Goal: Task Accomplishment & Management: Manage account settings

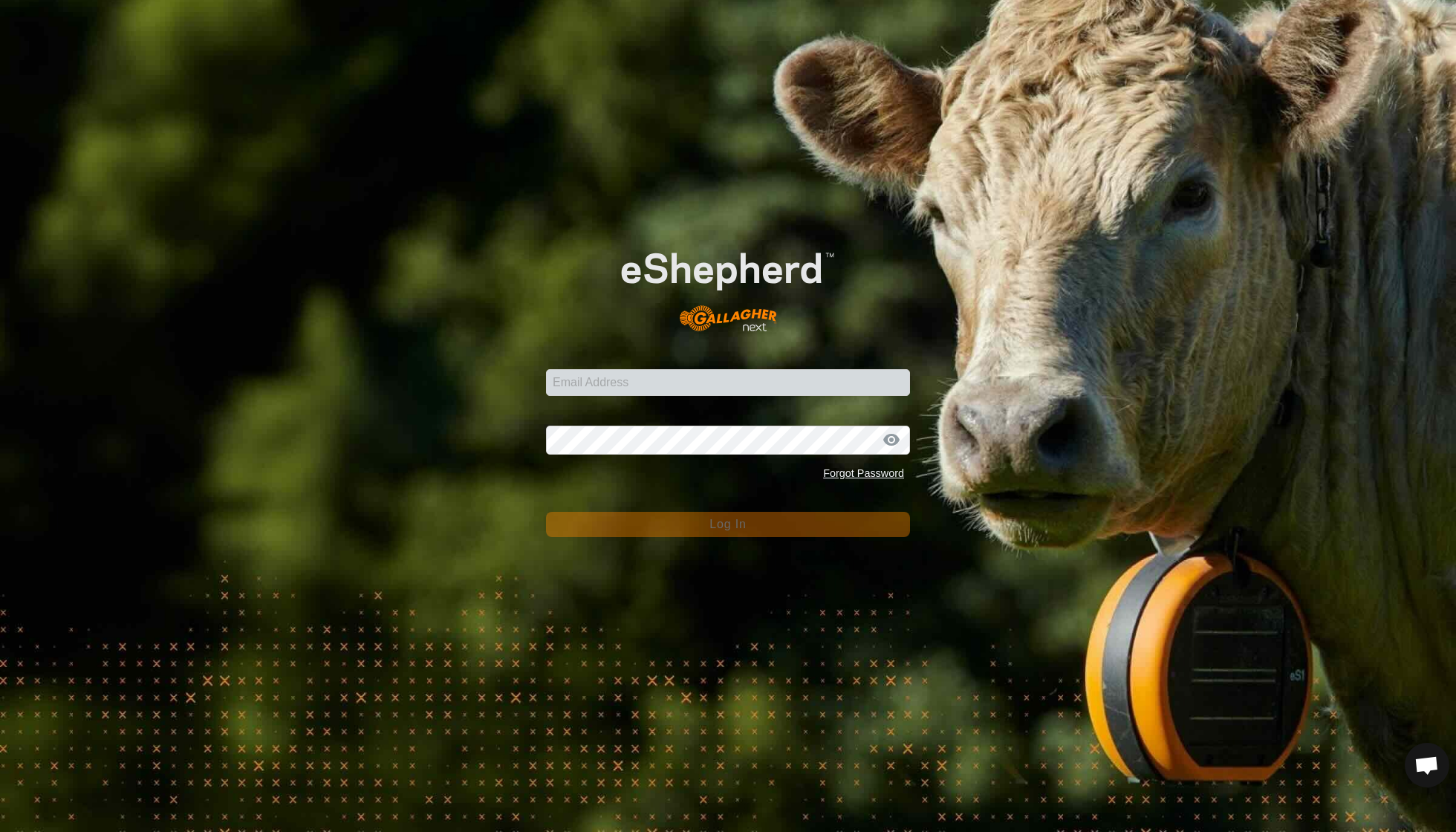
scroll to position [128, 0]
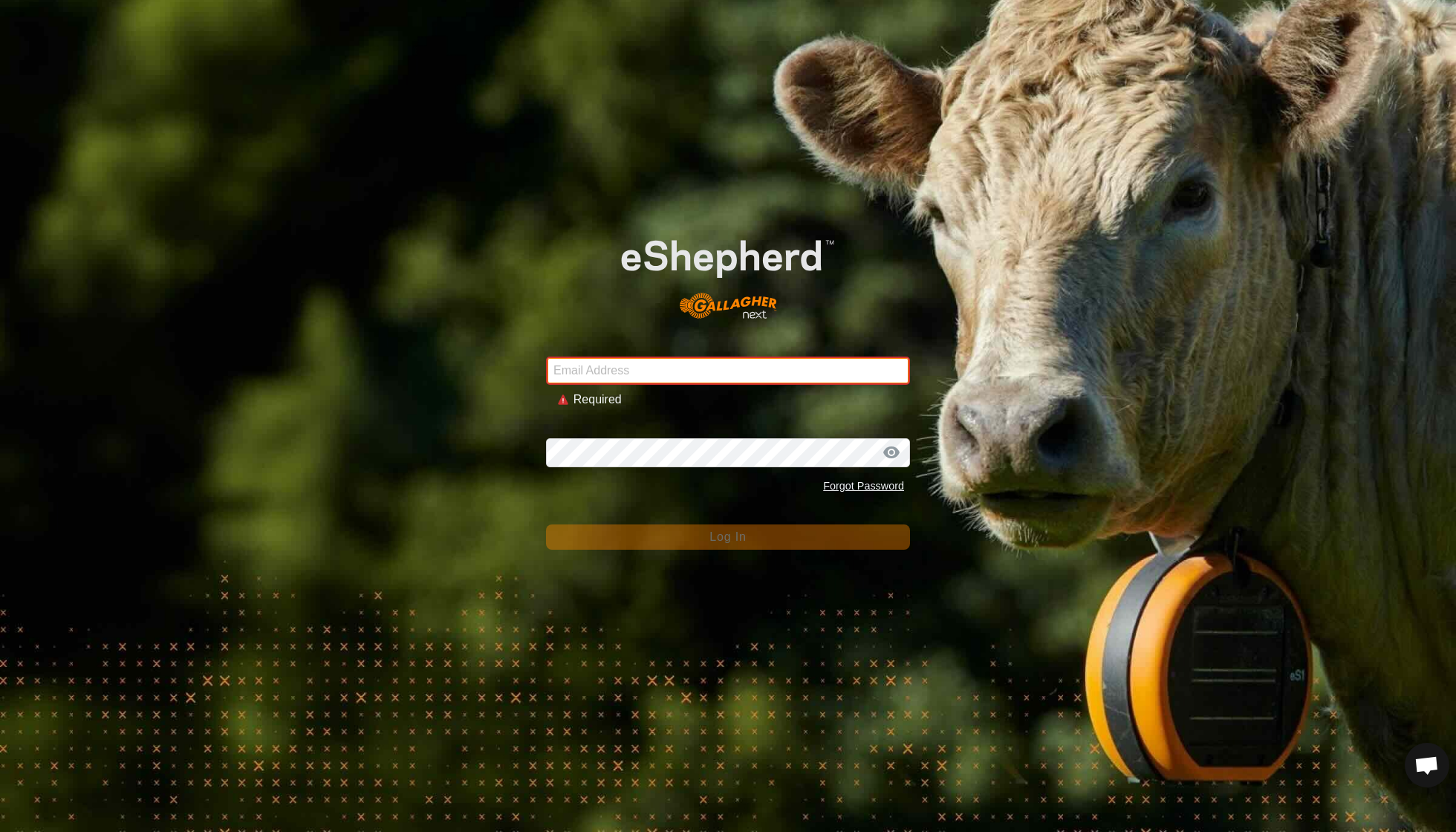
type input "[EMAIL_ADDRESS][DOMAIN_NAME]"
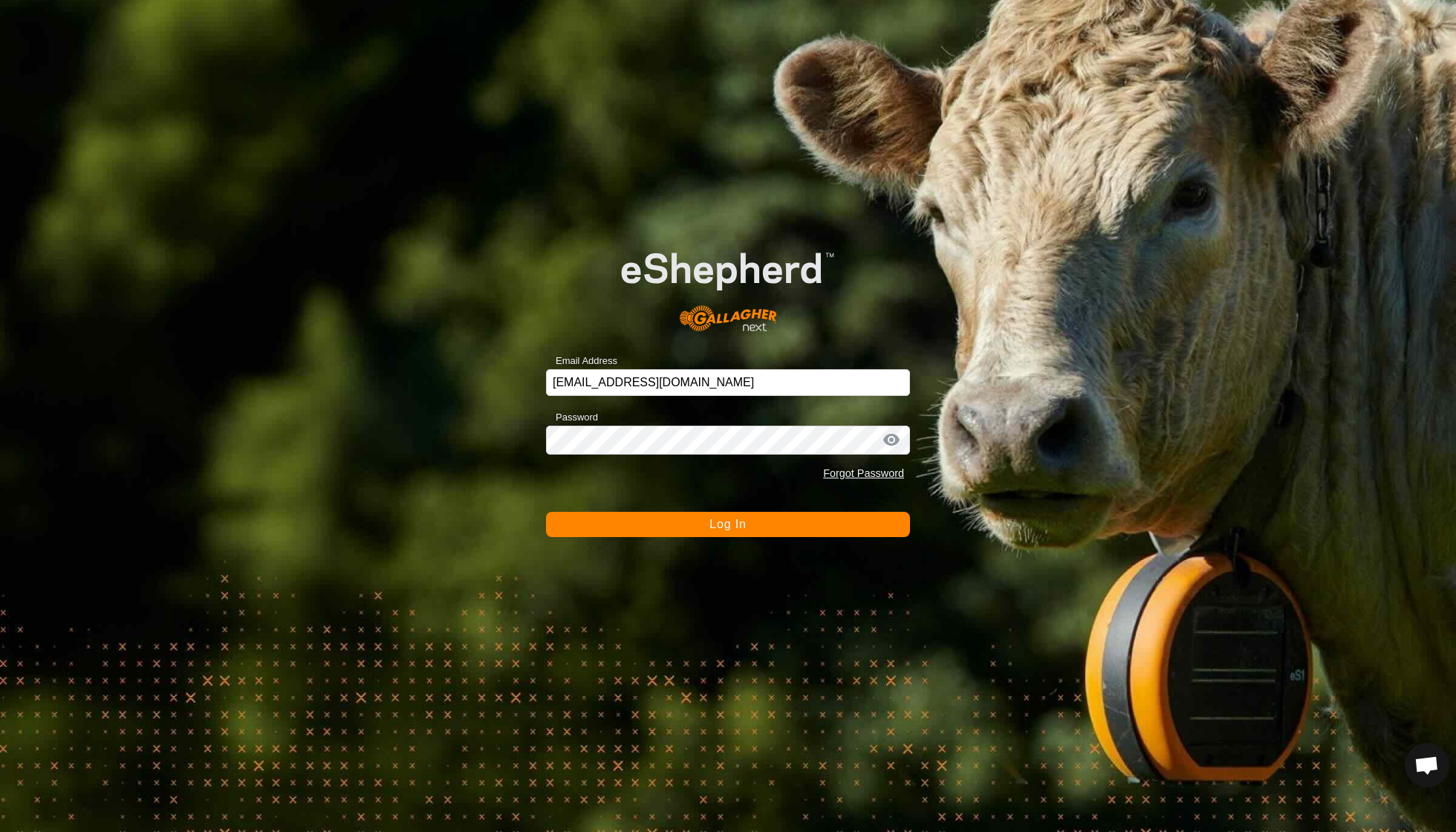
click at [704, 530] on button "Log In" at bounding box center [728, 524] width 364 height 25
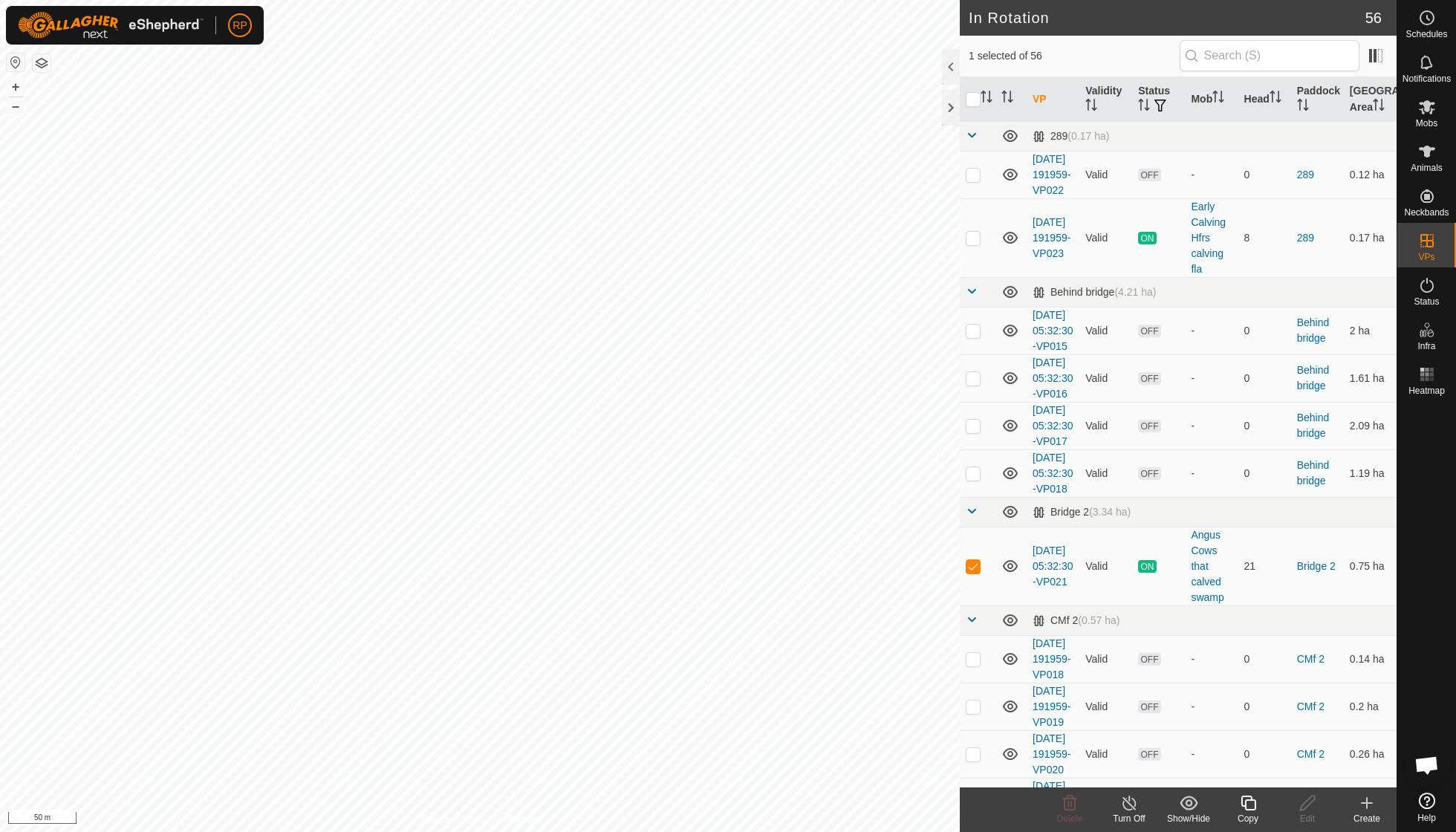
click at [1243, 805] on icon at bounding box center [1248, 803] width 18 height 18
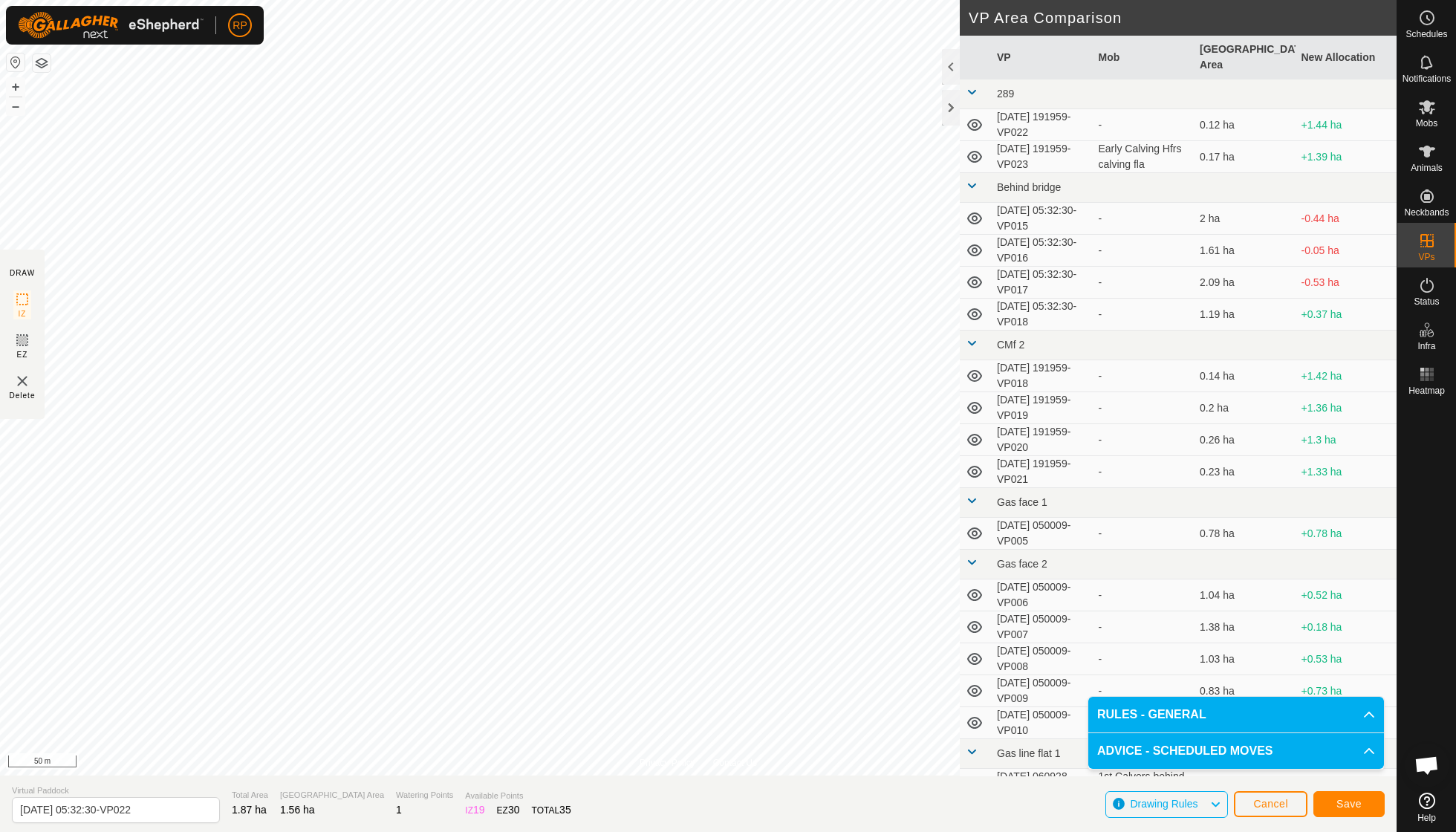
click at [1346, 802] on span "Save" at bounding box center [1348, 804] width 25 height 12
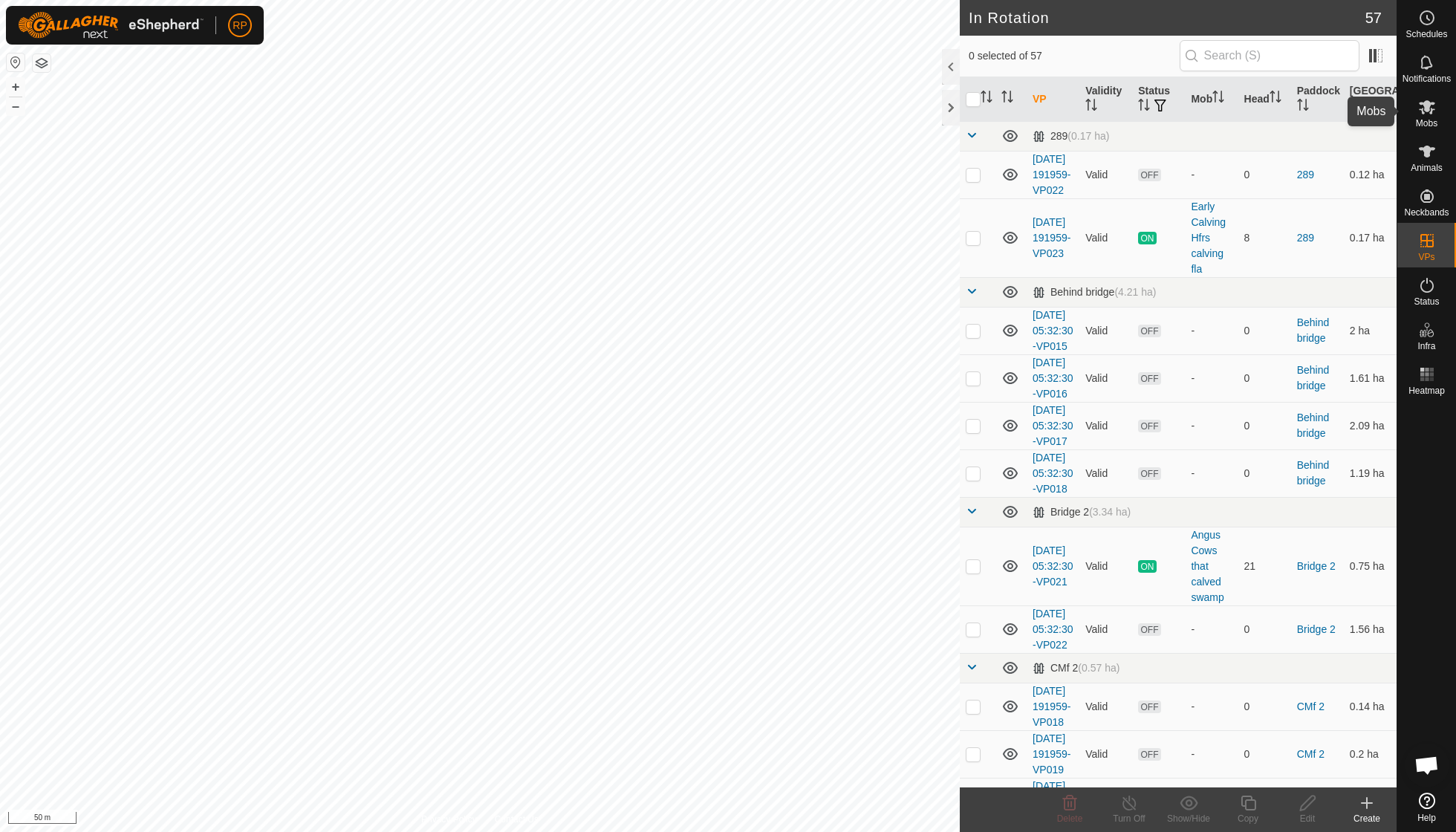
click at [1416, 119] on span "Mobs" at bounding box center [1426, 123] width 21 height 9
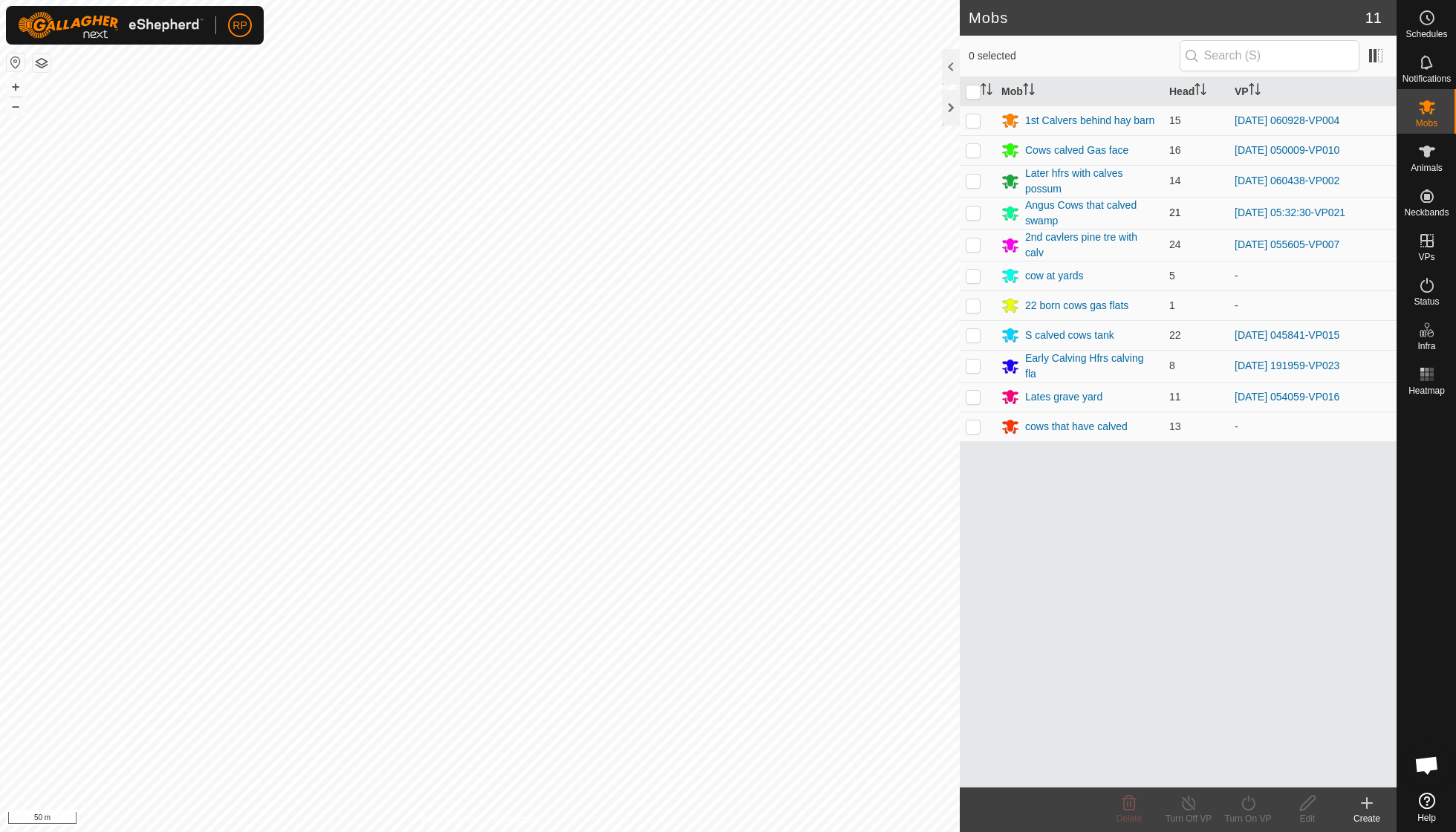
click at [975, 218] on td at bounding box center [977, 213] width 36 height 32
checkbox input "true"
click at [1247, 811] on icon at bounding box center [1248, 803] width 18 height 18
click at [1249, 776] on link "Now" at bounding box center [1292, 770] width 147 height 30
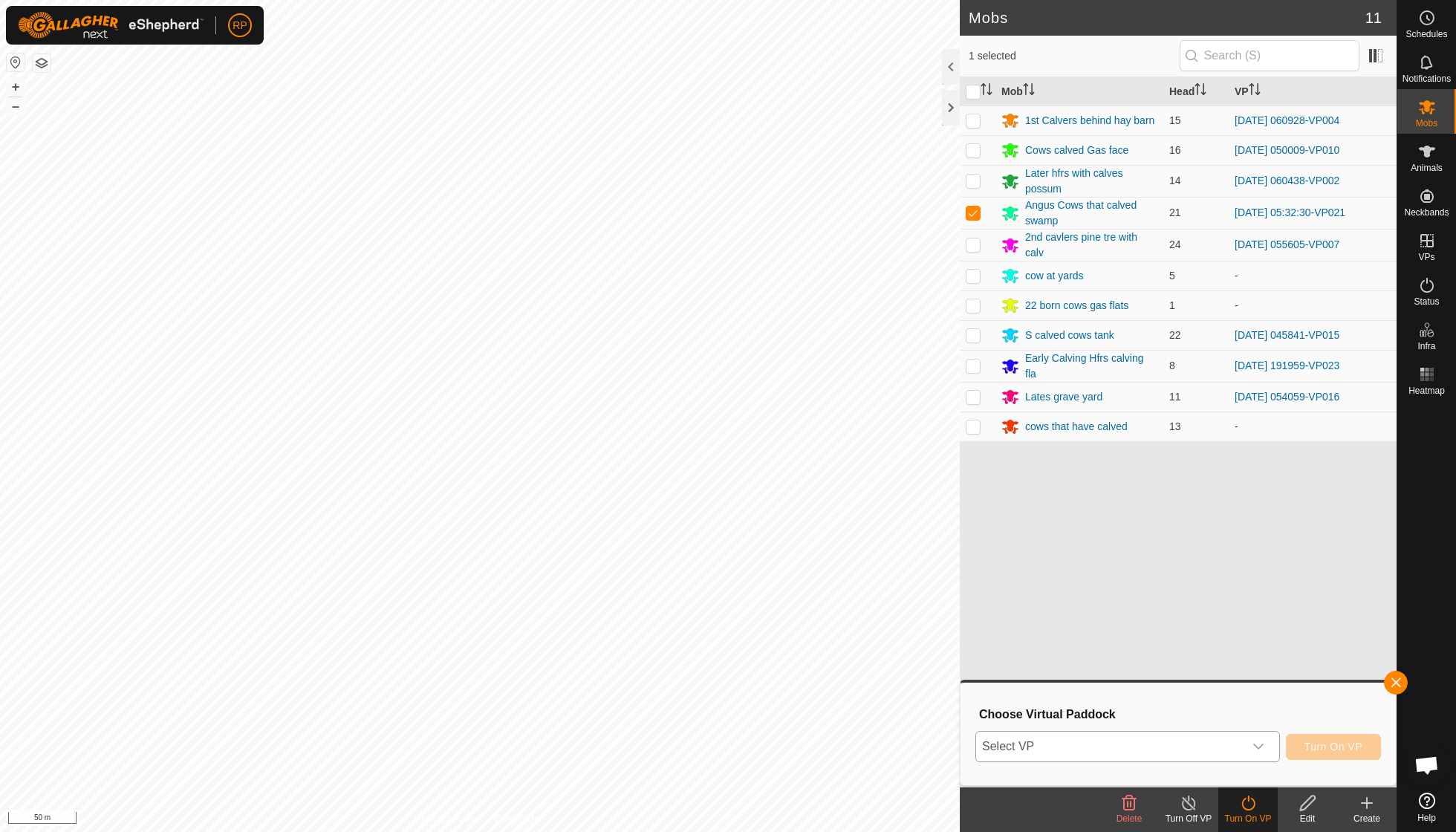
click at [1254, 746] on icon "dropdown trigger" at bounding box center [1258, 747] width 11 height 6
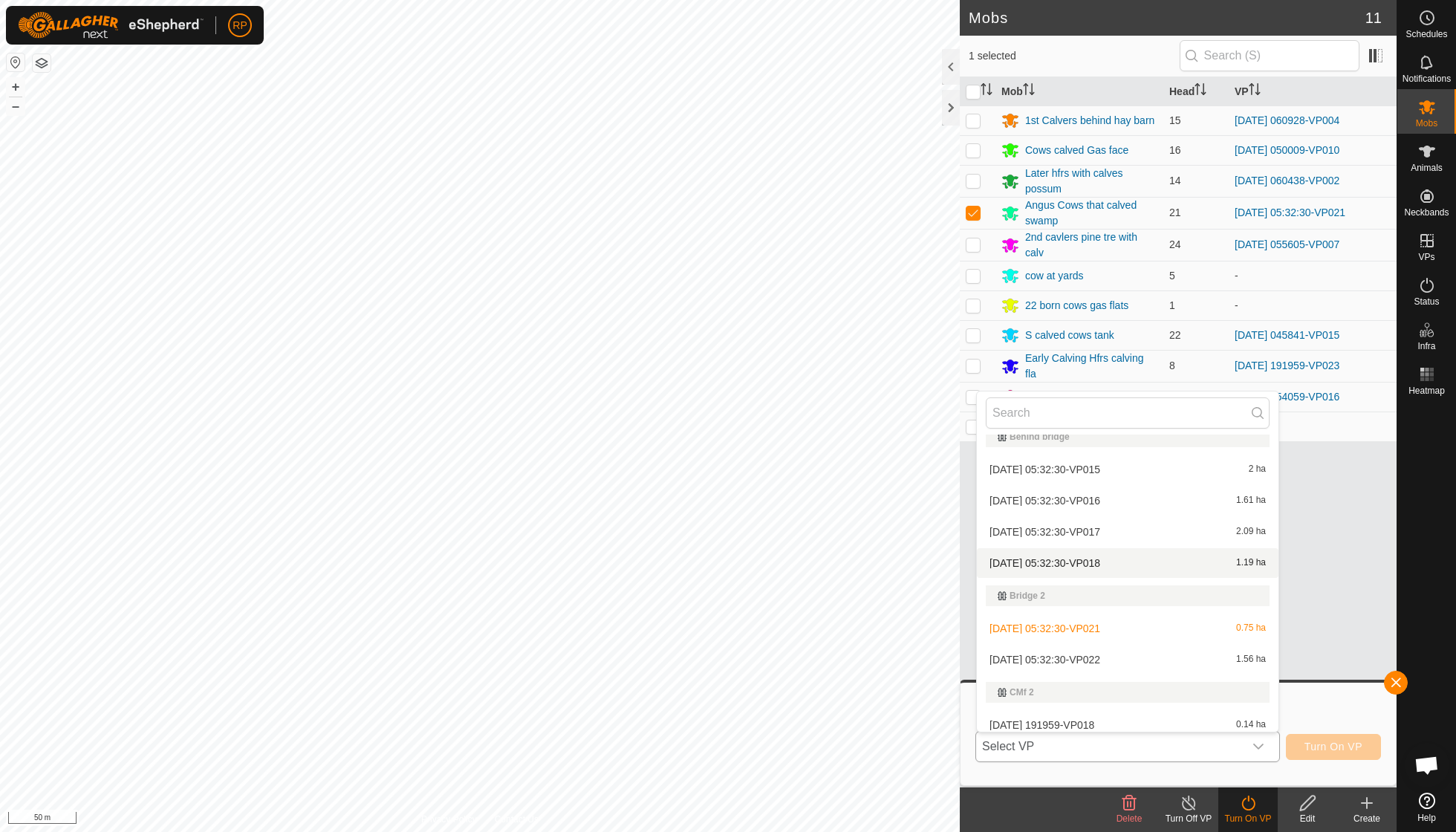
scroll to position [126, 0]
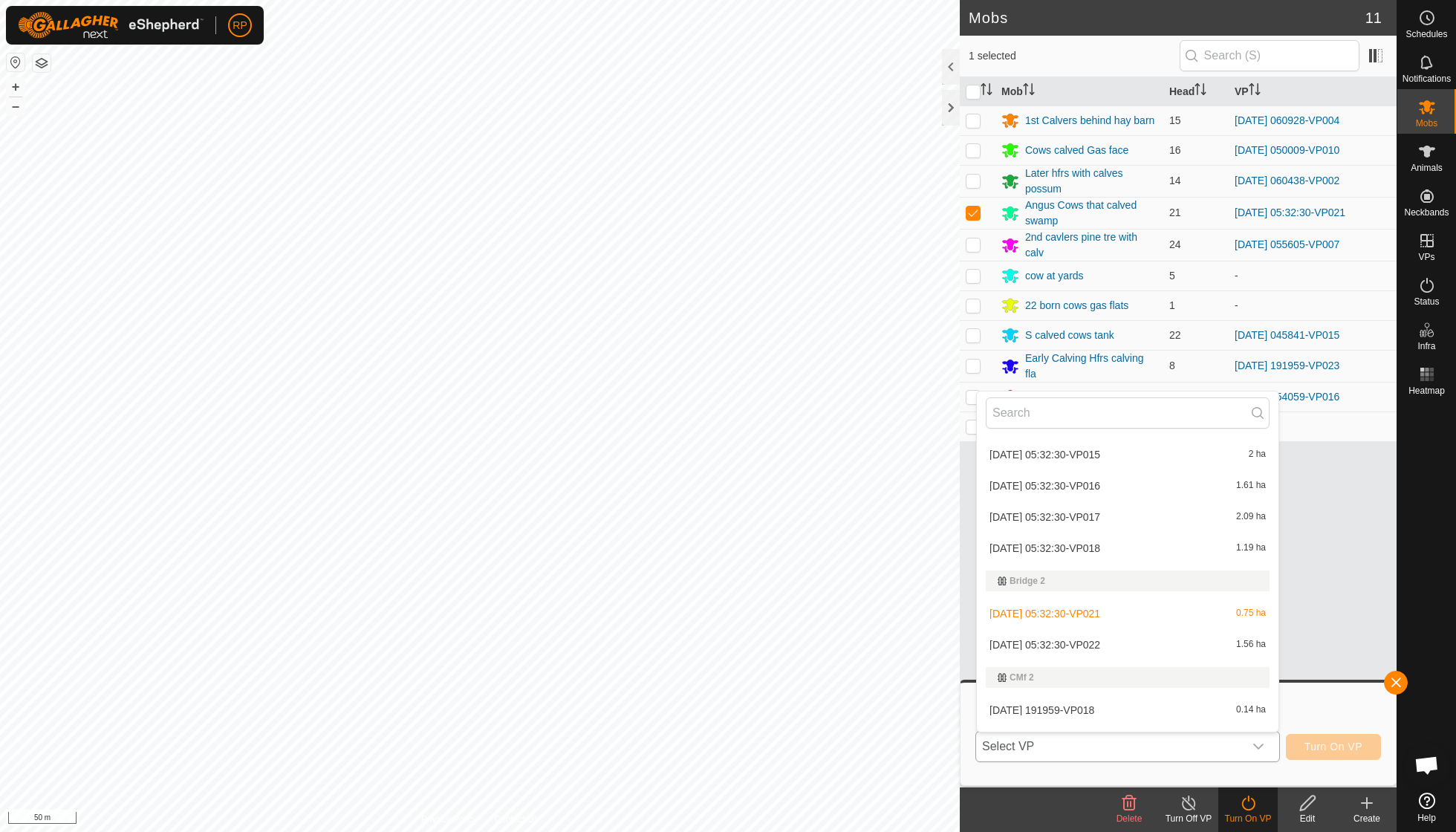
click at [1109, 645] on li "[DATE] 05:32:30-VP022 1.56 ha" at bounding box center [1127, 645] width 302 height 30
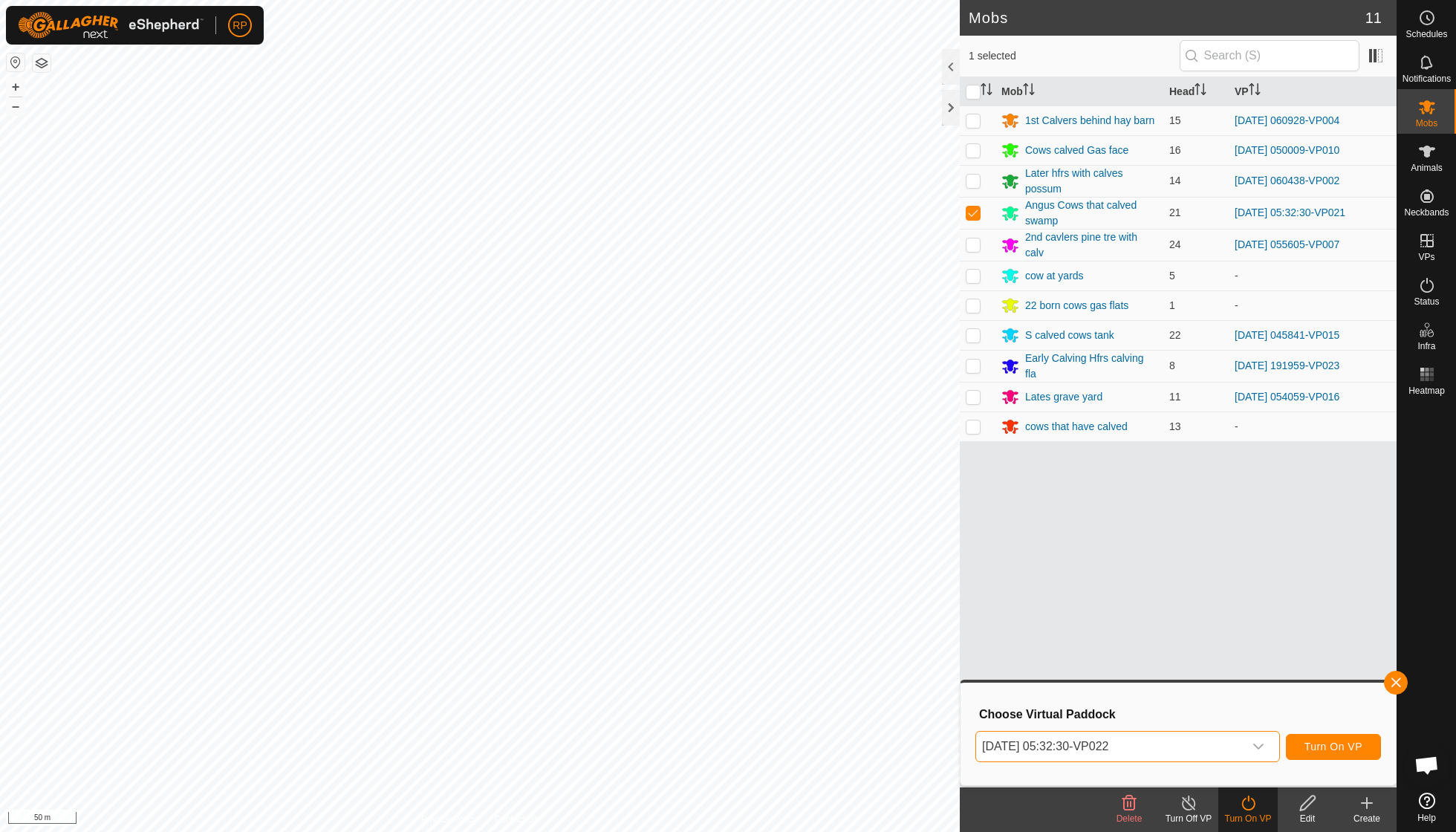
click at [1305, 746] on span "Turn On VP" at bounding box center [1333, 747] width 58 height 12
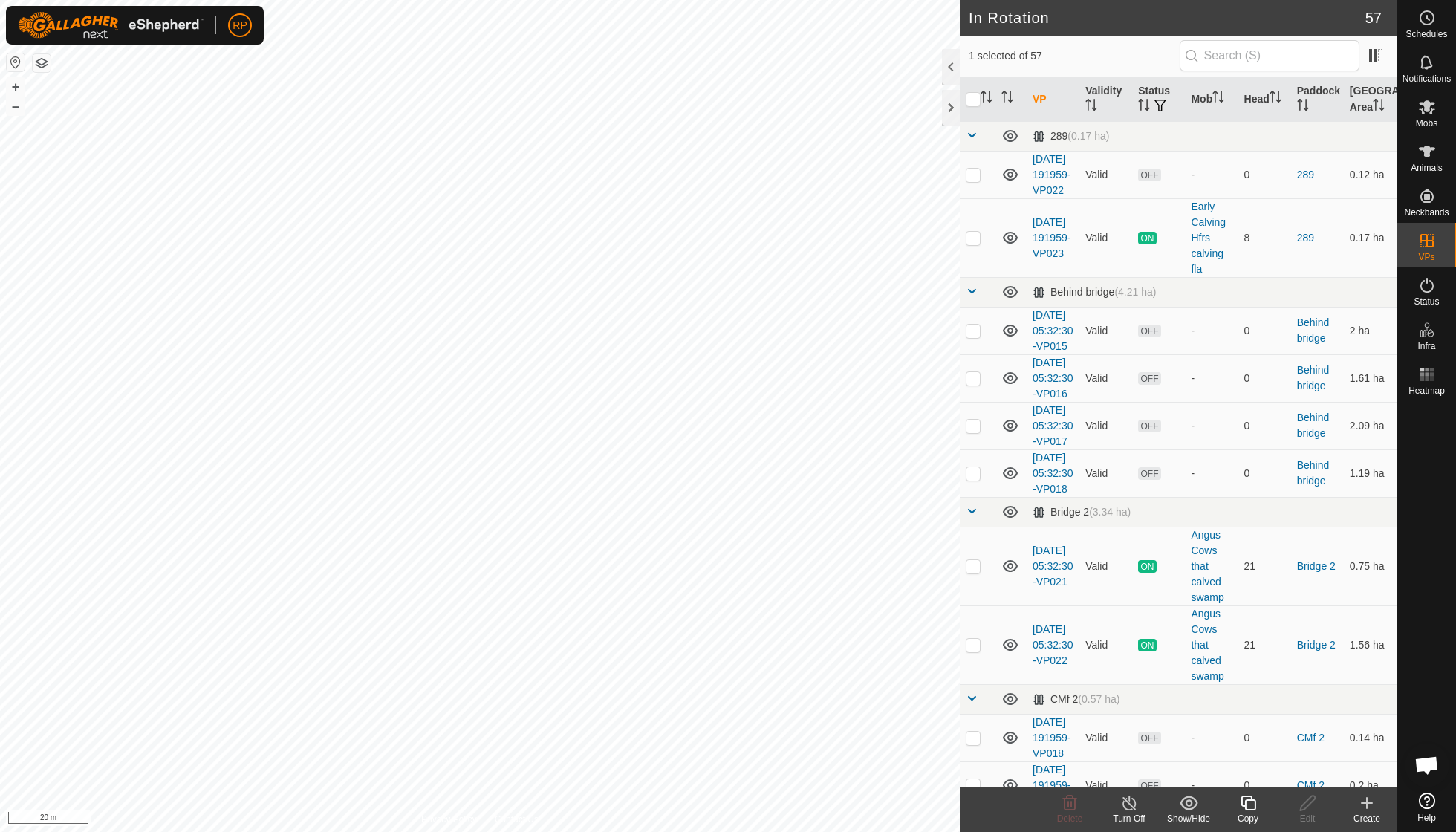
click at [1246, 809] on icon at bounding box center [1248, 804] width 15 height 15
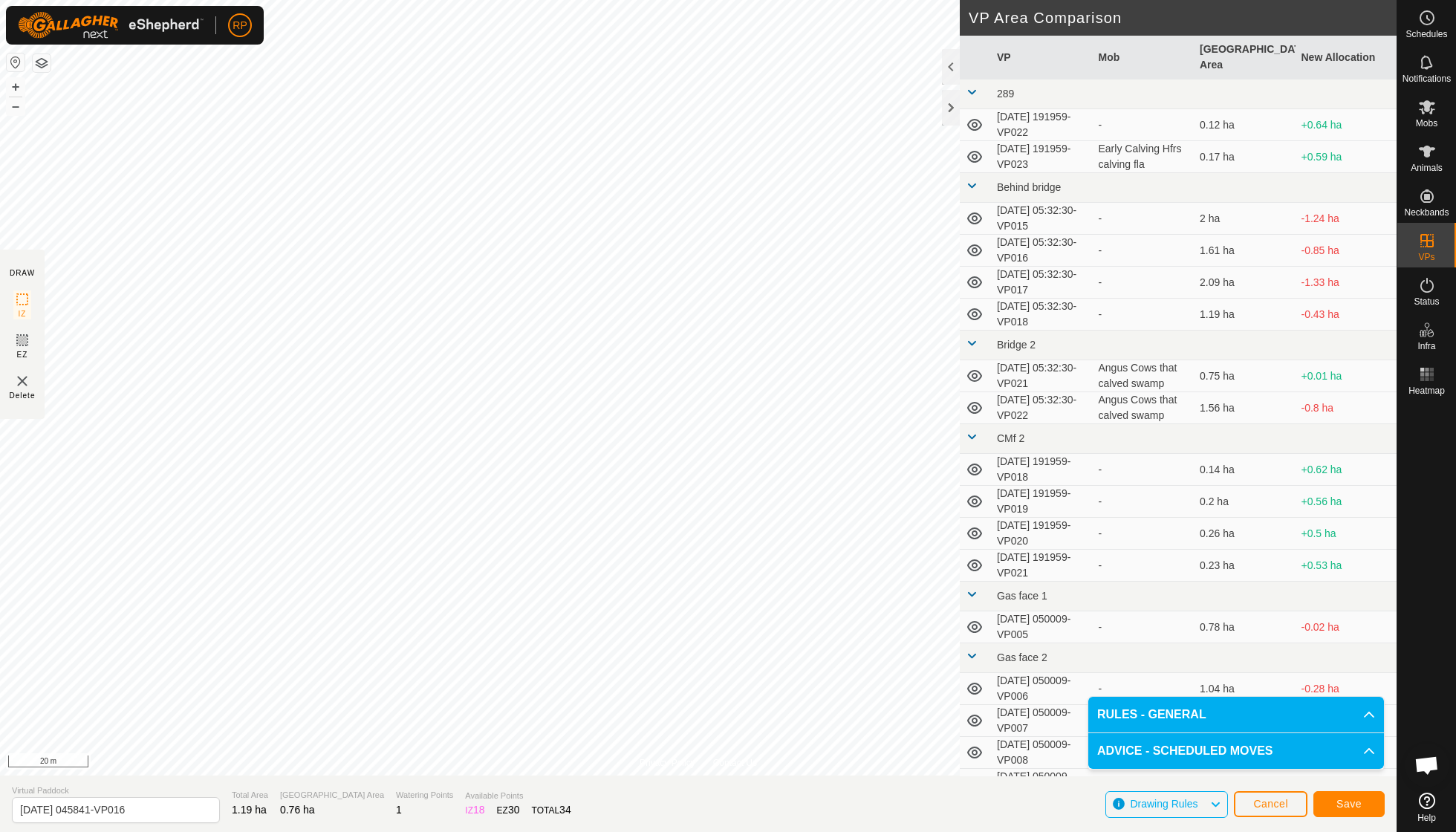
click at [1341, 807] on span "Save" at bounding box center [1348, 804] width 25 height 12
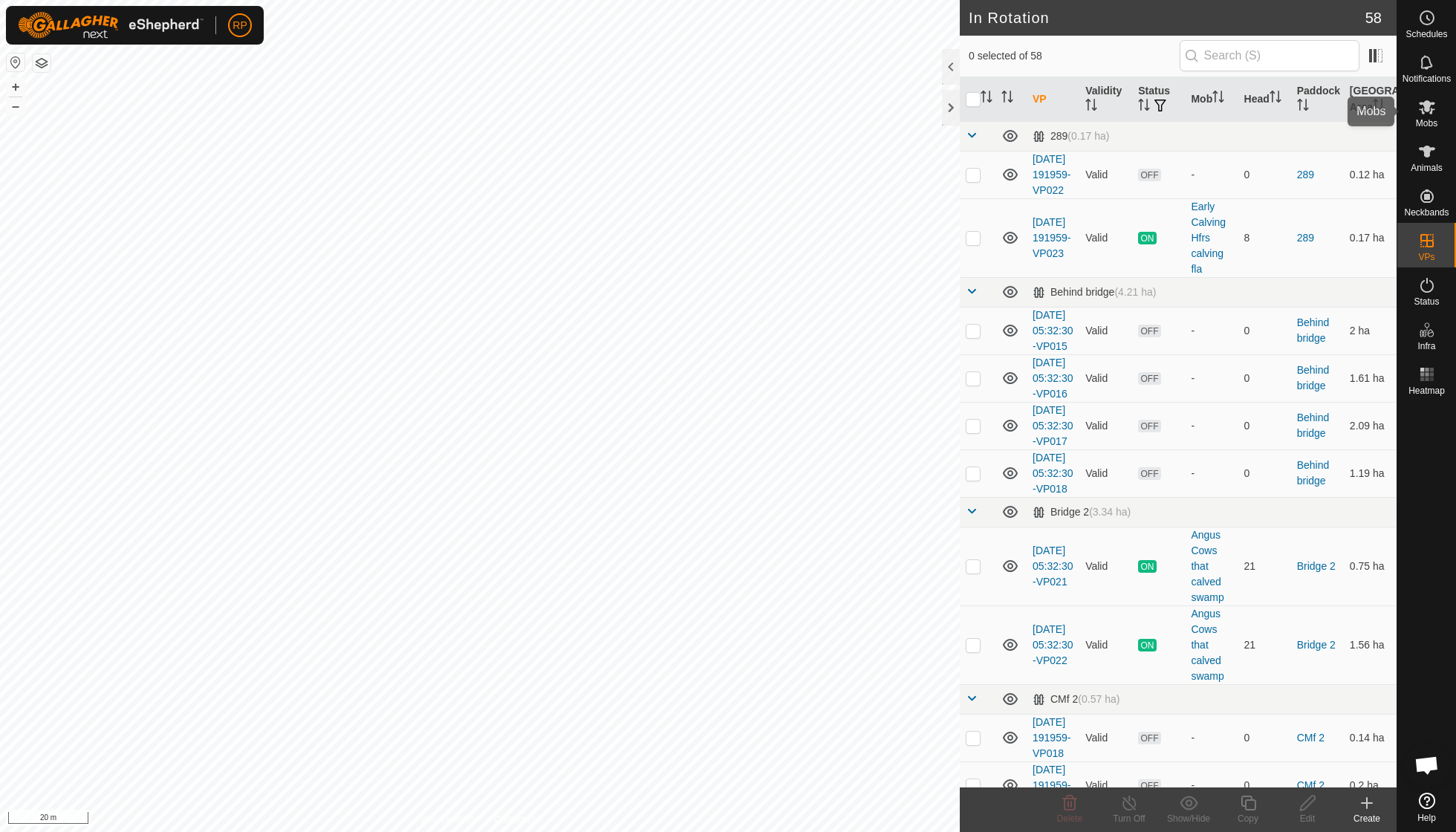
click at [1432, 123] on span "Mobs" at bounding box center [1426, 123] width 21 height 9
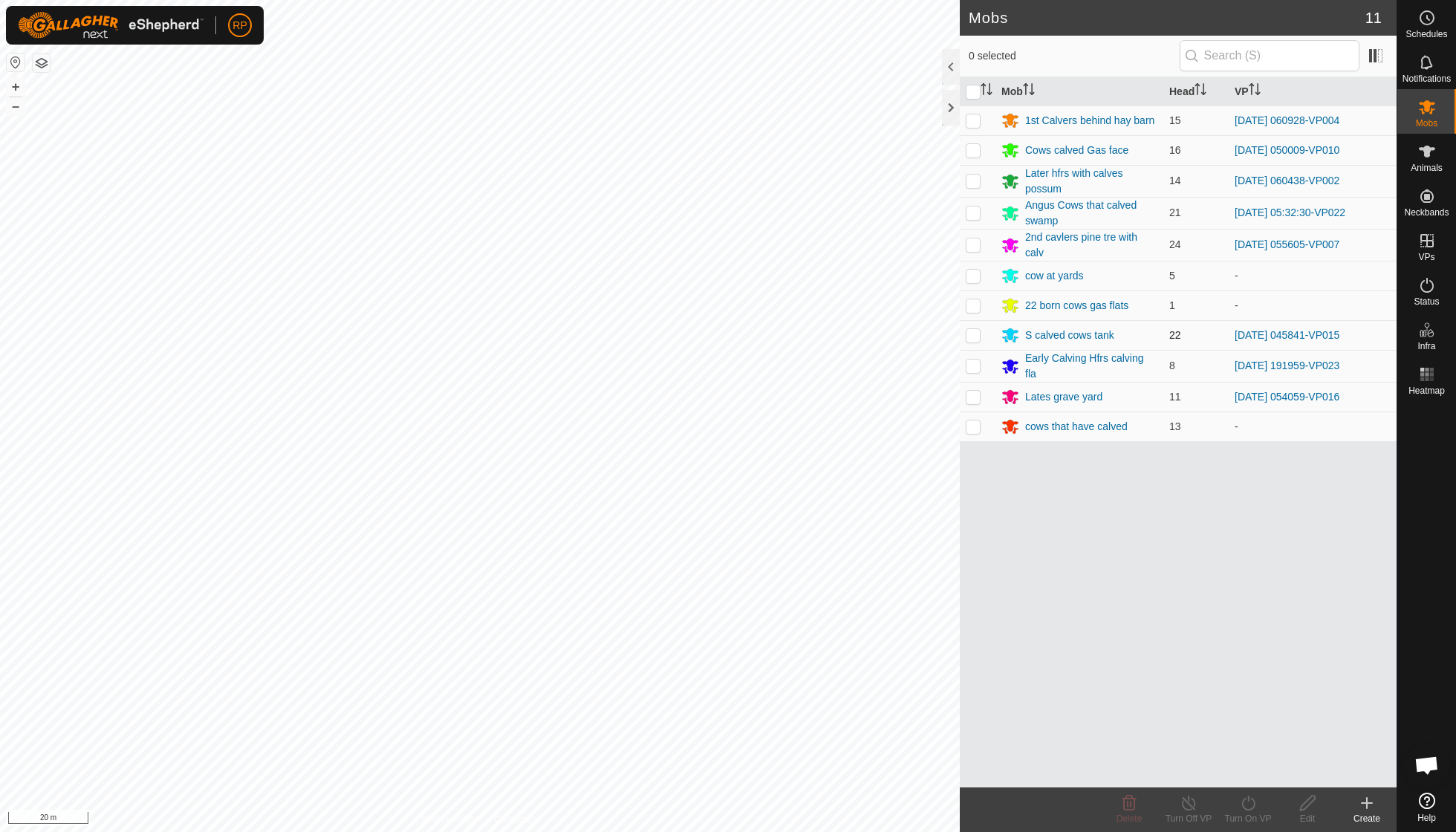
click at [970, 331] on p-checkbox at bounding box center [973, 335] width 15 height 12
checkbox input "true"
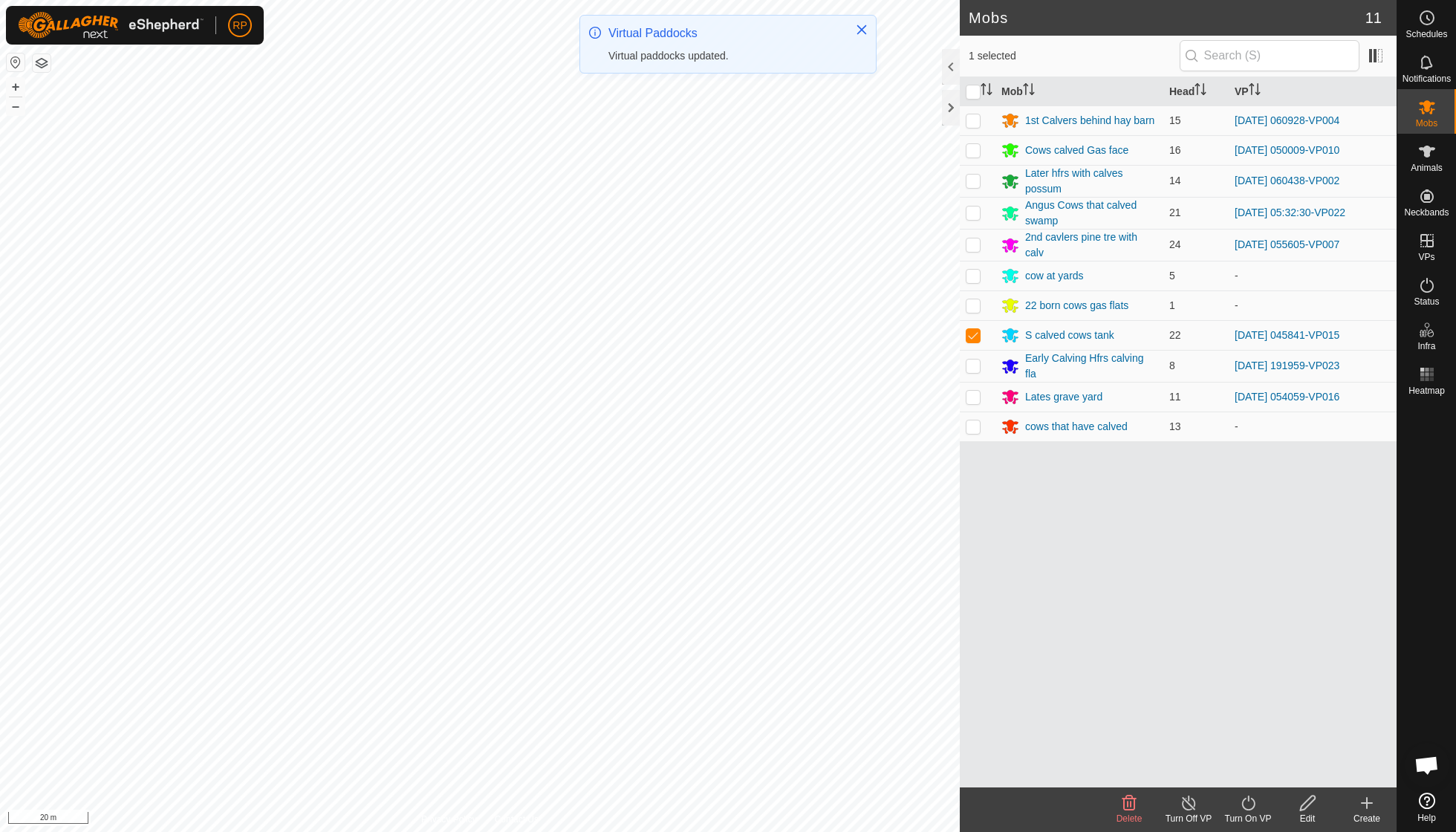
click at [1243, 813] on div "Turn On VP" at bounding box center [1247, 819] width 59 height 14
click at [1248, 777] on link "Now" at bounding box center [1292, 770] width 147 height 30
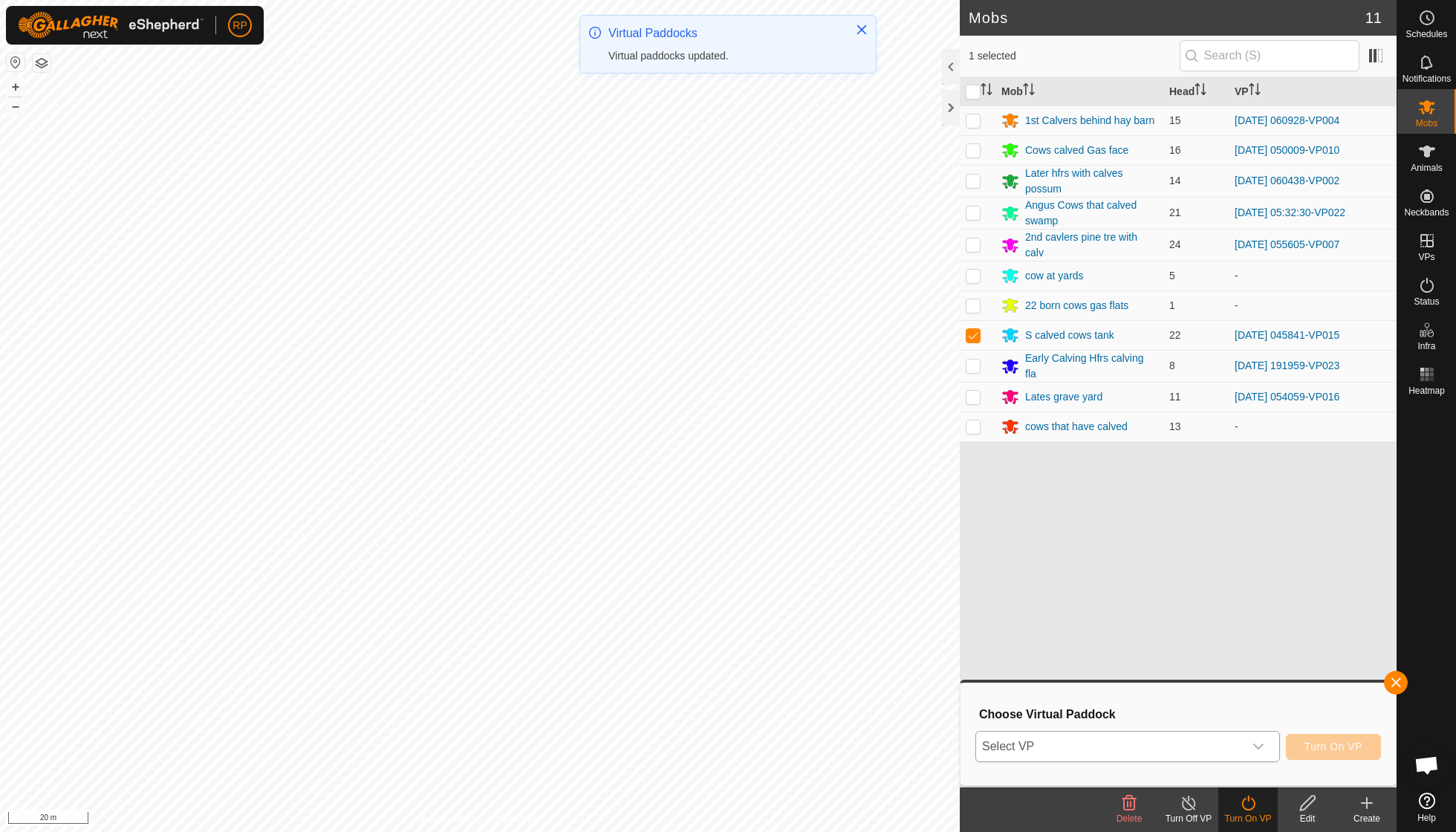
click at [1258, 750] on icon "dropdown trigger" at bounding box center [1258, 747] width 12 height 12
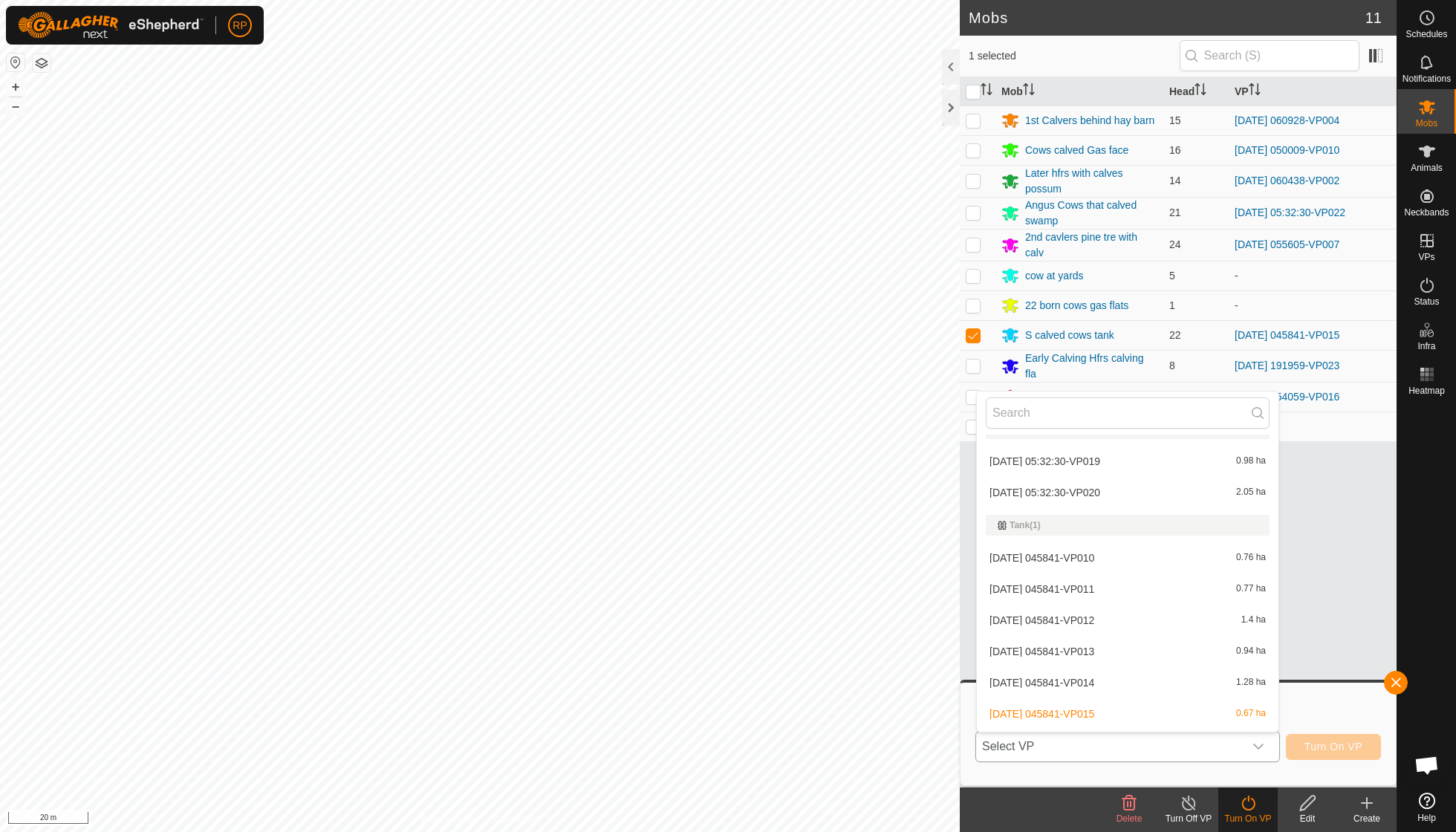
scroll to position [2132, 0]
click at [1109, 731] on li "[DATE] 045841-VP016 0.76 ha" at bounding box center [1127, 746] width 302 height 30
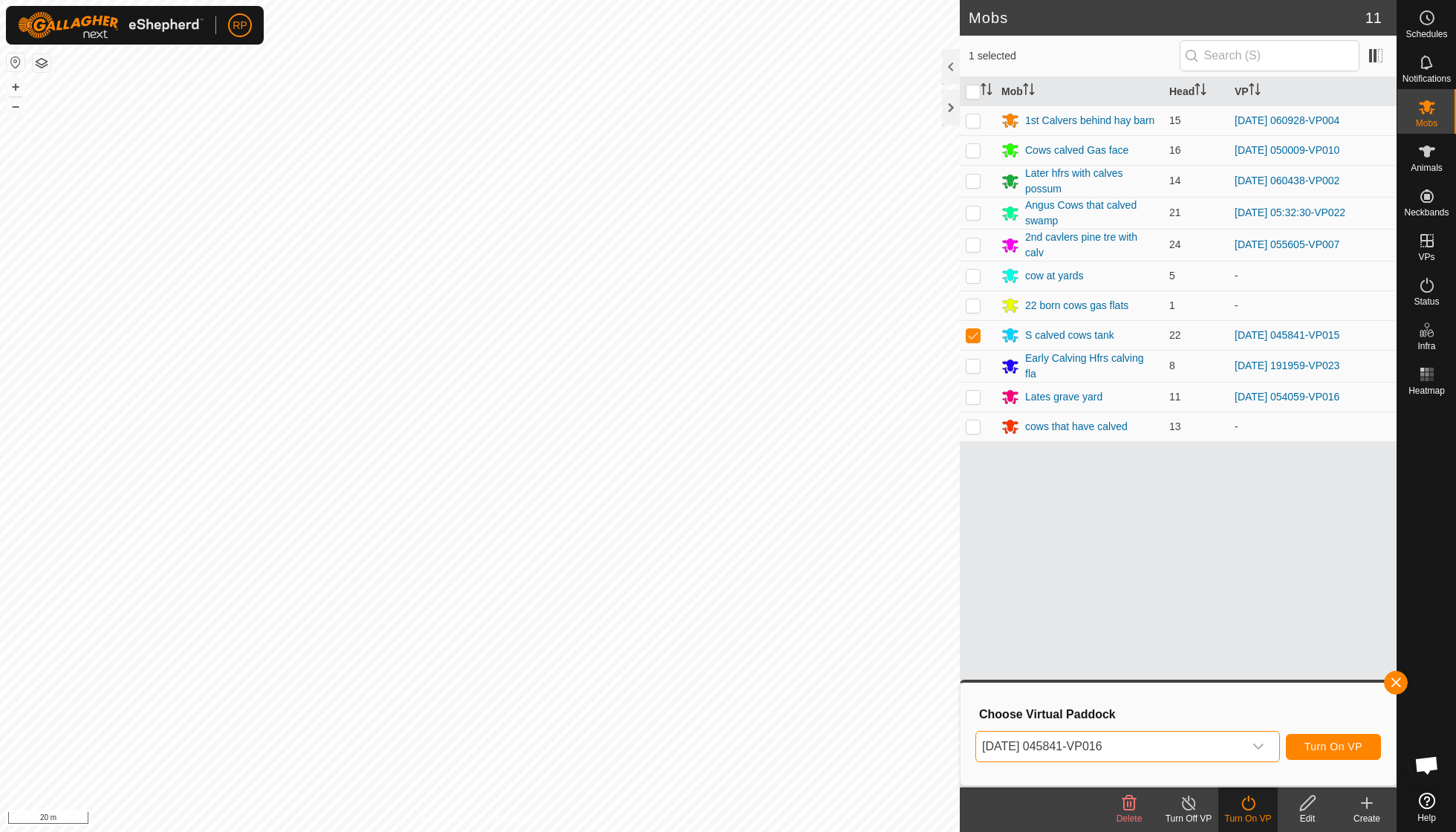
click at [1319, 753] on span "Turn On VP" at bounding box center [1333, 747] width 58 height 12
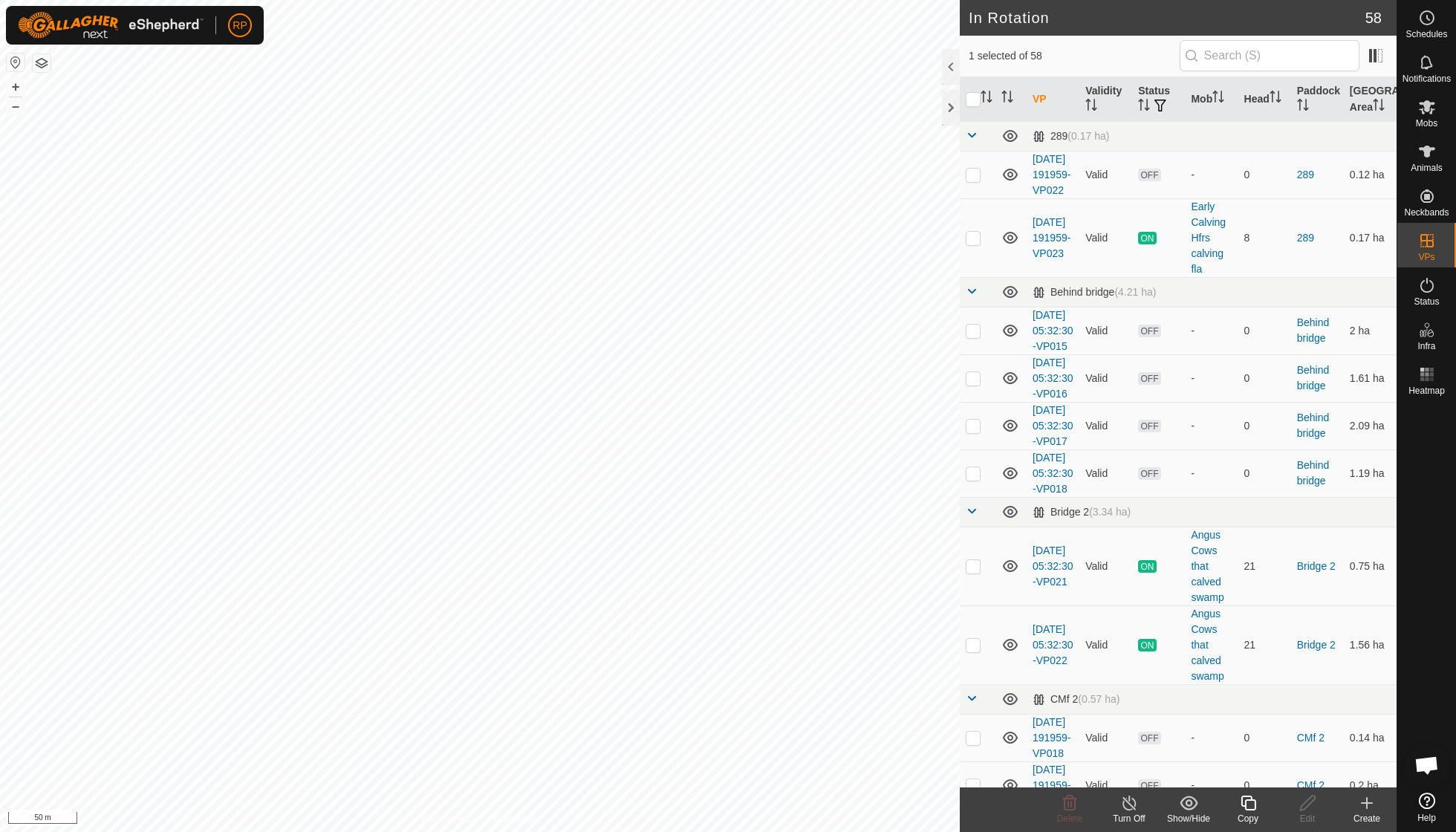
click at [1255, 807] on icon at bounding box center [1248, 804] width 15 height 15
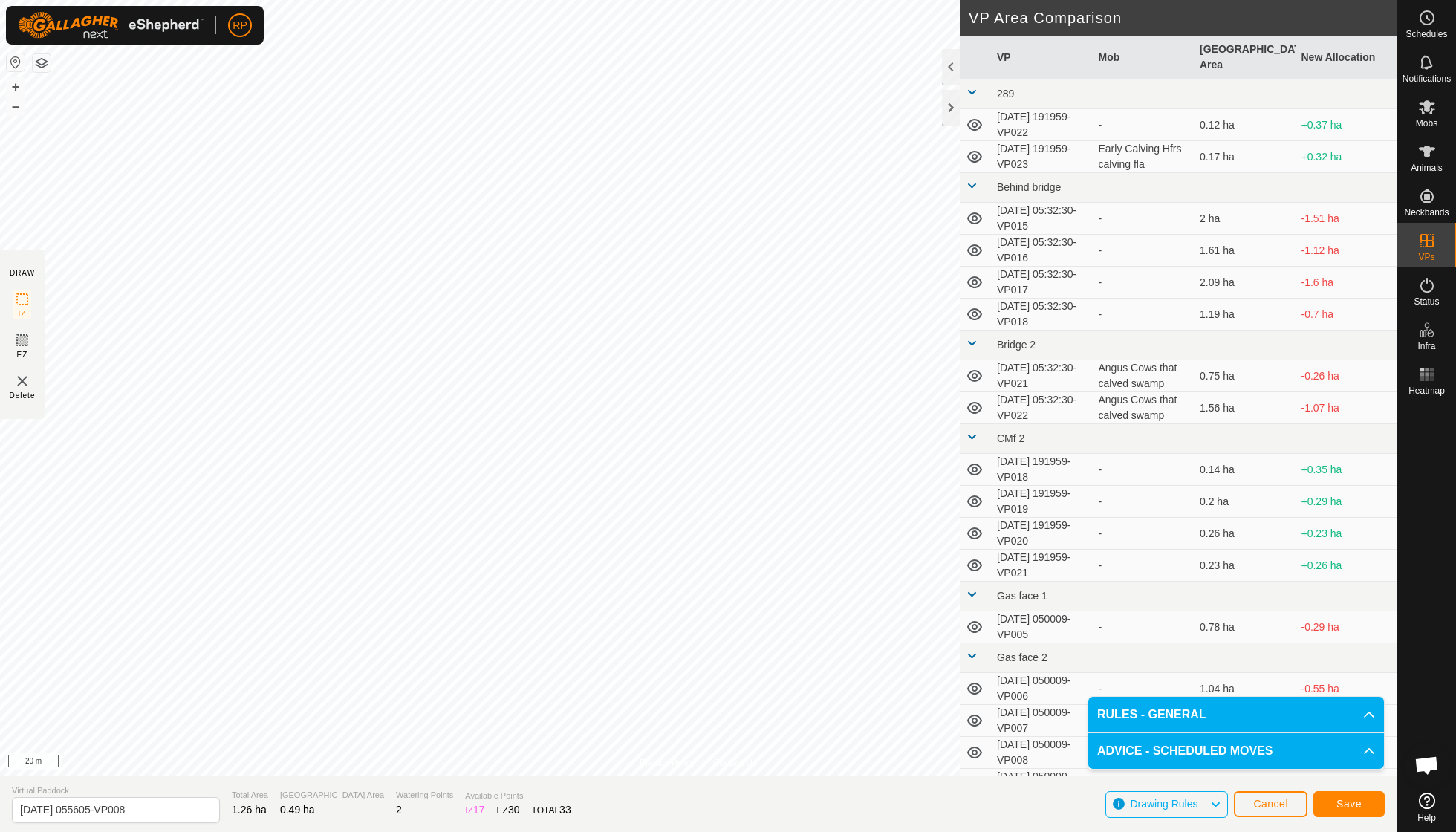
click at [1349, 802] on span "Save" at bounding box center [1348, 804] width 25 height 12
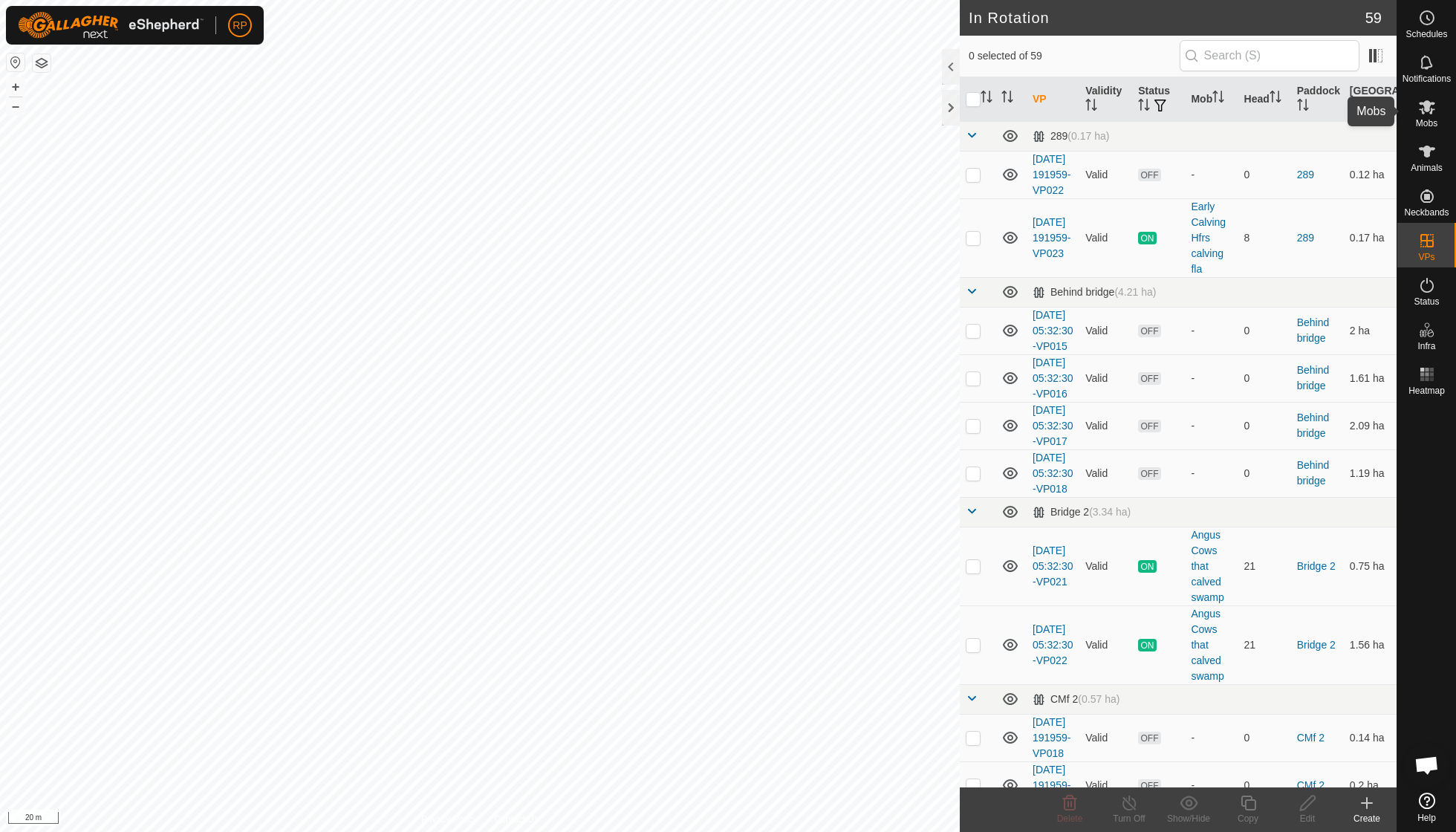
click at [1426, 120] on span "Mobs" at bounding box center [1426, 123] width 21 height 9
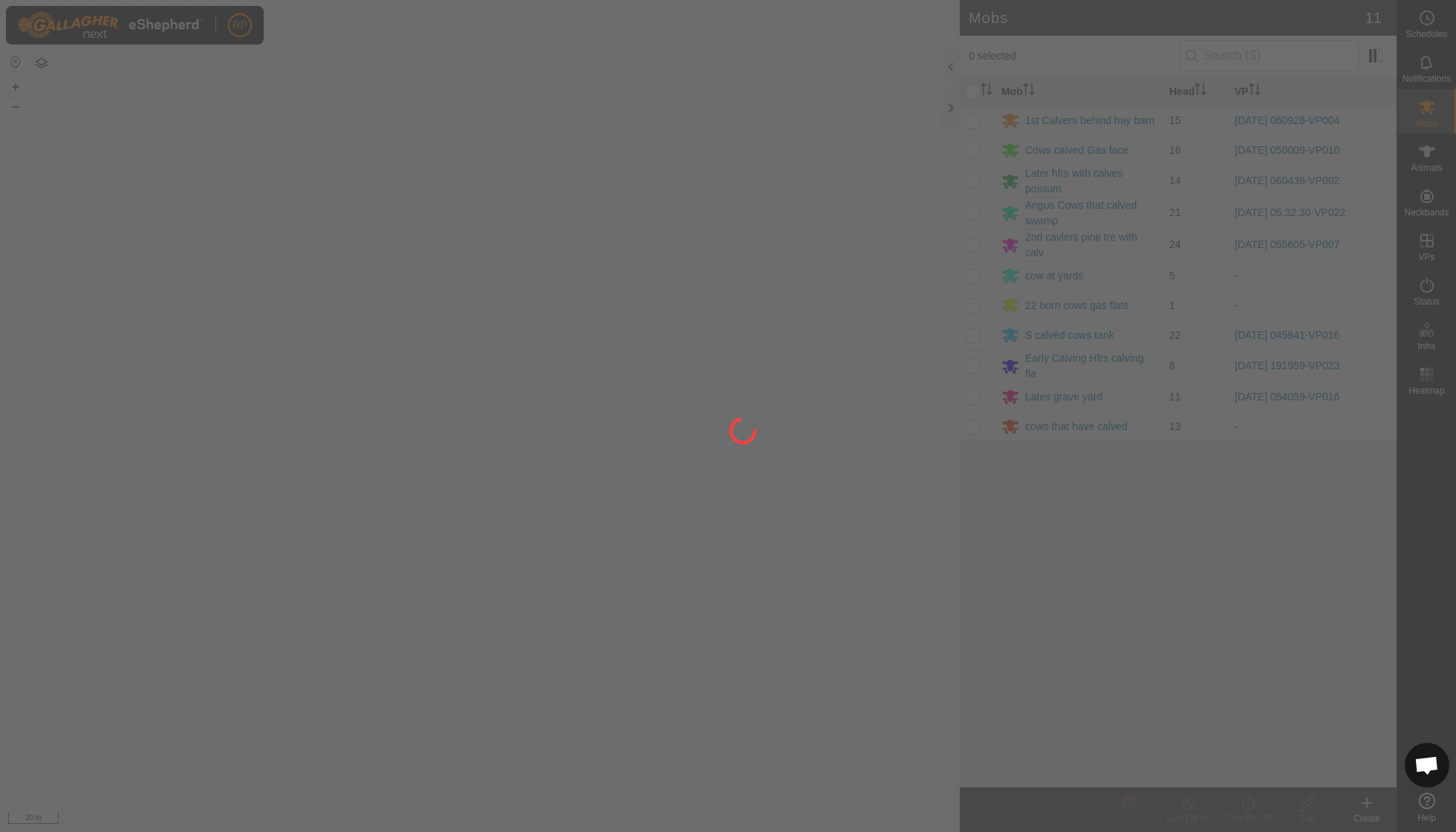
click at [970, 242] on div "RP Schedules Notifications Mobs Animals Neckbands VPs Status Infra Heatmap Help…" at bounding box center [728, 416] width 1456 height 832
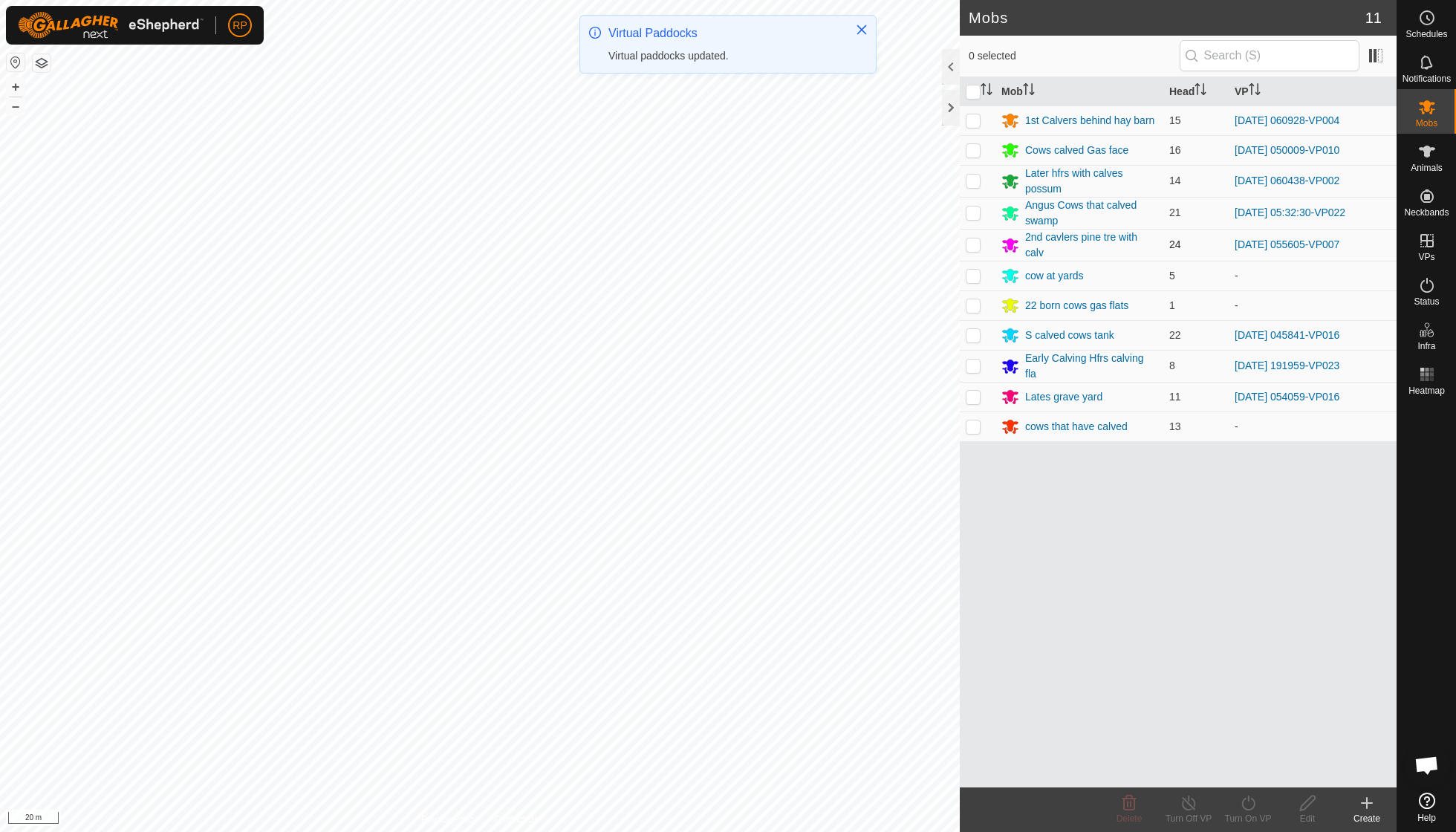
click at [975, 242] on p-checkbox at bounding box center [973, 245] width 15 height 12
checkbox input "true"
click at [1242, 807] on icon at bounding box center [1248, 803] width 18 height 18
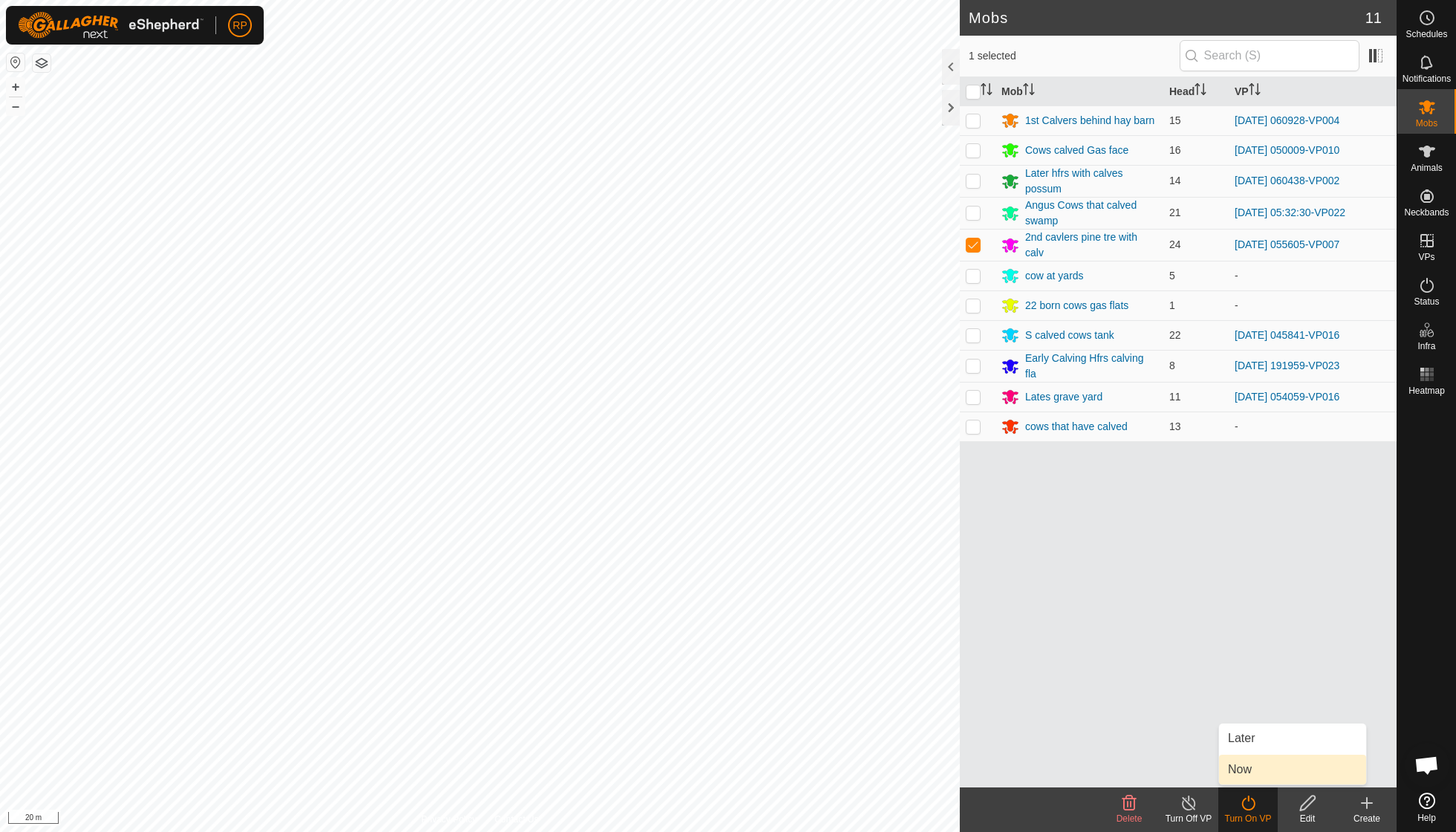
click at [1256, 774] on link "Now" at bounding box center [1292, 770] width 147 height 30
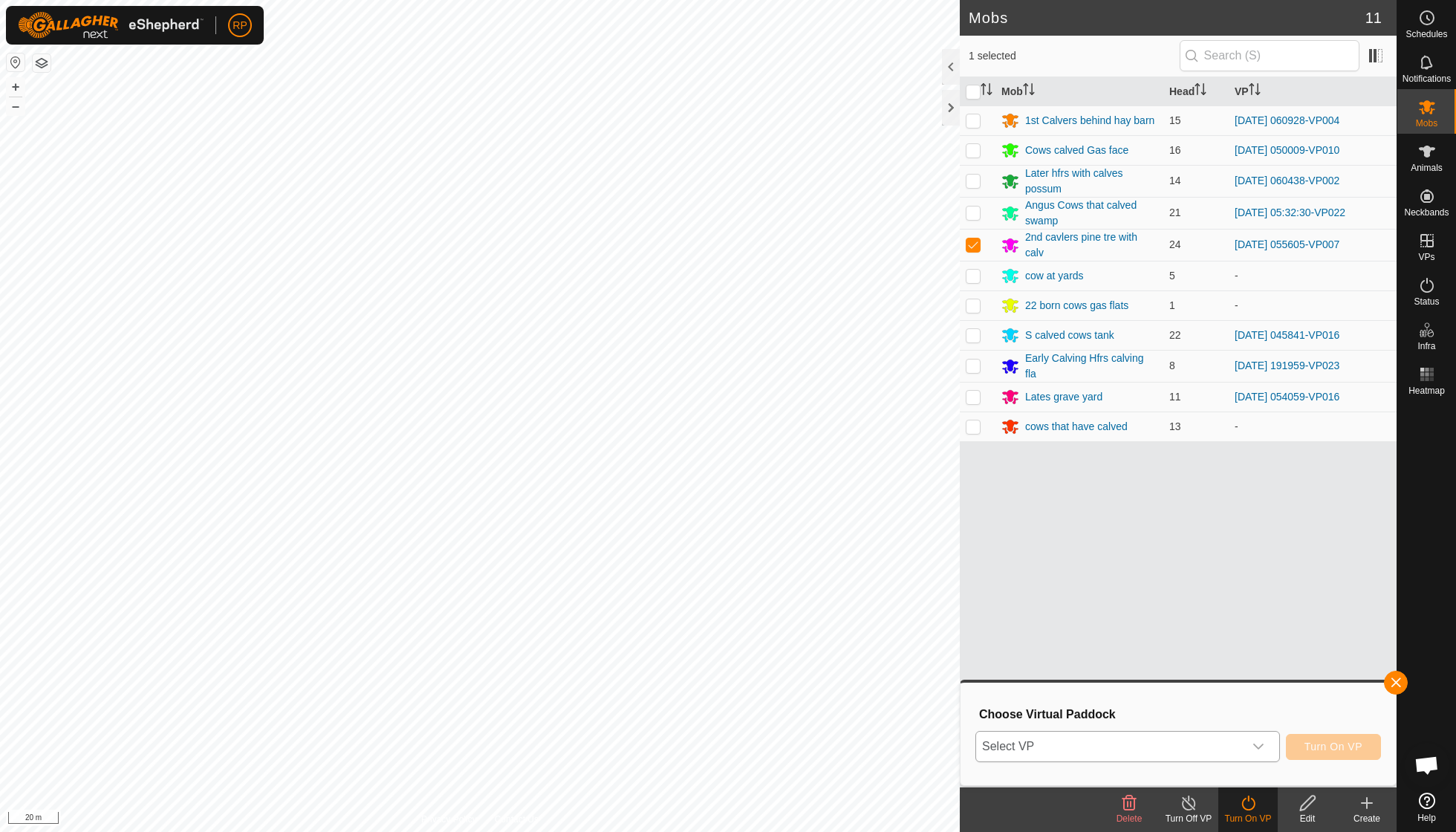
click at [1264, 747] on div "dropdown trigger" at bounding box center [1258, 747] width 30 height 30
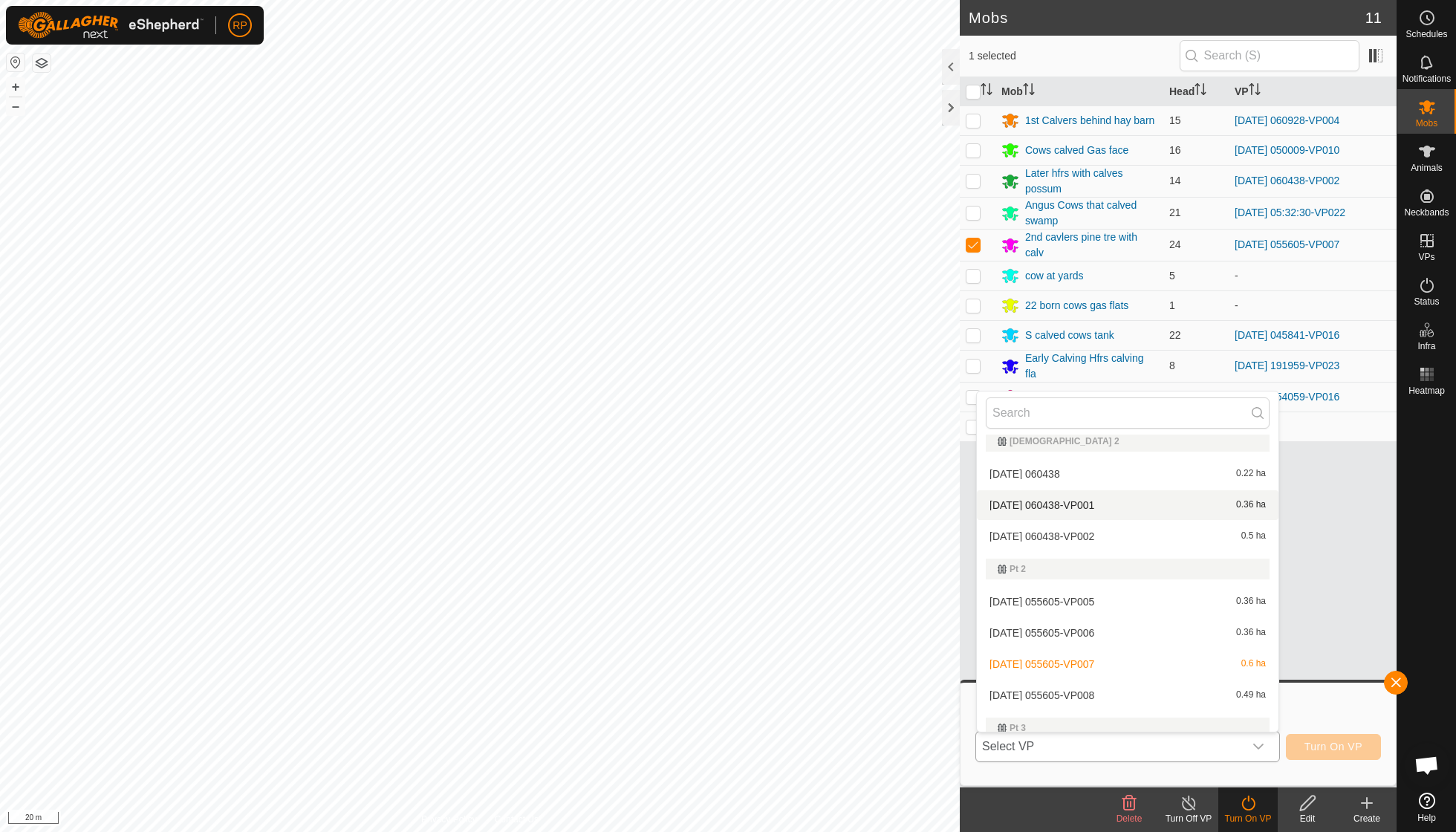
scroll to position [1170, 0]
click at [1096, 674] on li "[DATE] 055605-VP008 0.49 ha" at bounding box center [1127, 689] width 302 height 30
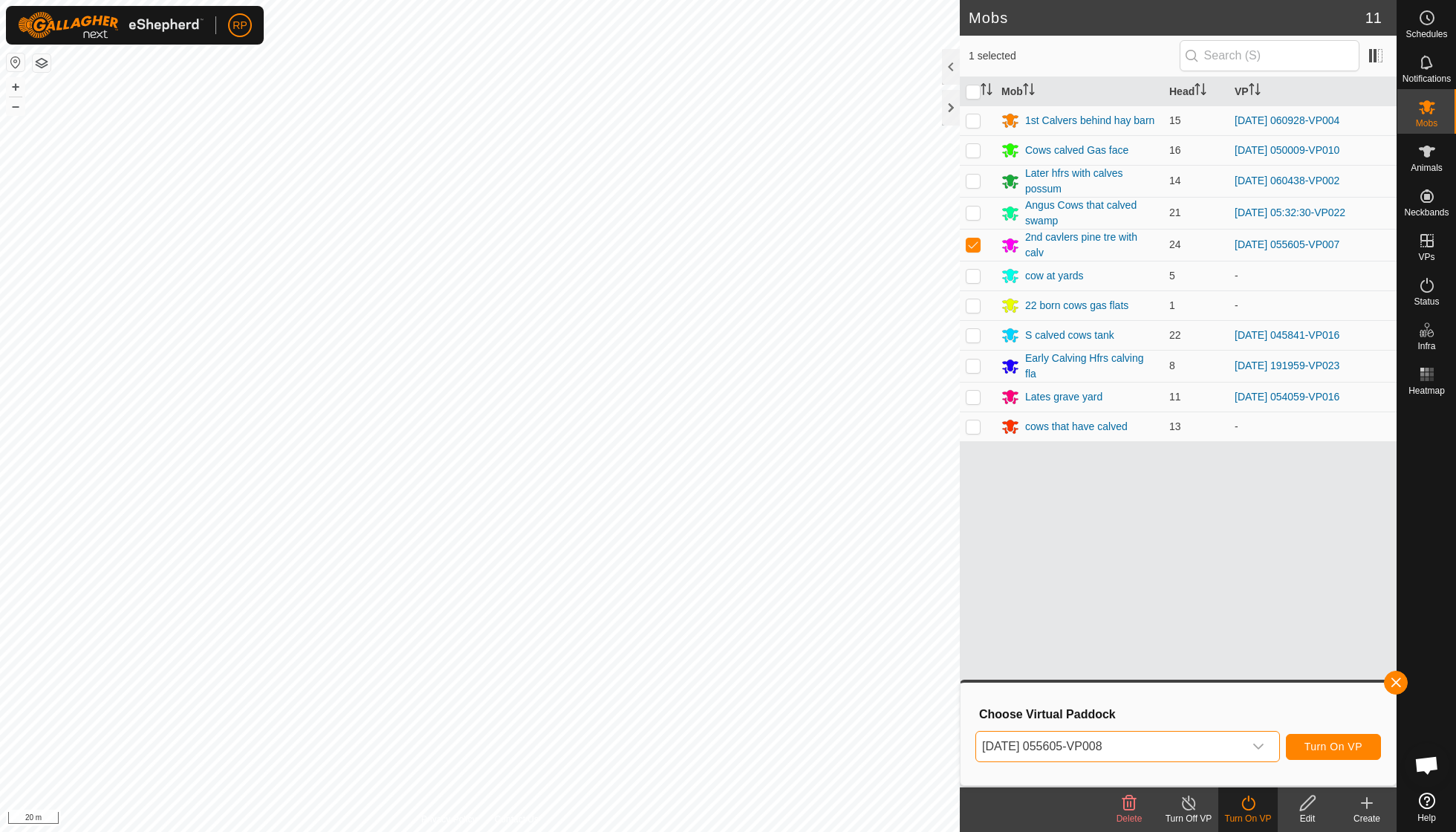
click at [1340, 749] on span "Turn On VP" at bounding box center [1333, 747] width 58 height 12
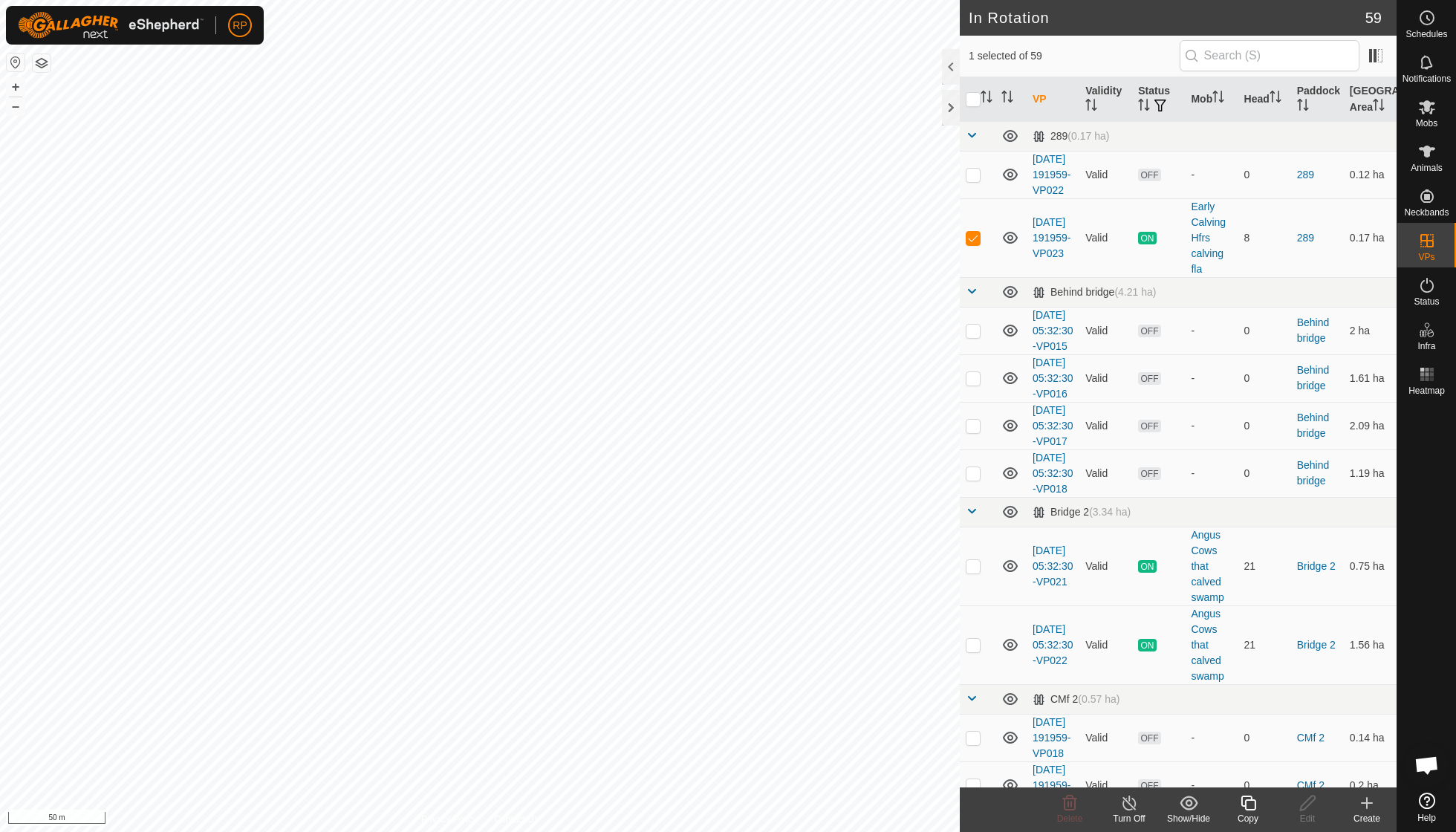
click at [1132, 814] on div "Turn Off" at bounding box center [1129, 819] width 59 height 14
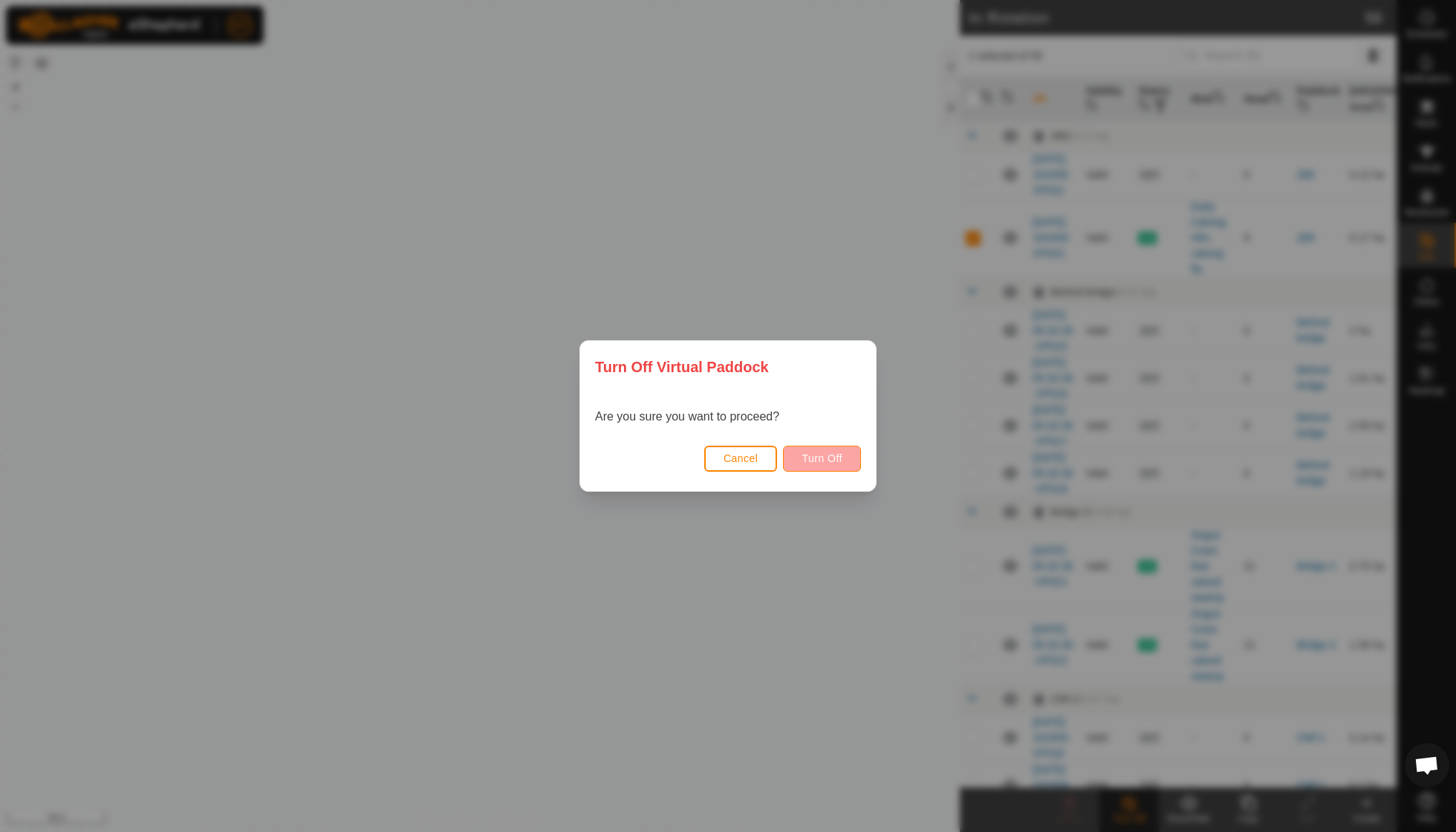
click at [823, 462] on span "Turn Off" at bounding box center [822, 459] width 41 height 12
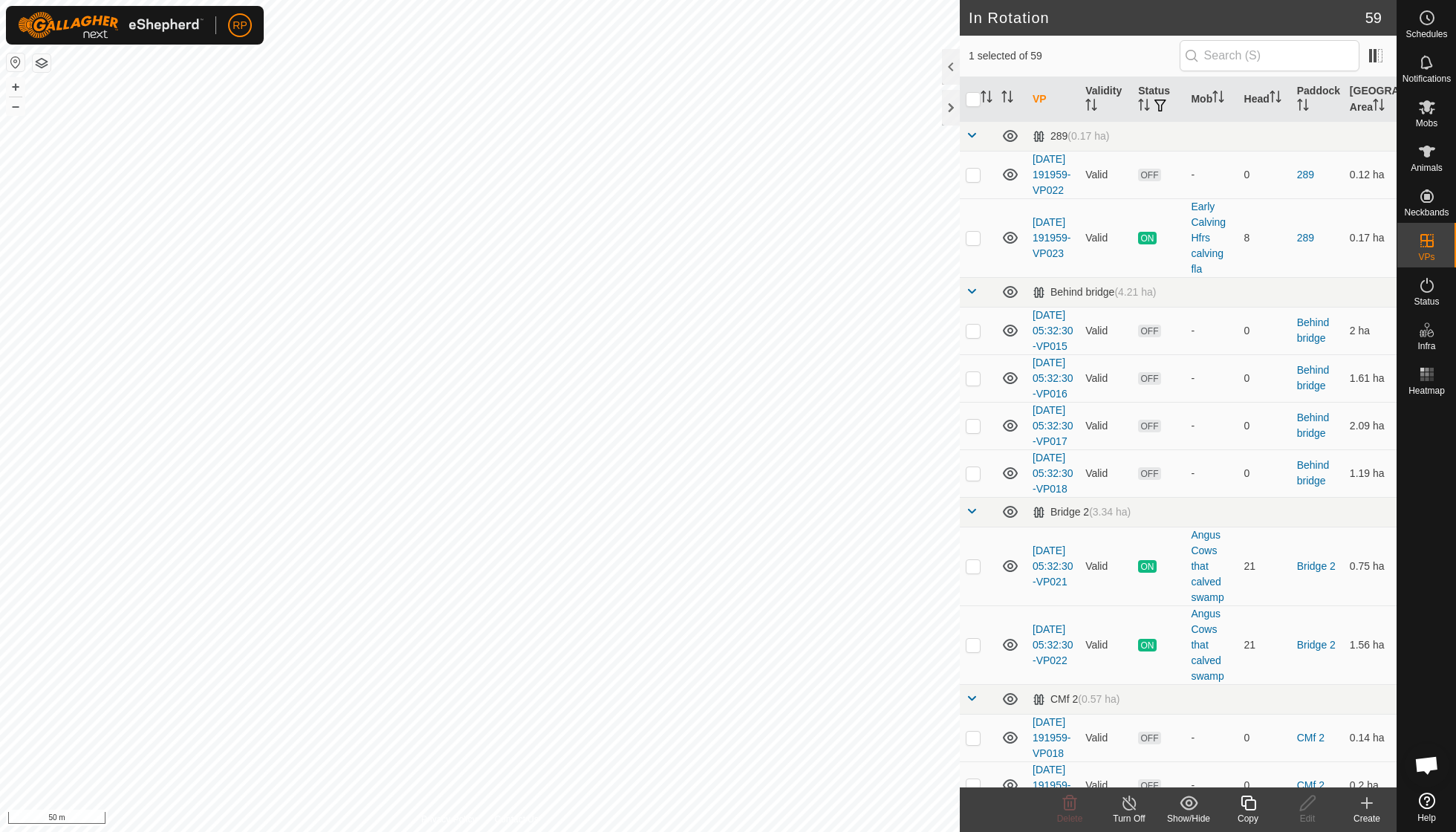
click at [1252, 805] on icon at bounding box center [1248, 803] width 18 height 18
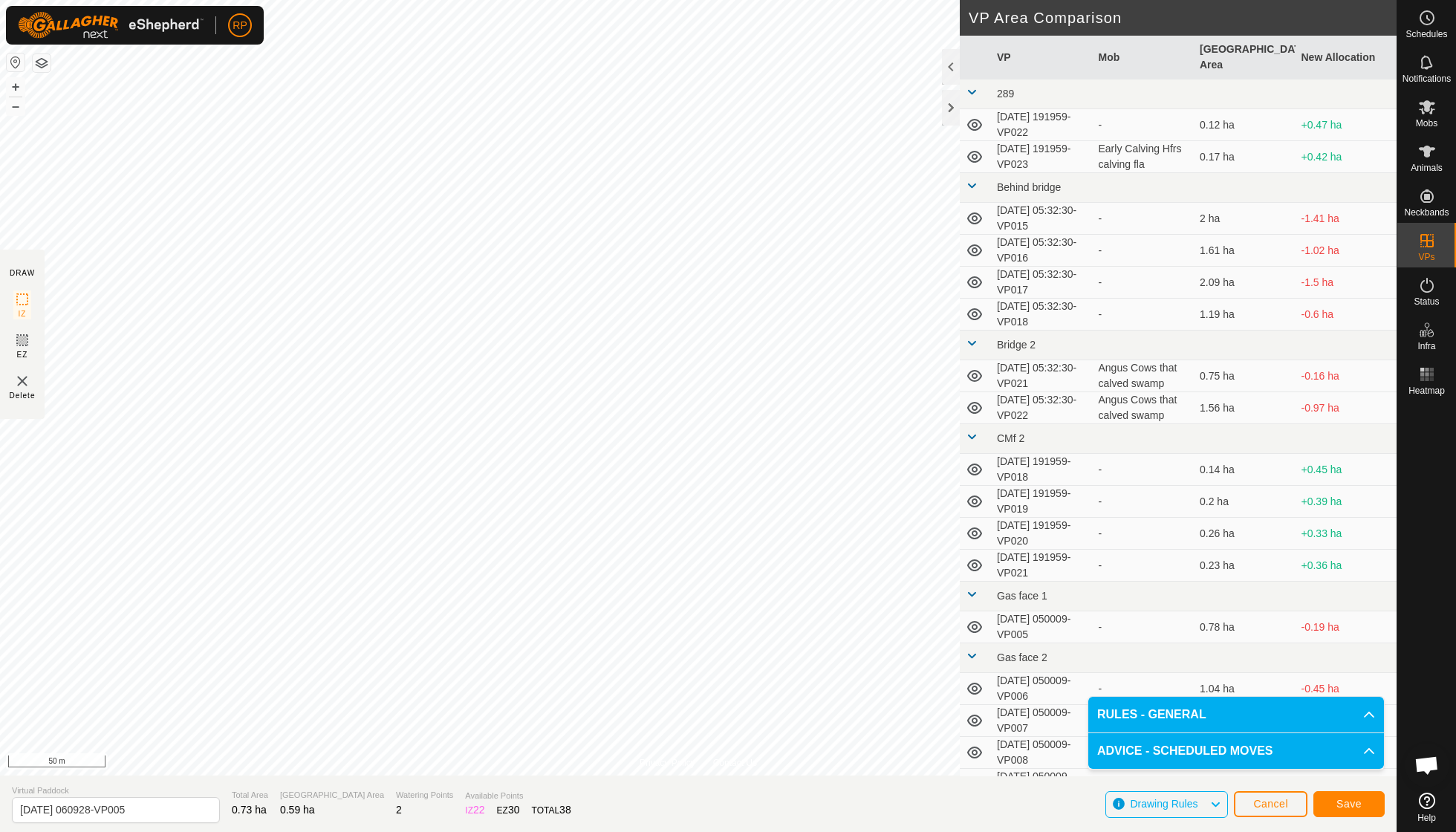
click at [1349, 800] on span "Save" at bounding box center [1348, 804] width 25 height 12
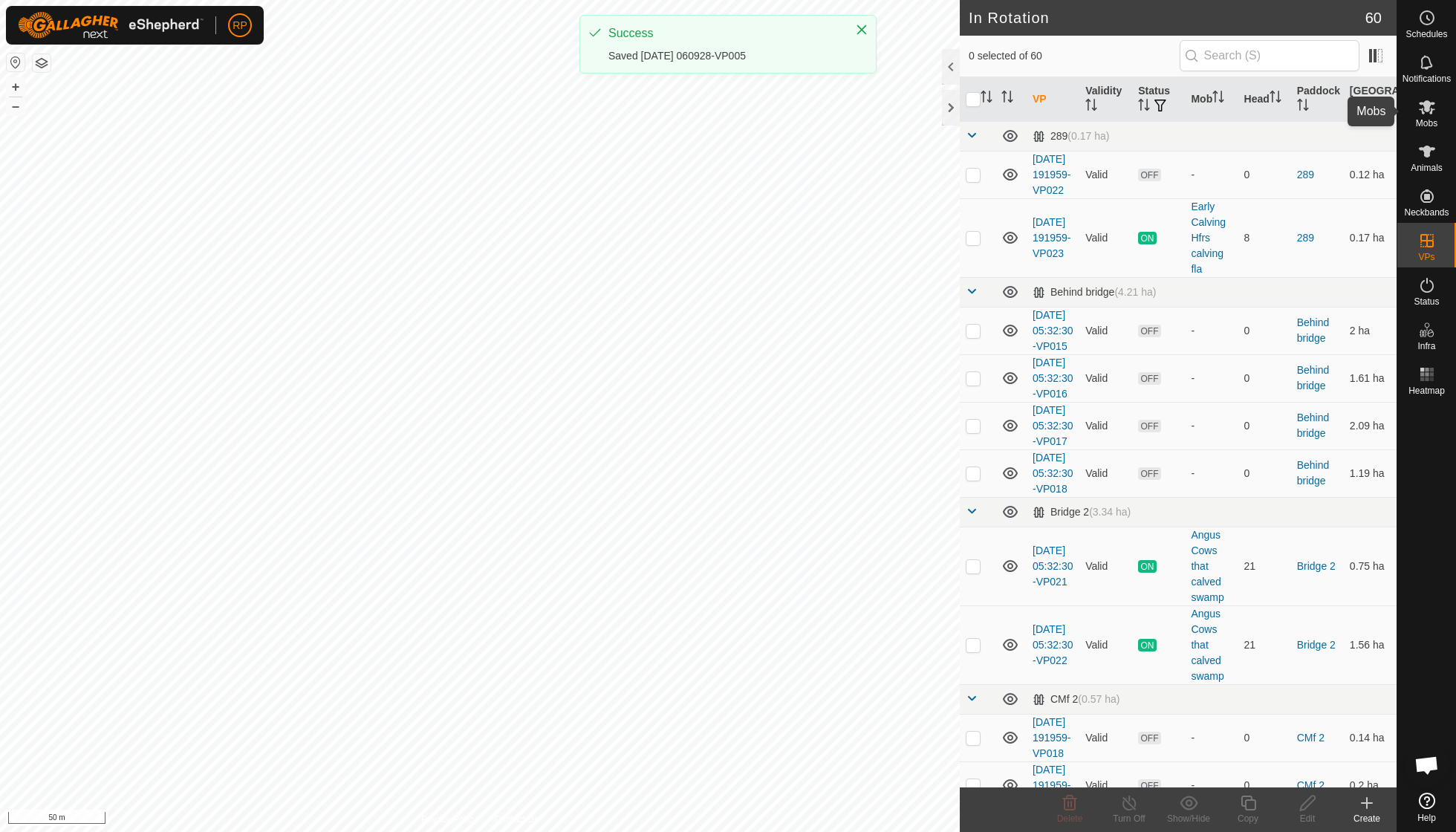
click at [1427, 120] on span "Mobs" at bounding box center [1426, 123] width 21 height 9
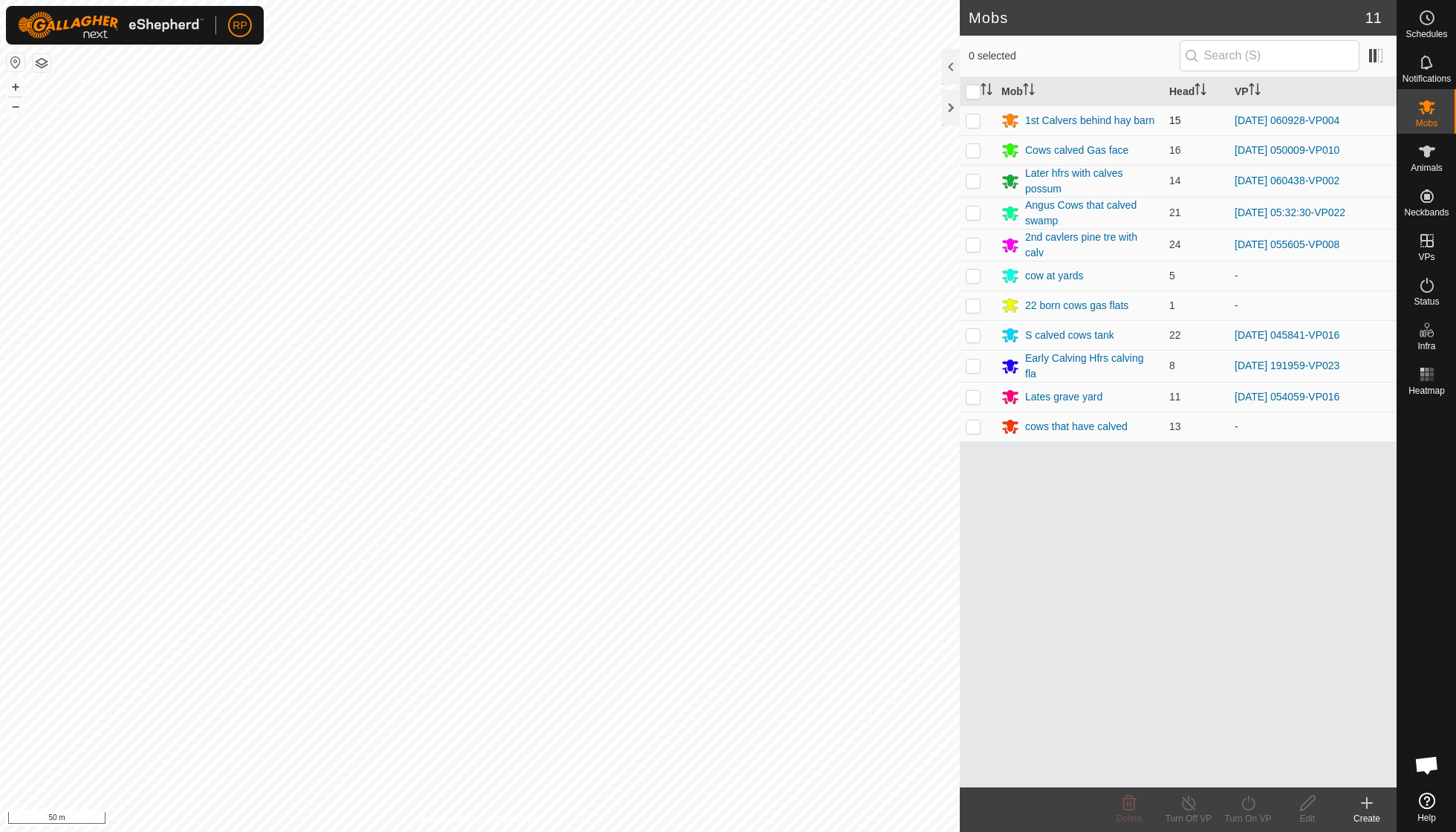
click at [973, 116] on p-checkbox at bounding box center [973, 120] width 15 height 12
checkbox input "true"
click at [1243, 808] on icon at bounding box center [1248, 803] width 18 height 18
click at [1248, 776] on link "Now" at bounding box center [1292, 770] width 147 height 30
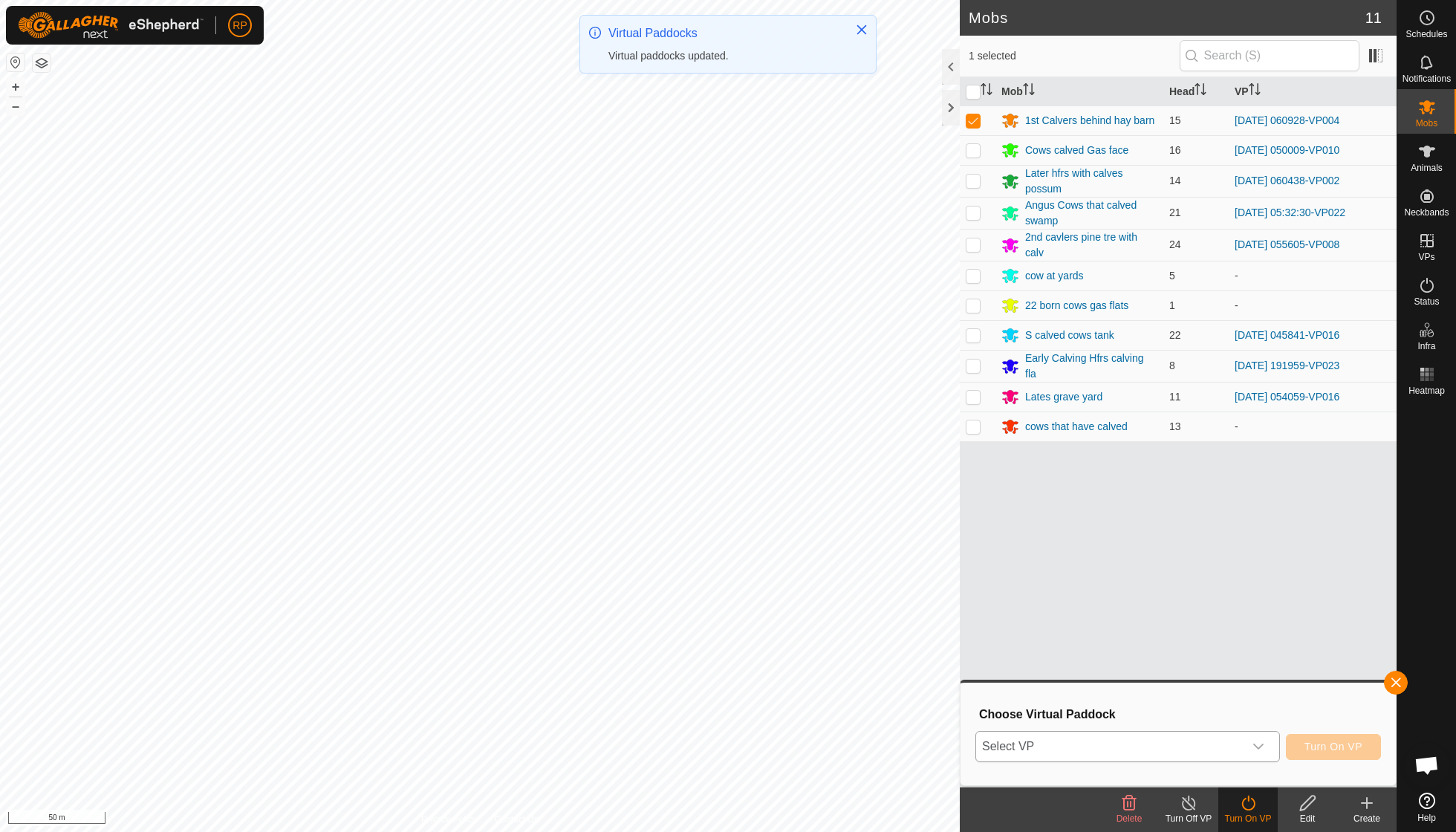
click at [1256, 749] on icon "dropdown trigger" at bounding box center [1258, 747] width 11 height 6
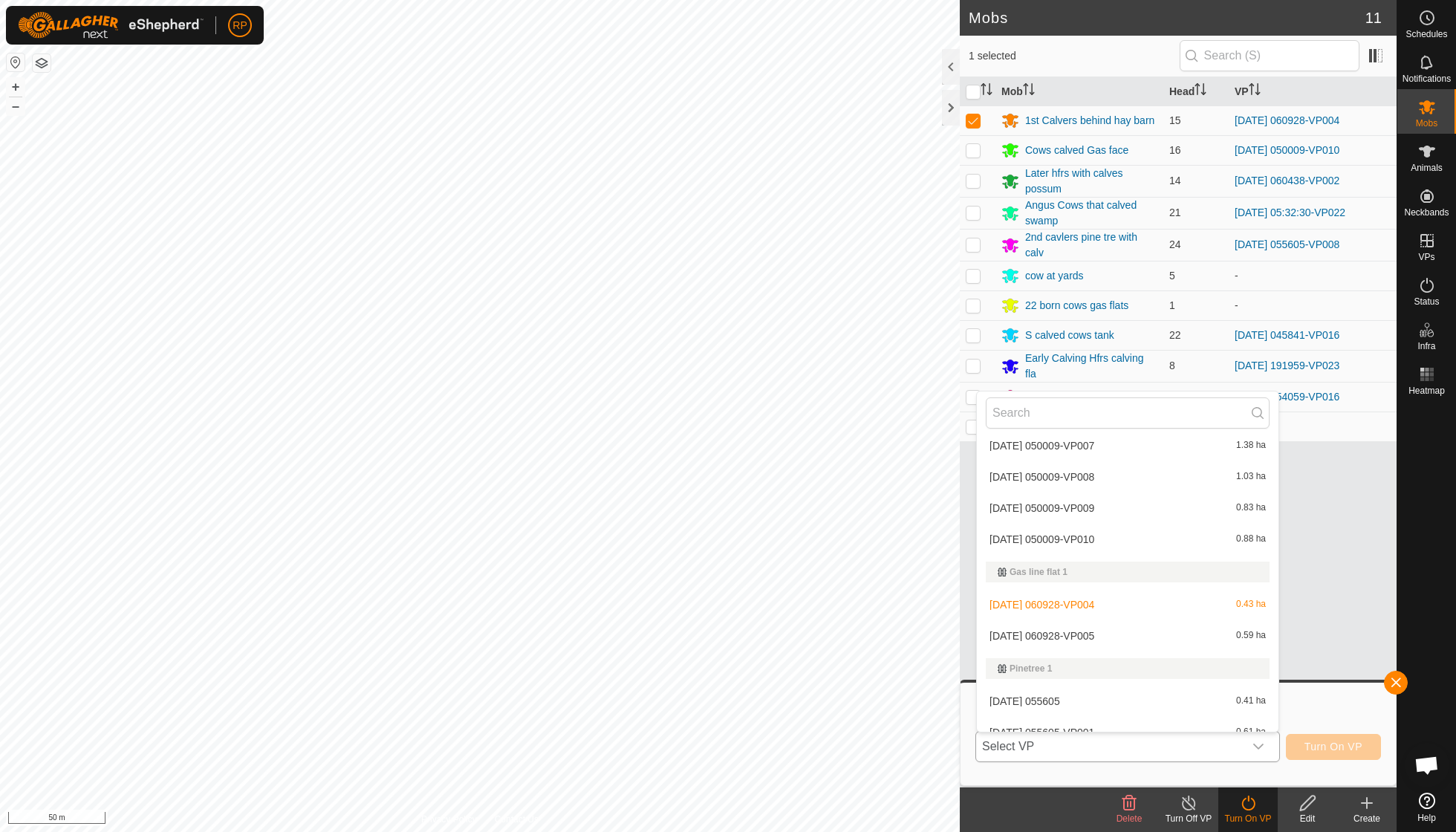
scroll to position [657, 0]
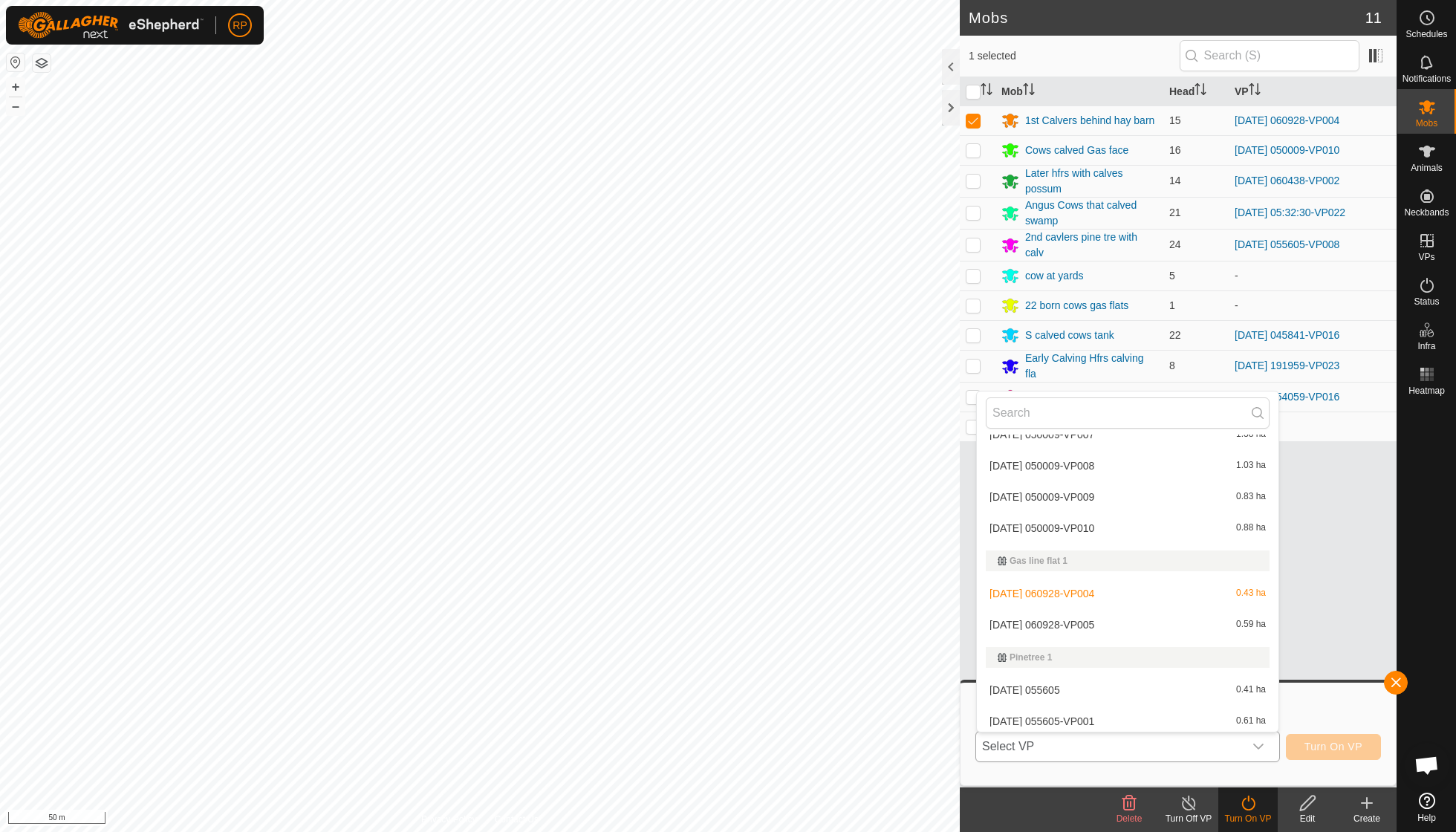
click at [1126, 614] on li "[DATE] 060928-VP005 0.59 ha" at bounding box center [1127, 625] width 302 height 30
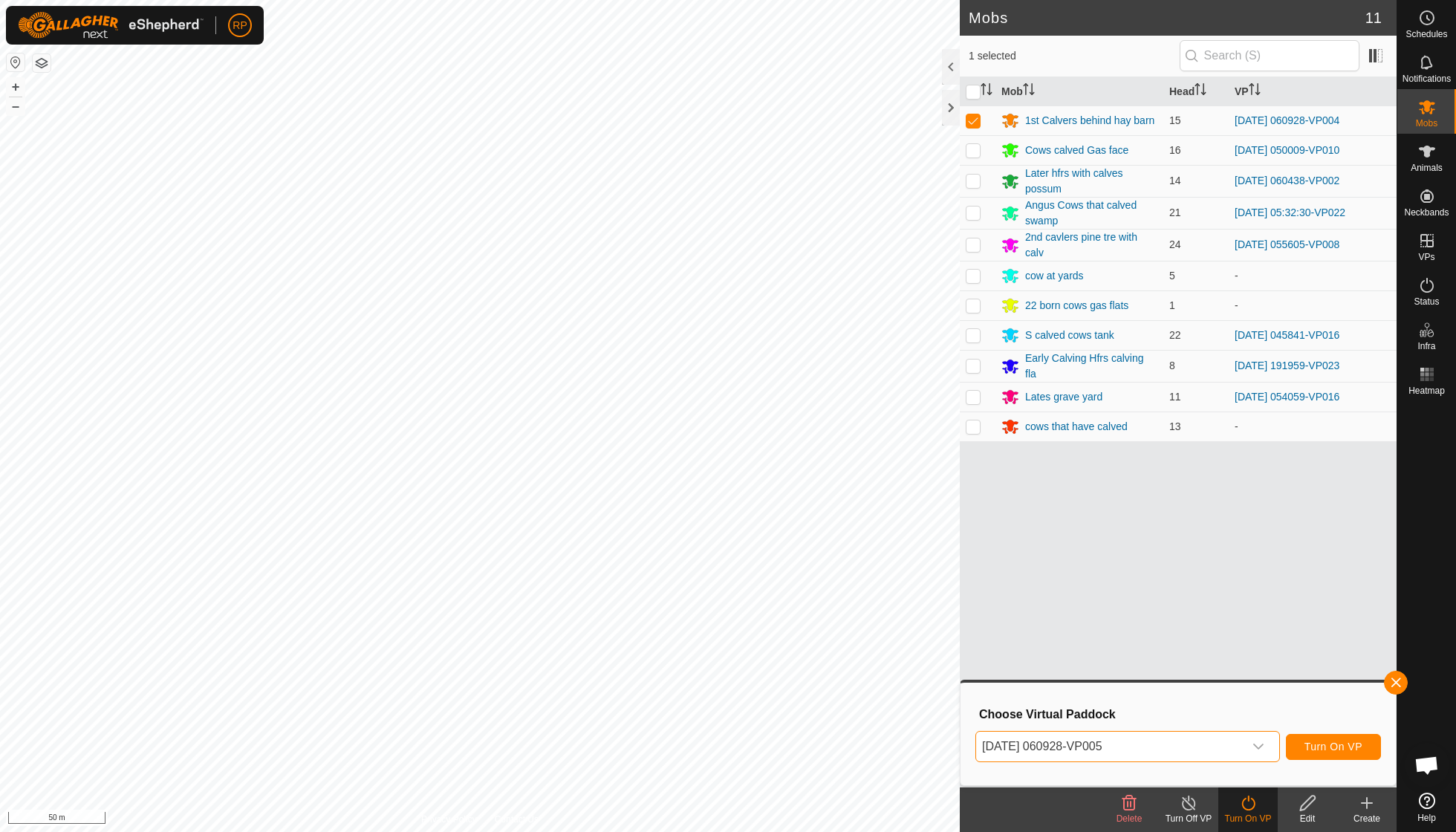
click at [1314, 746] on span "Turn On VP" at bounding box center [1333, 747] width 58 height 12
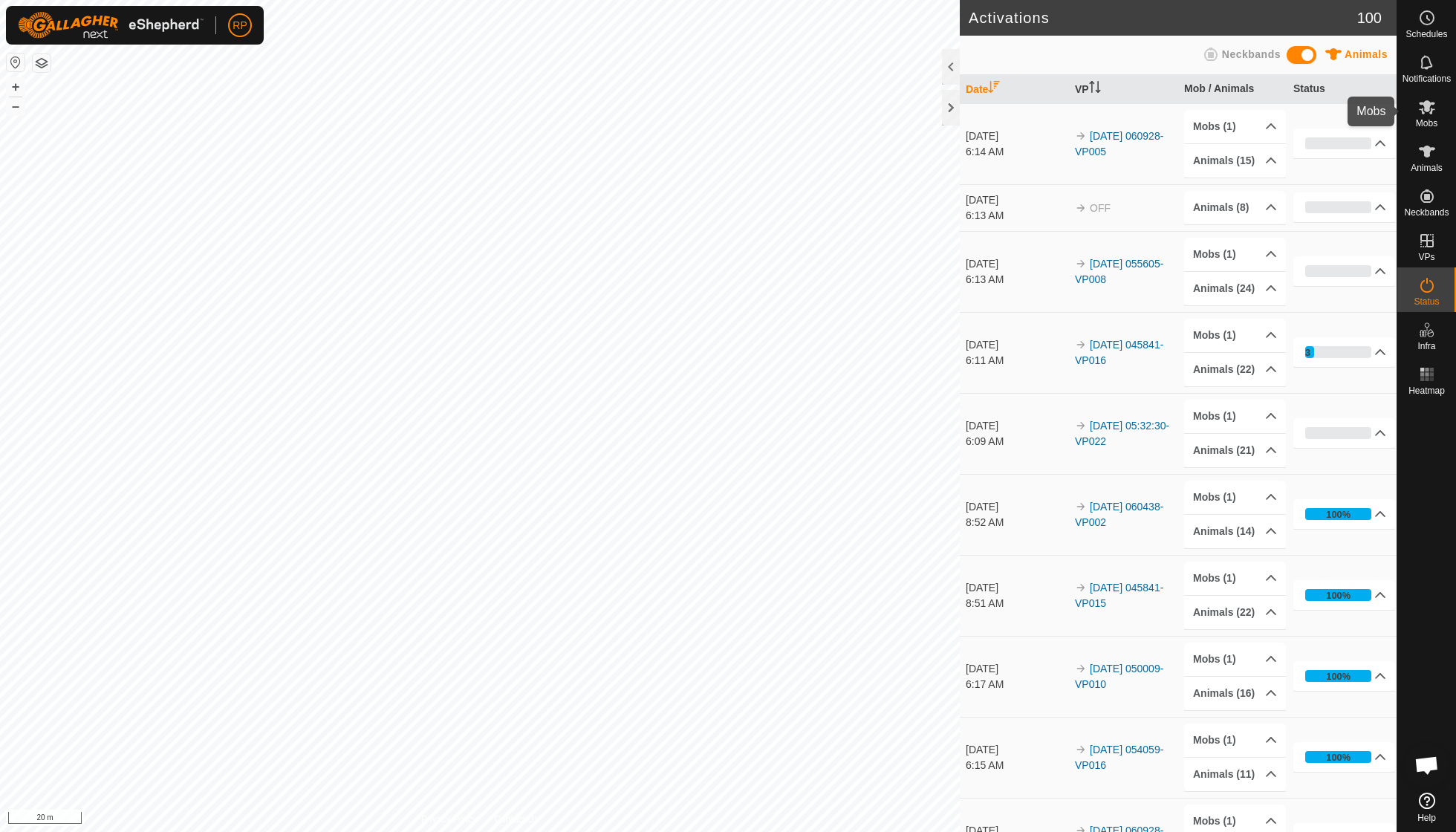
click at [1430, 117] on es-mob-svg-icon at bounding box center [1426, 107] width 27 height 24
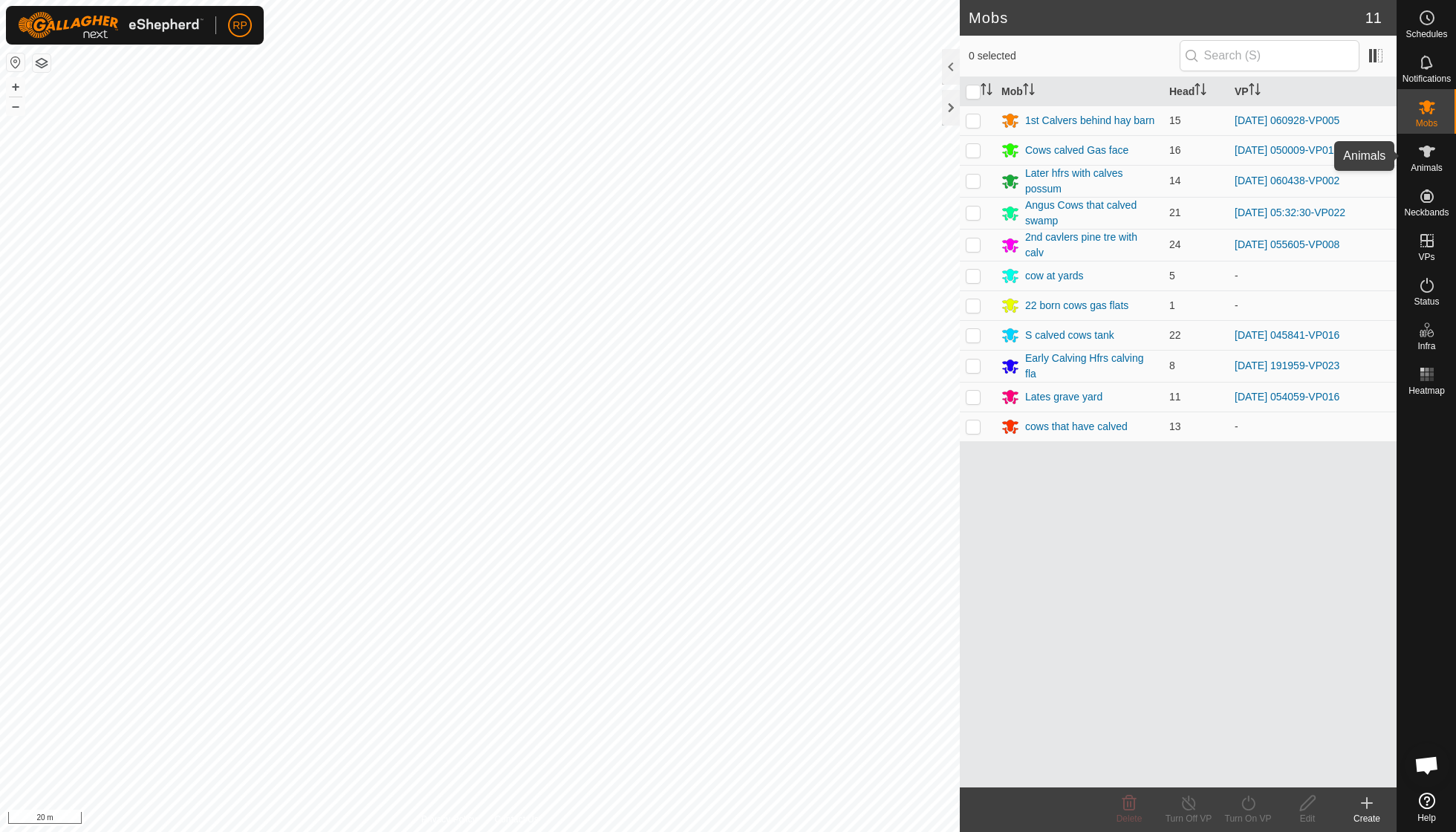
click at [1417, 167] on span "Animals" at bounding box center [1426, 168] width 32 height 9
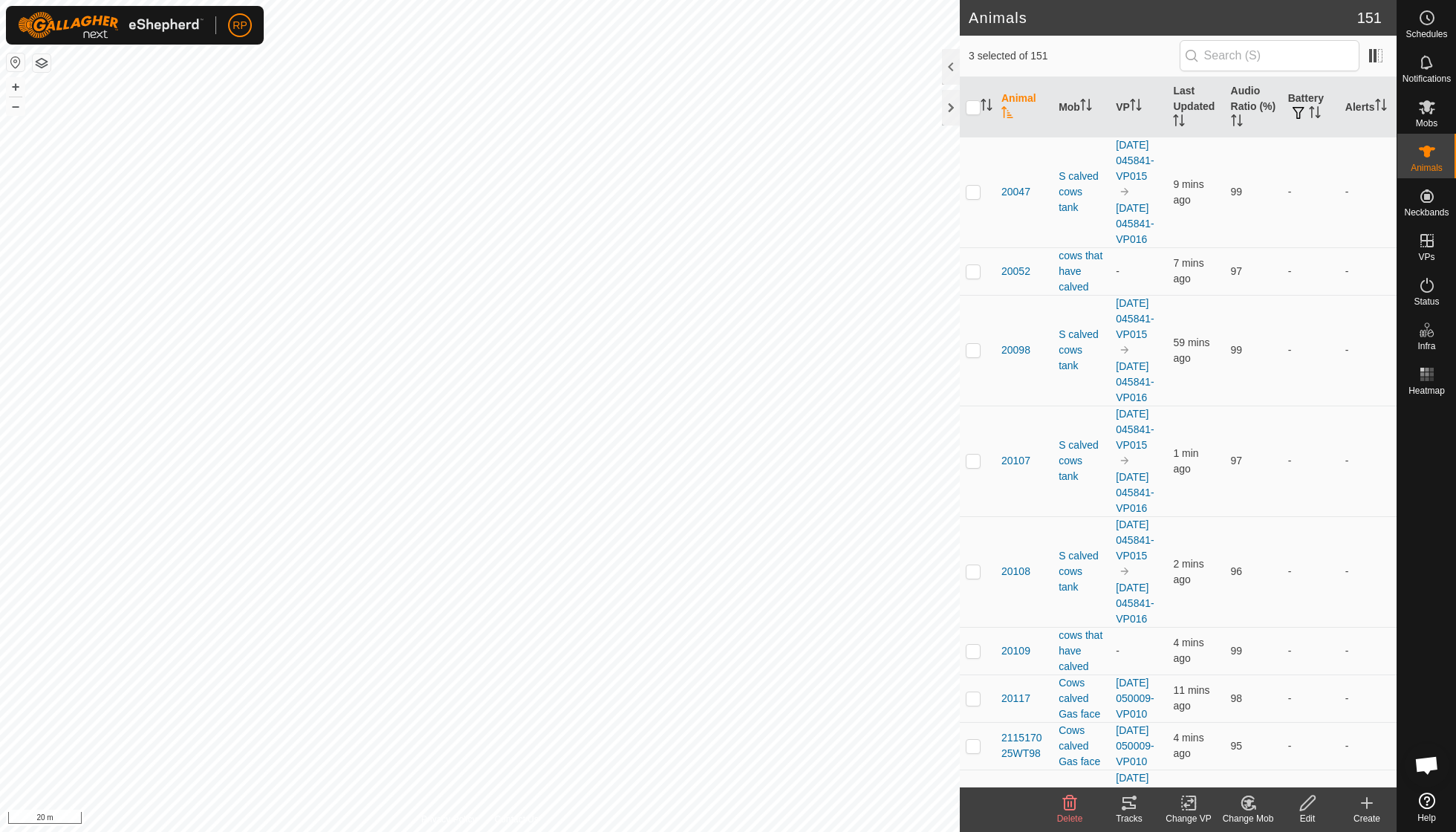
click at [1247, 804] on icon at bounding box center [1249, 803] width 11 height 8
click at [1272, 741] on link "Choose Mob..." at bounding box center [1292, 738] width 147 height 30
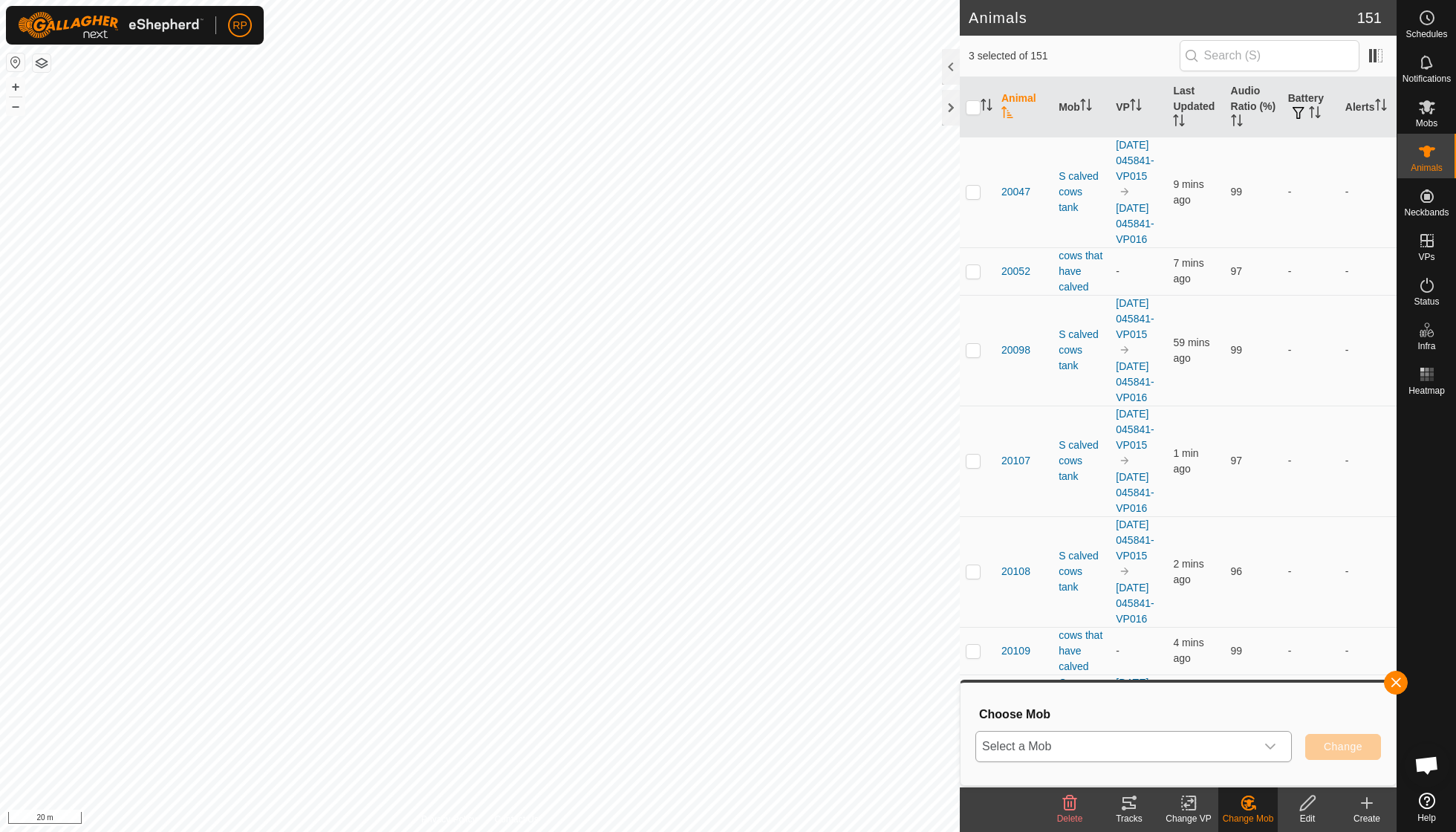
click at [1275, 747] on icon "dropdown trigger" at bounding box center [1270, 747] width 12 height 12
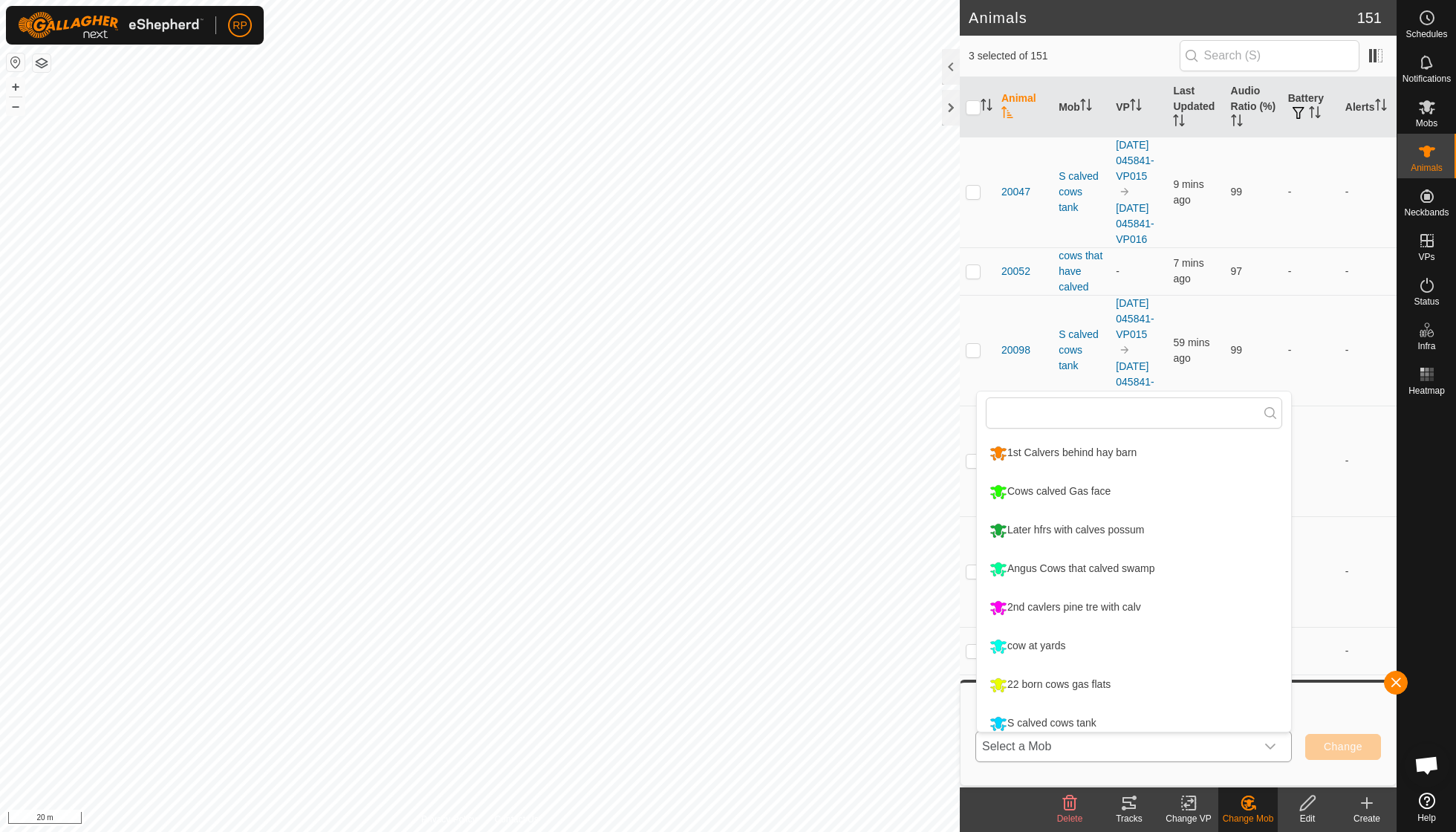
scroll to position [11, 0]
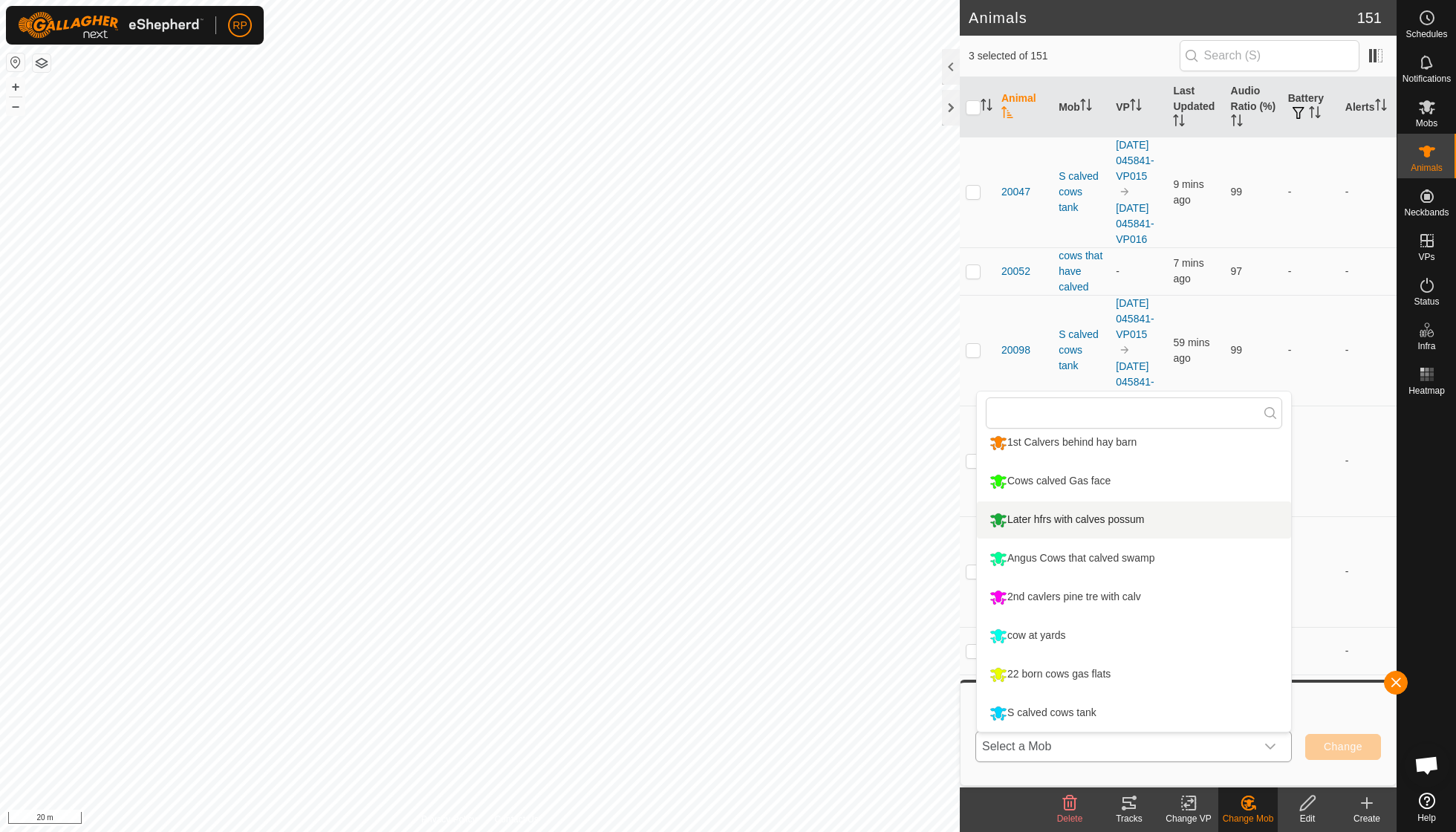
click at [1103, 520] on li "Later hfrs with calves possum" at bounding box center [1133, 520] width 315 height 37
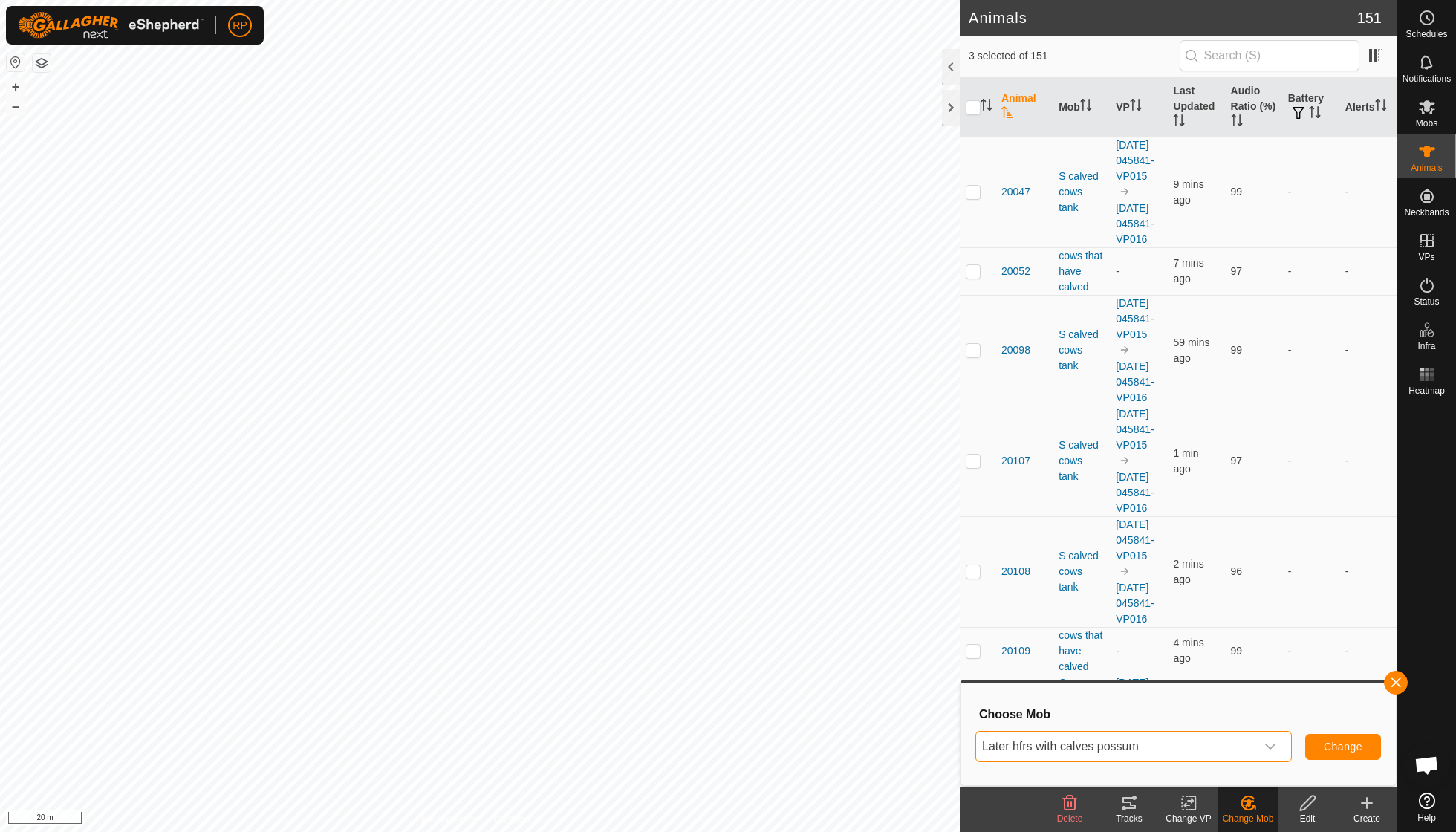
click at [1331, 744] on span "Change" at bounding box center [1343, 747] width 39 height 12
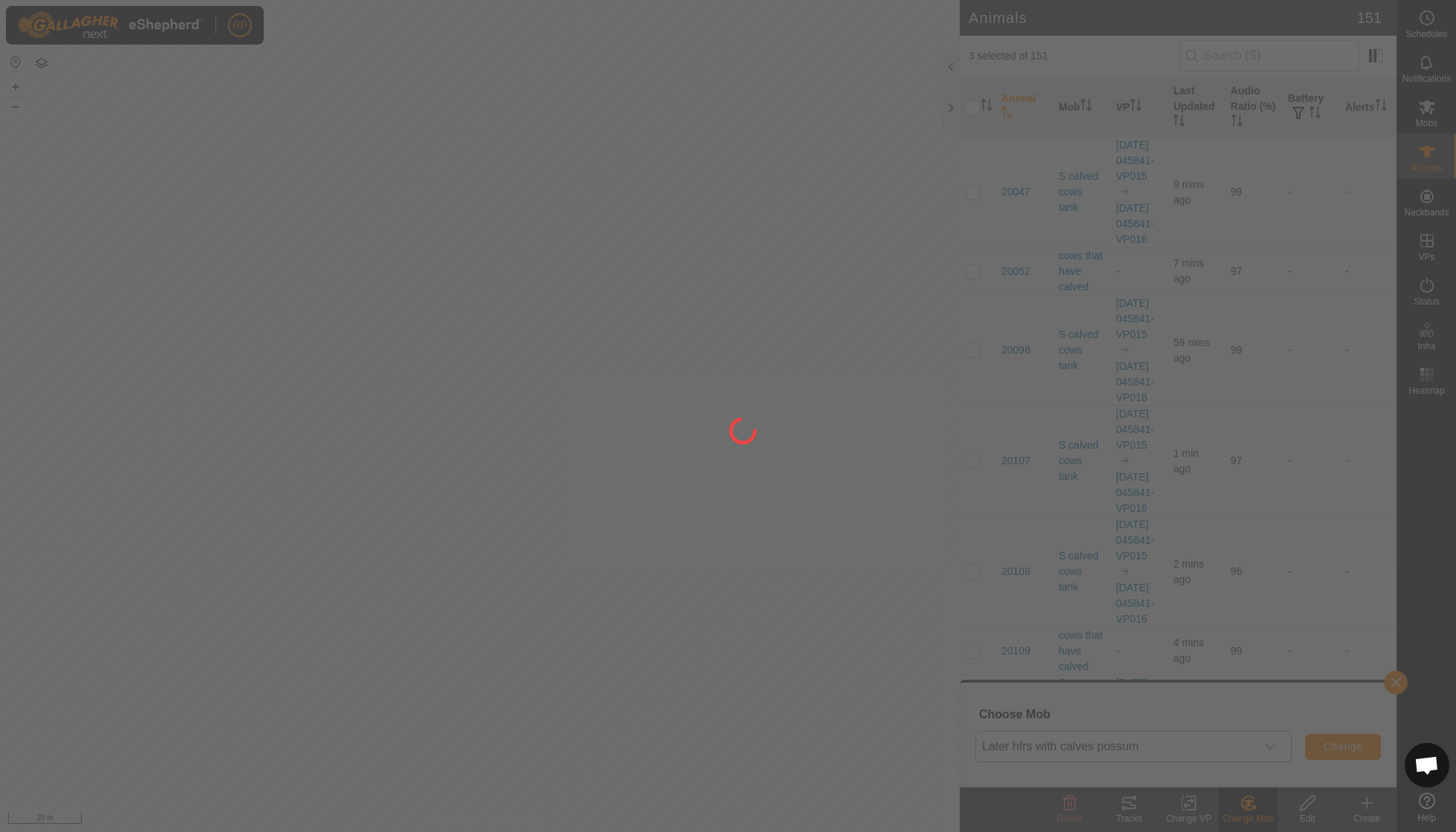
checkbox input "false"
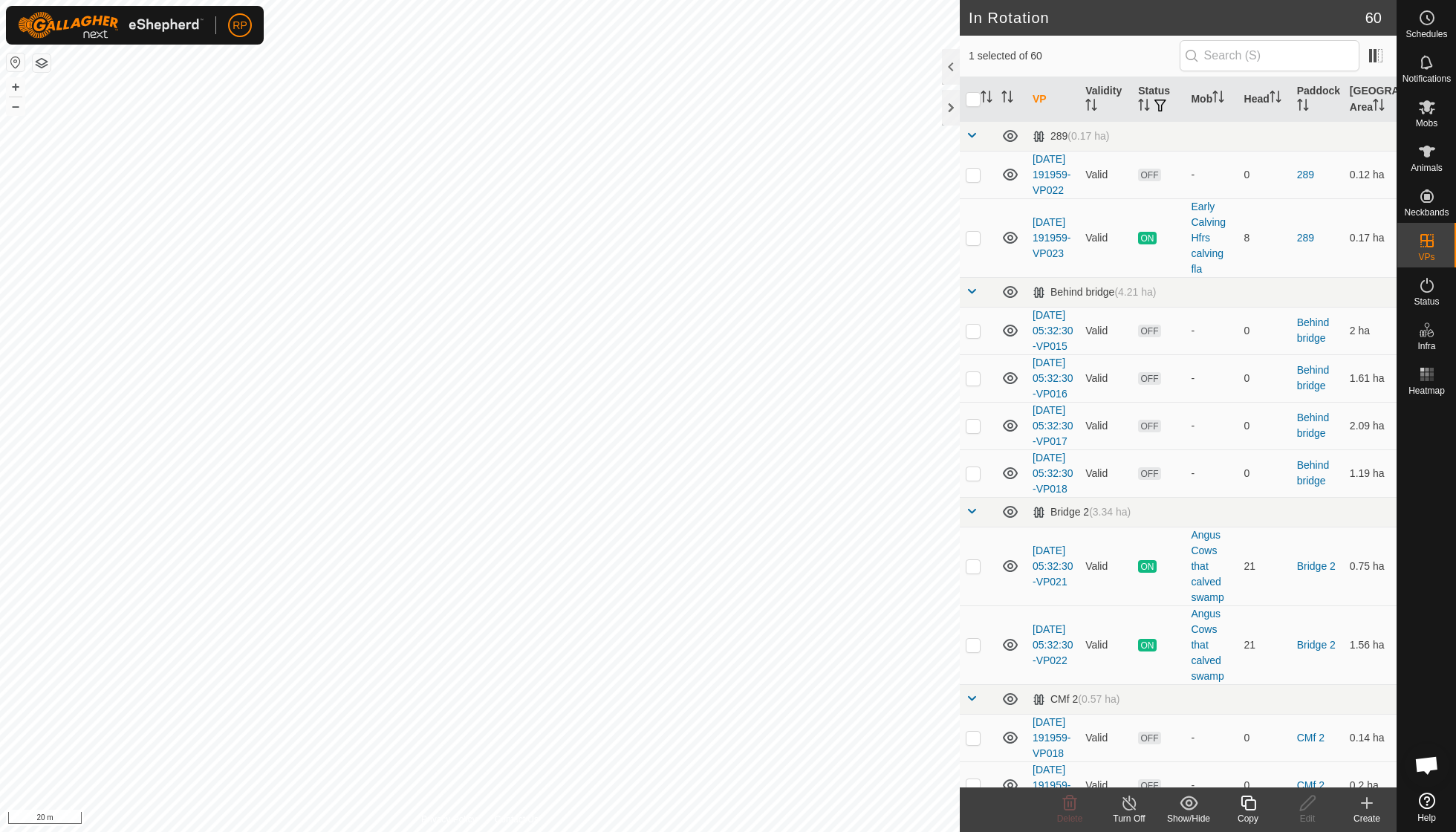
click at [1257, 805] on copy-svg-icon at bounding box center [1247, 803] width 59 height 18
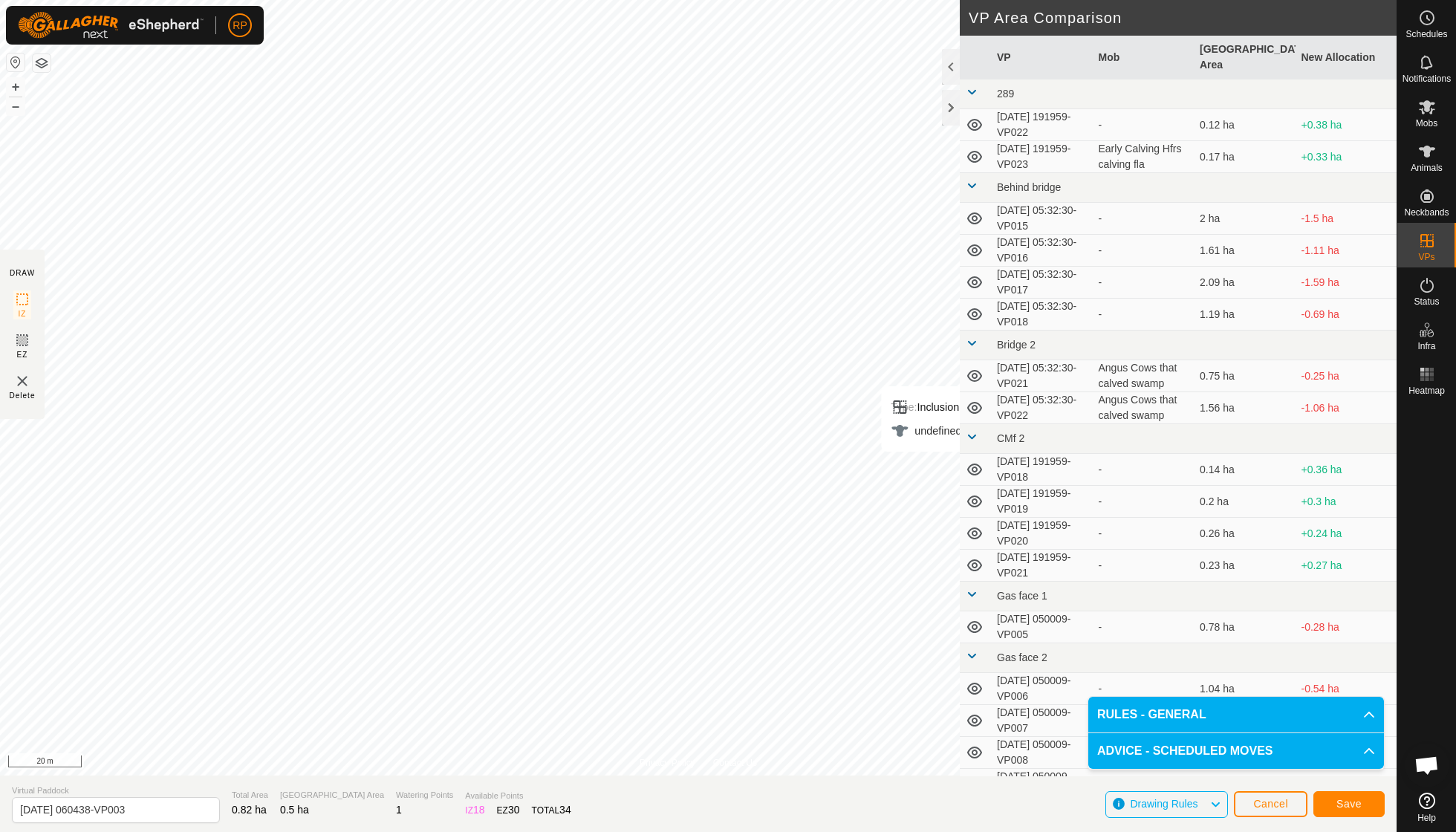
click at [1341, 807] on span "Save" at bounding box center [1348, 804] width 25 height 12
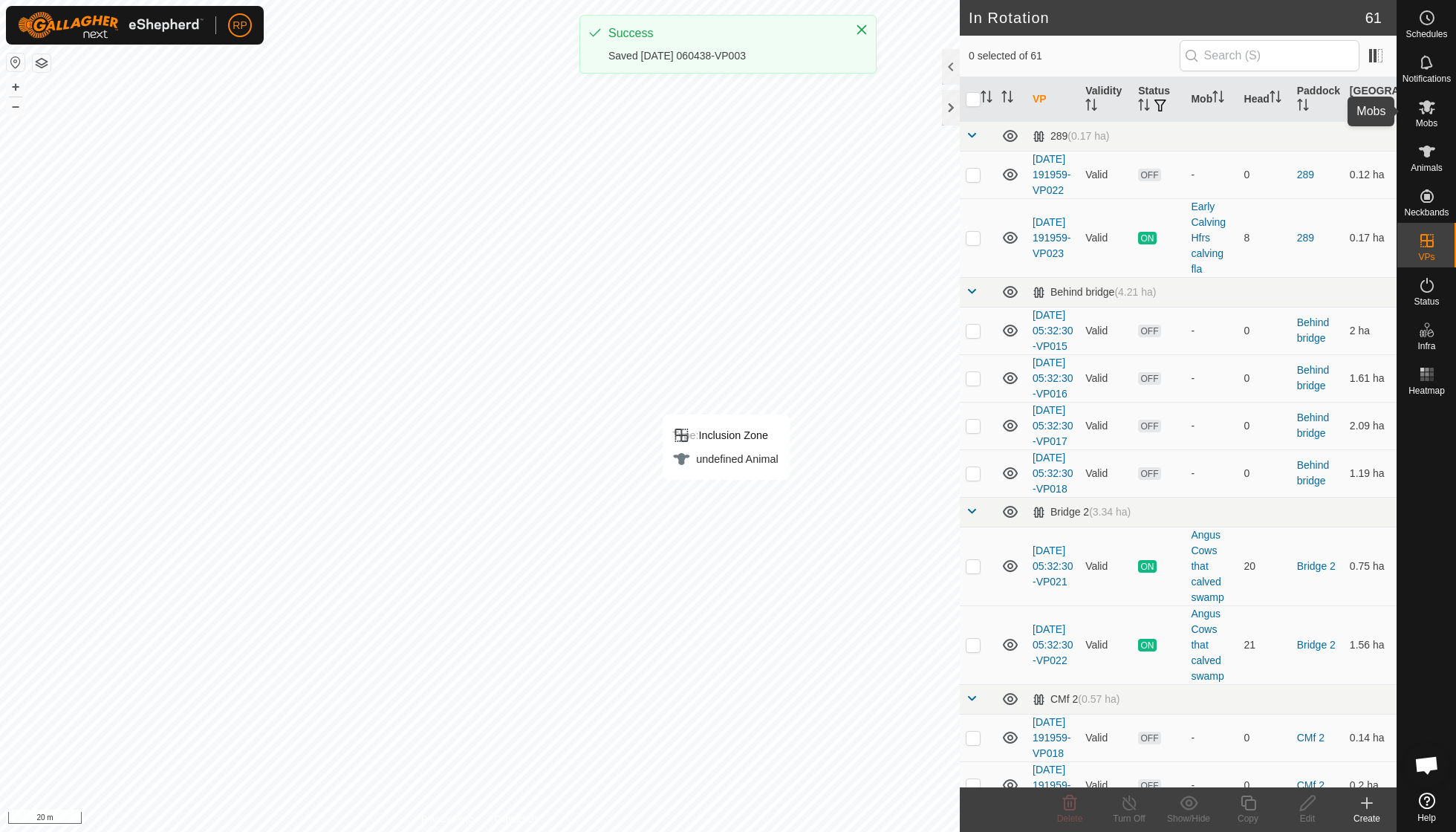
click at [1427, 123] on span "Mobs" at bounding box center [1426, 123] width 21 height 9
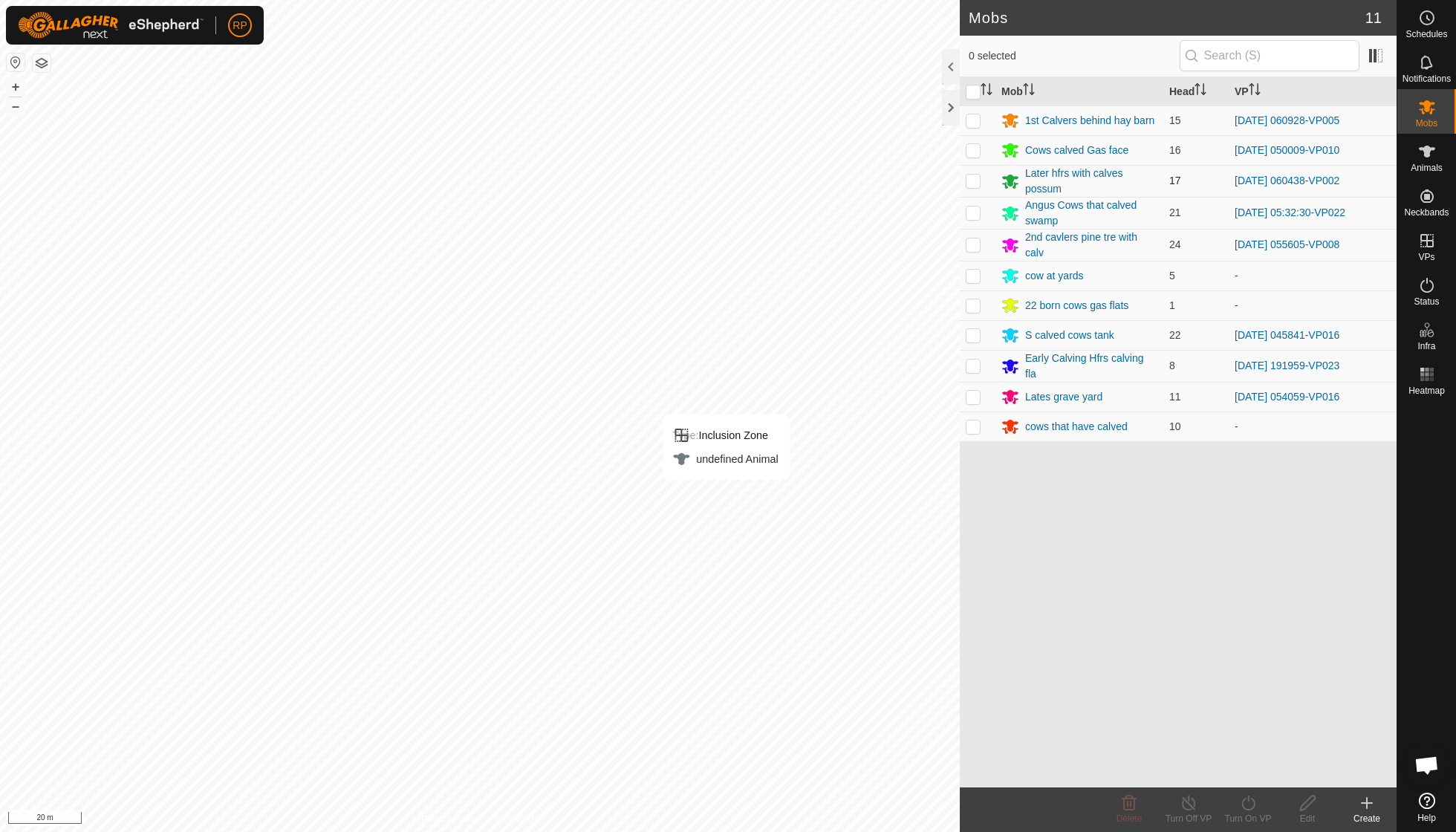
click at [975, 181] on p-checkbox at bounding box center [973, 181] width 15 height 12
checkbox input "true"
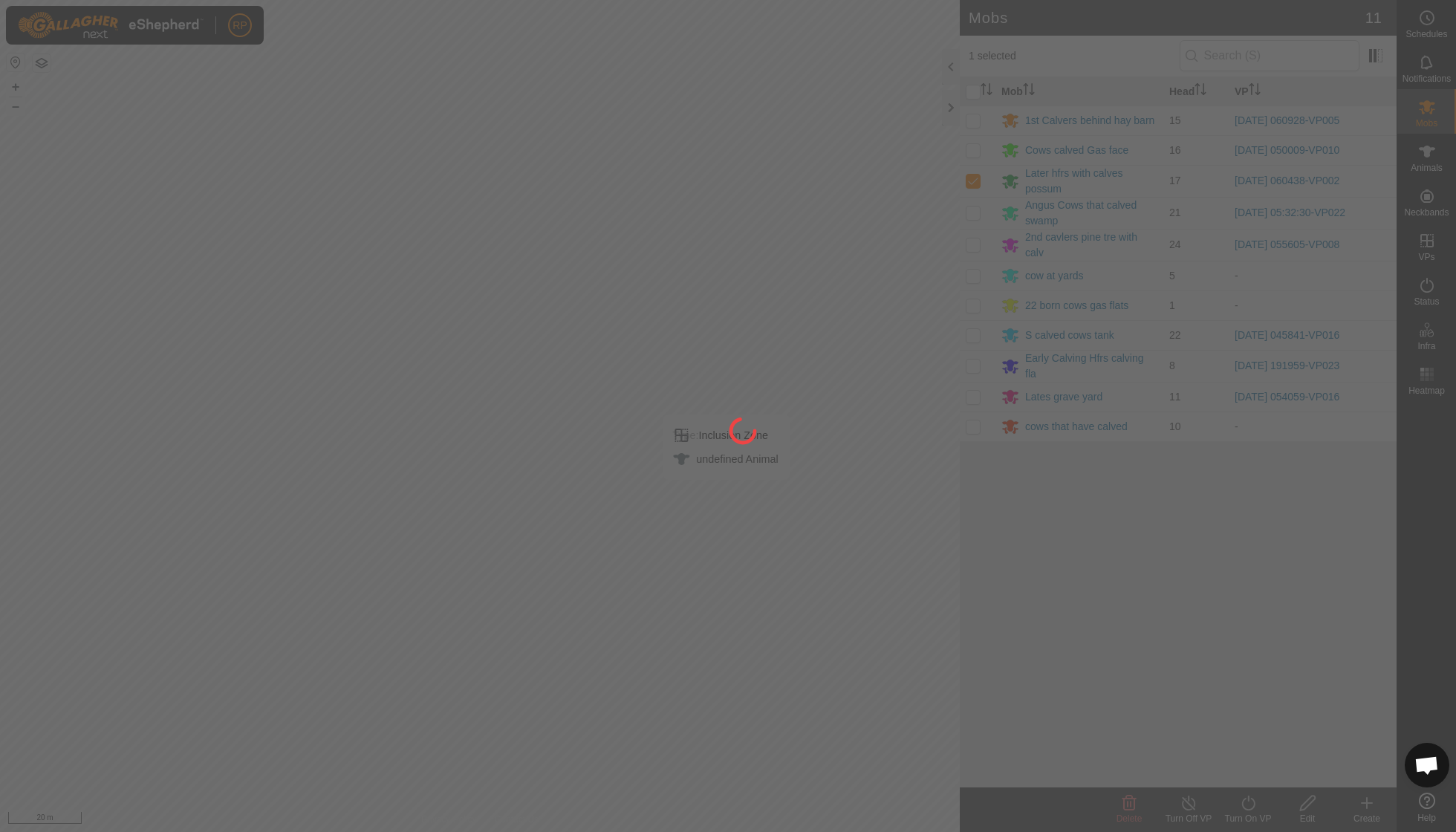
click at [1247, 812] on div "RP Schedules Notifications Mobs Animals Neckbands VPs Status Infra Heatmap Help…" at bounding box center [728, 416] width 1456 height 832
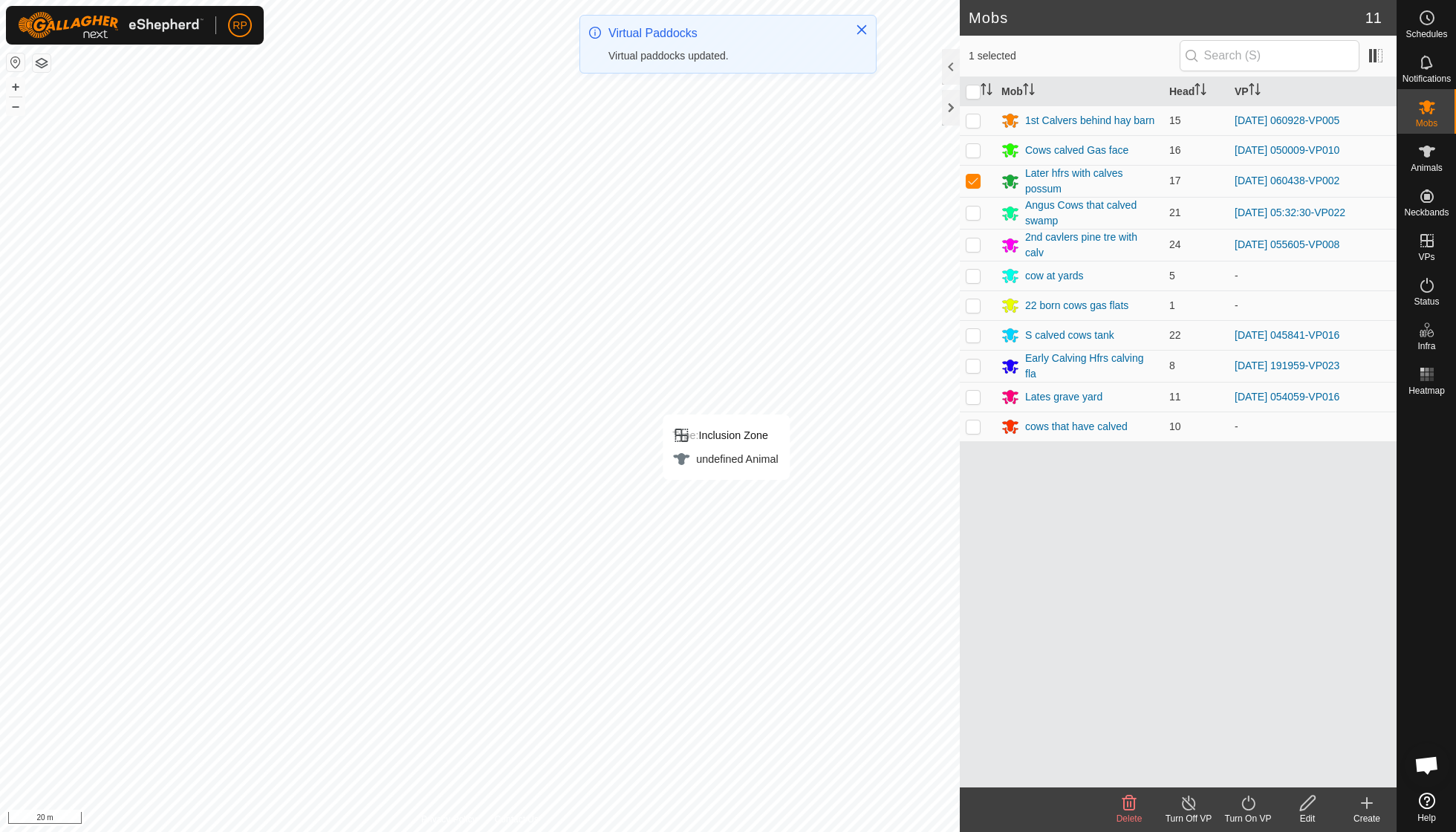
click at [1247, 806] on icon at bounding box center [1248, 803] width 18 height 18
click at [1243, 764] on link "Now" at bounding box center [1292, 770] width 147 height 30
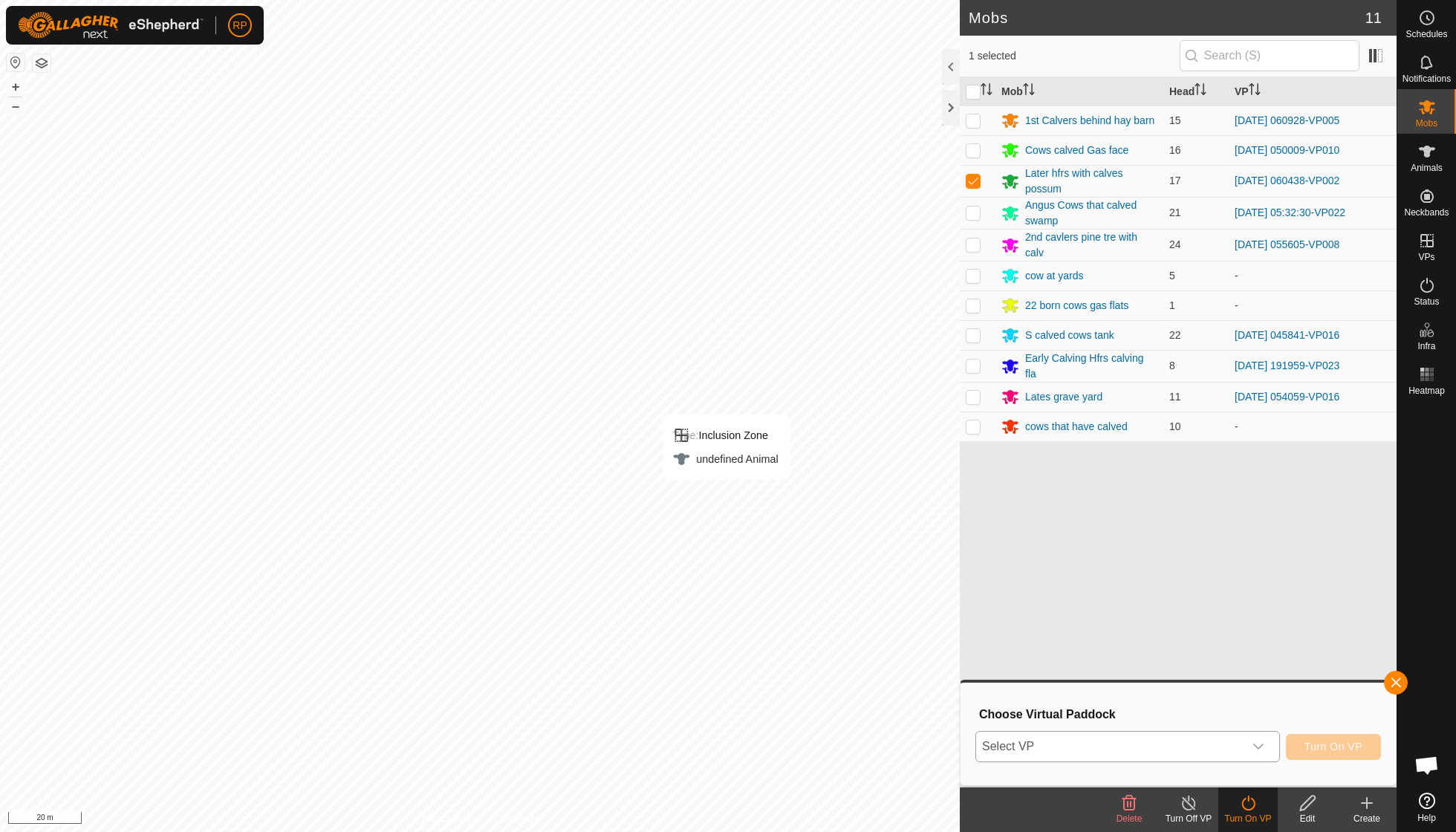
click at [1258, 749] on icon "dropdown trigger" at bounding box center [1258, 747] width 12 height 12
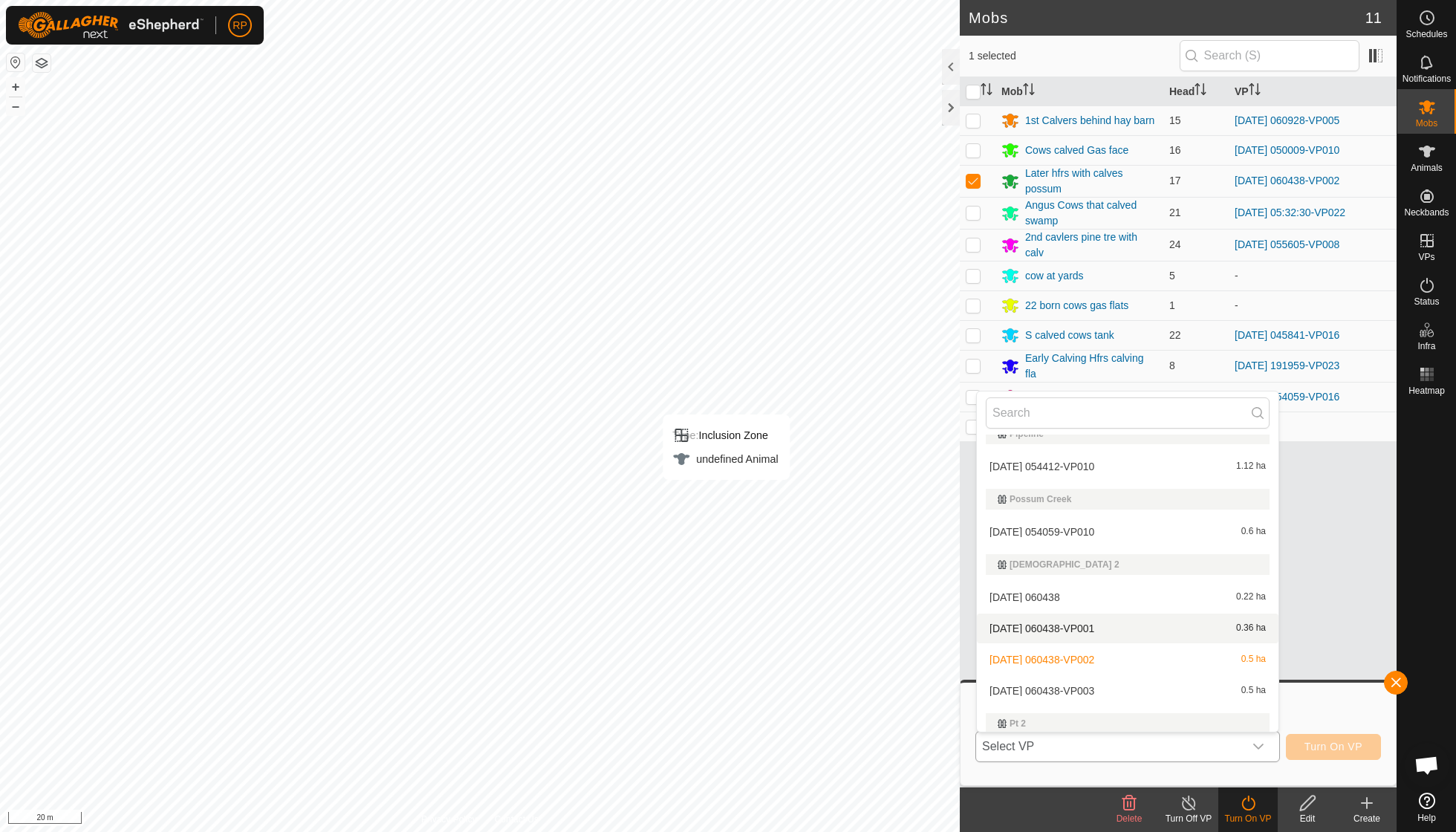
scroll to position [1083, 0]
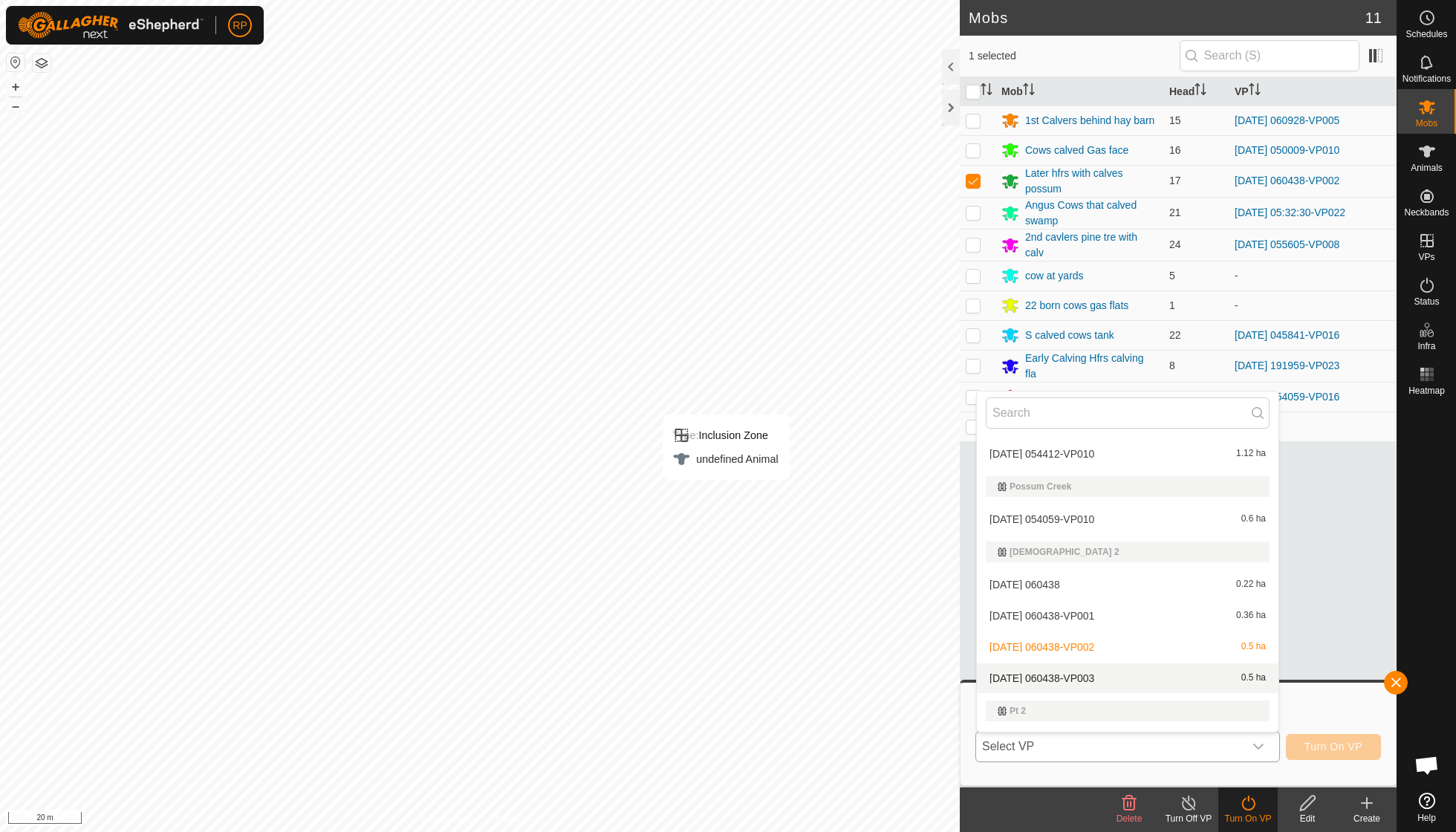
click at [1117, 664] on li "[DATE] 060438-VP003 0.5 ha" at bounding box center [1127, 678] width 302 height 30
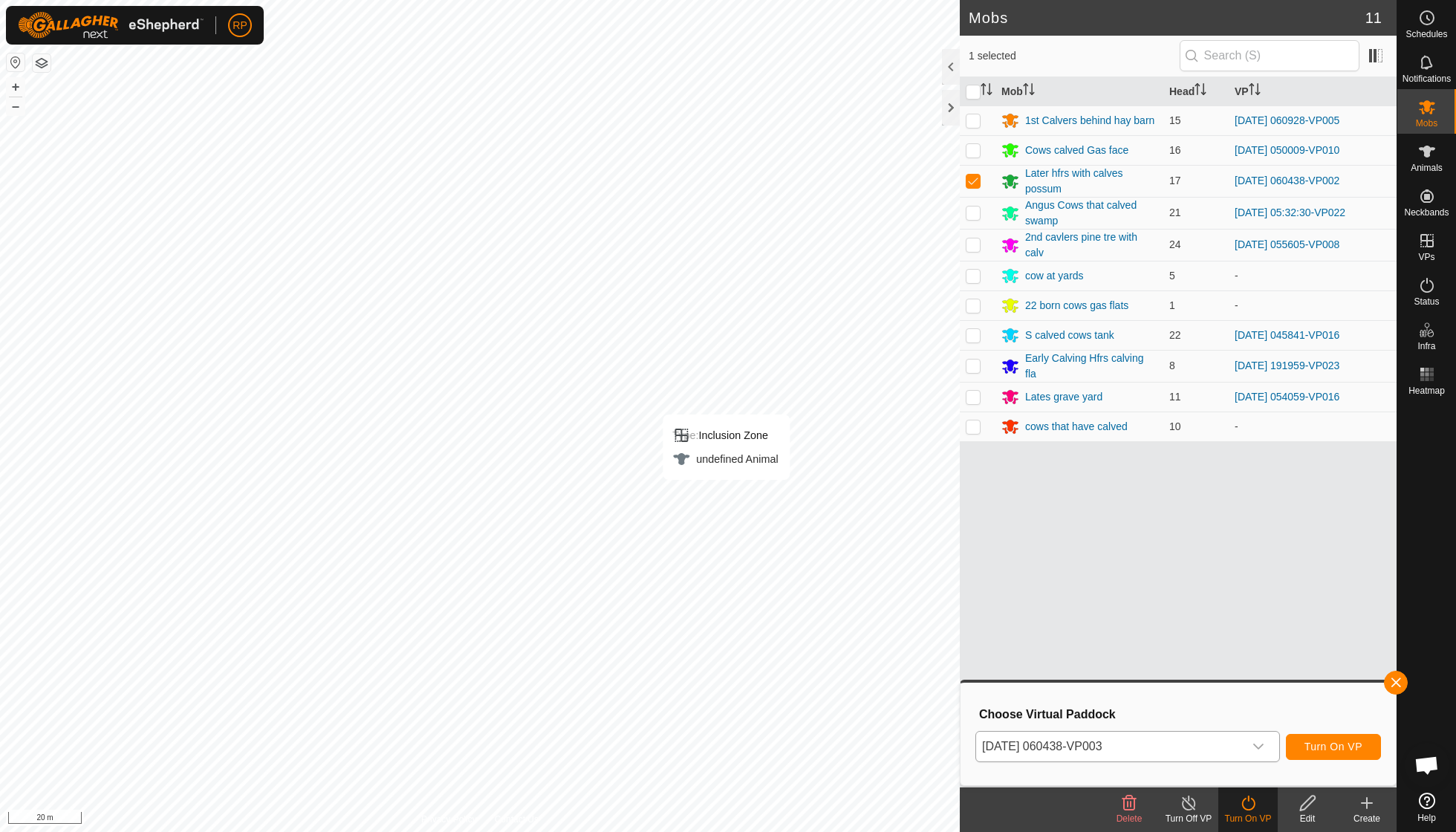
click at [1332, 746] on span "Turn On VP" at bounding box center [1333, 747] width 58 height 12
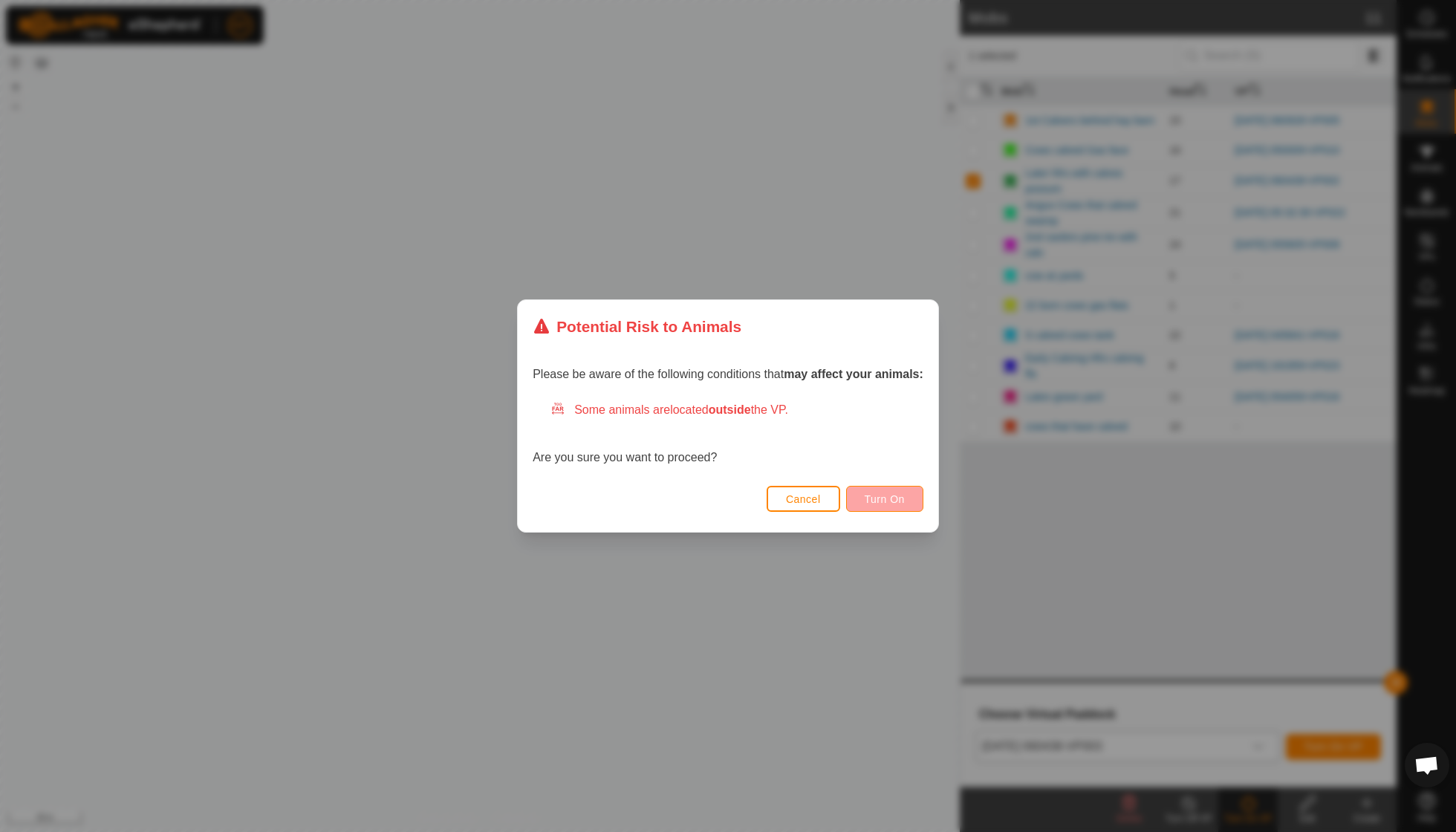
click at [877, 497] on span "Turn On" at bounding box center [884, 500] width 40 height 12
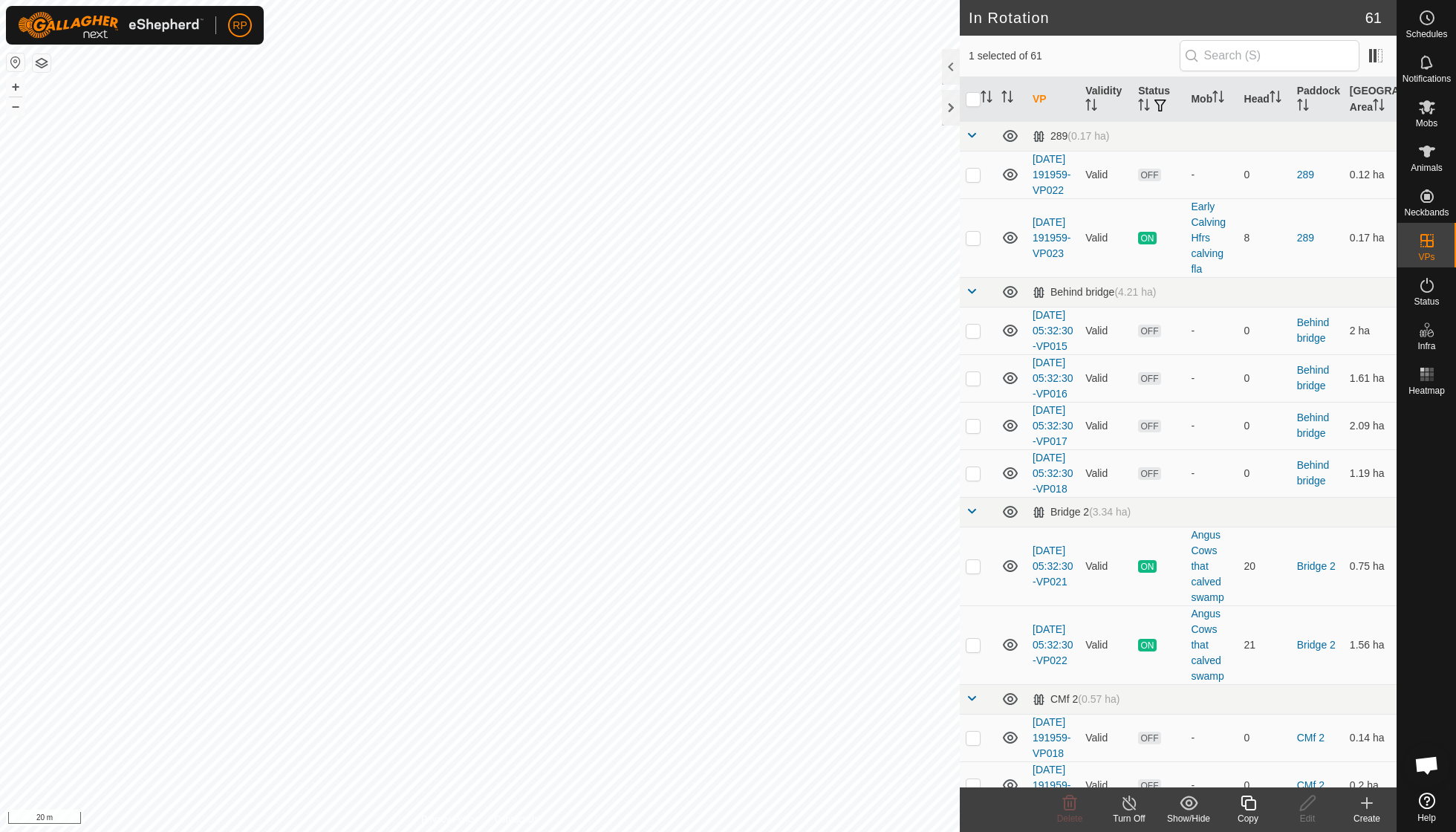
click at [1240, 806] on icon at bounding box center [1248, 803] width 18 height 18
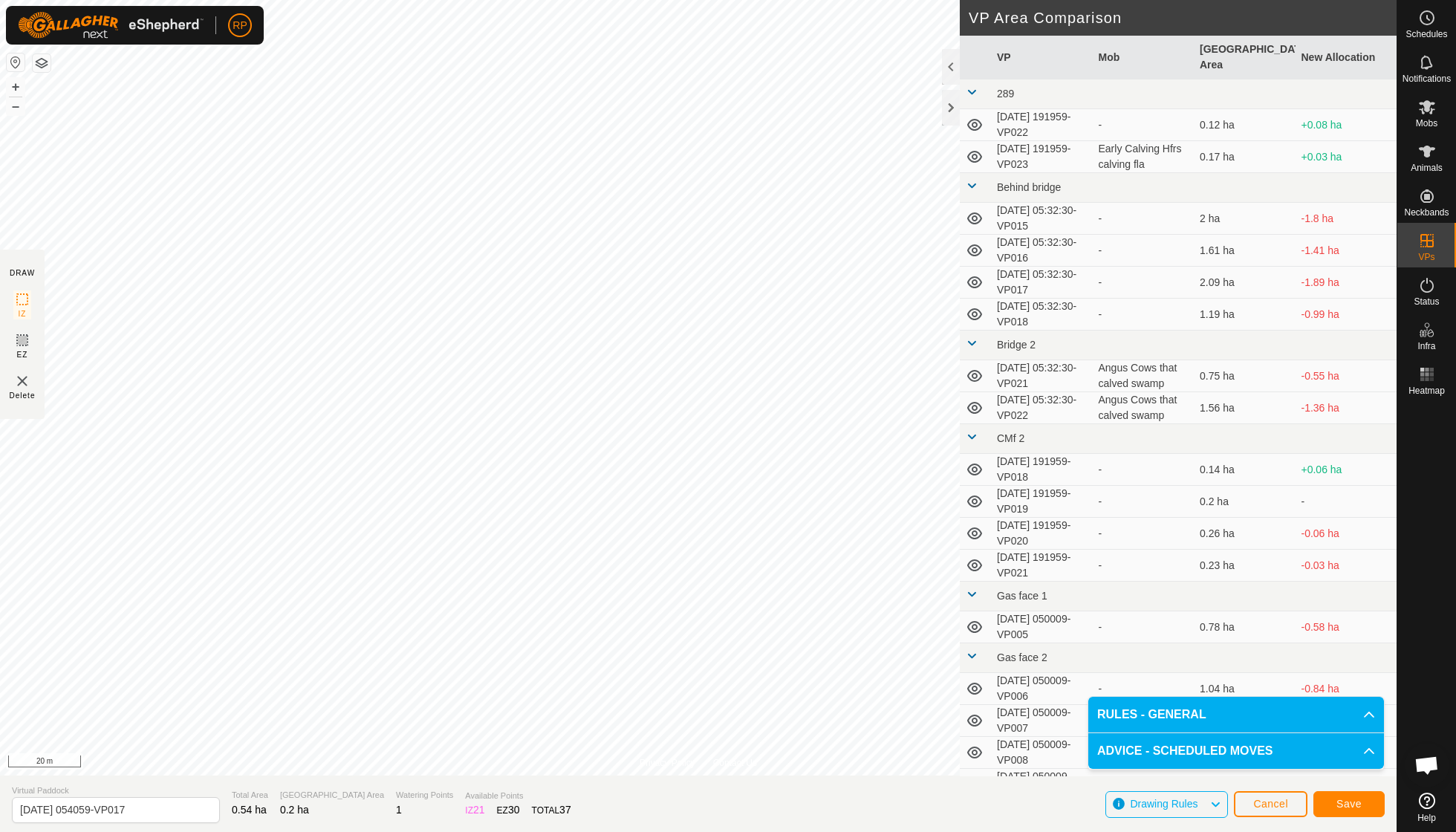
click at [1336, 805] on span "Save" at bounding box center [1348, 804] width 25 height 12
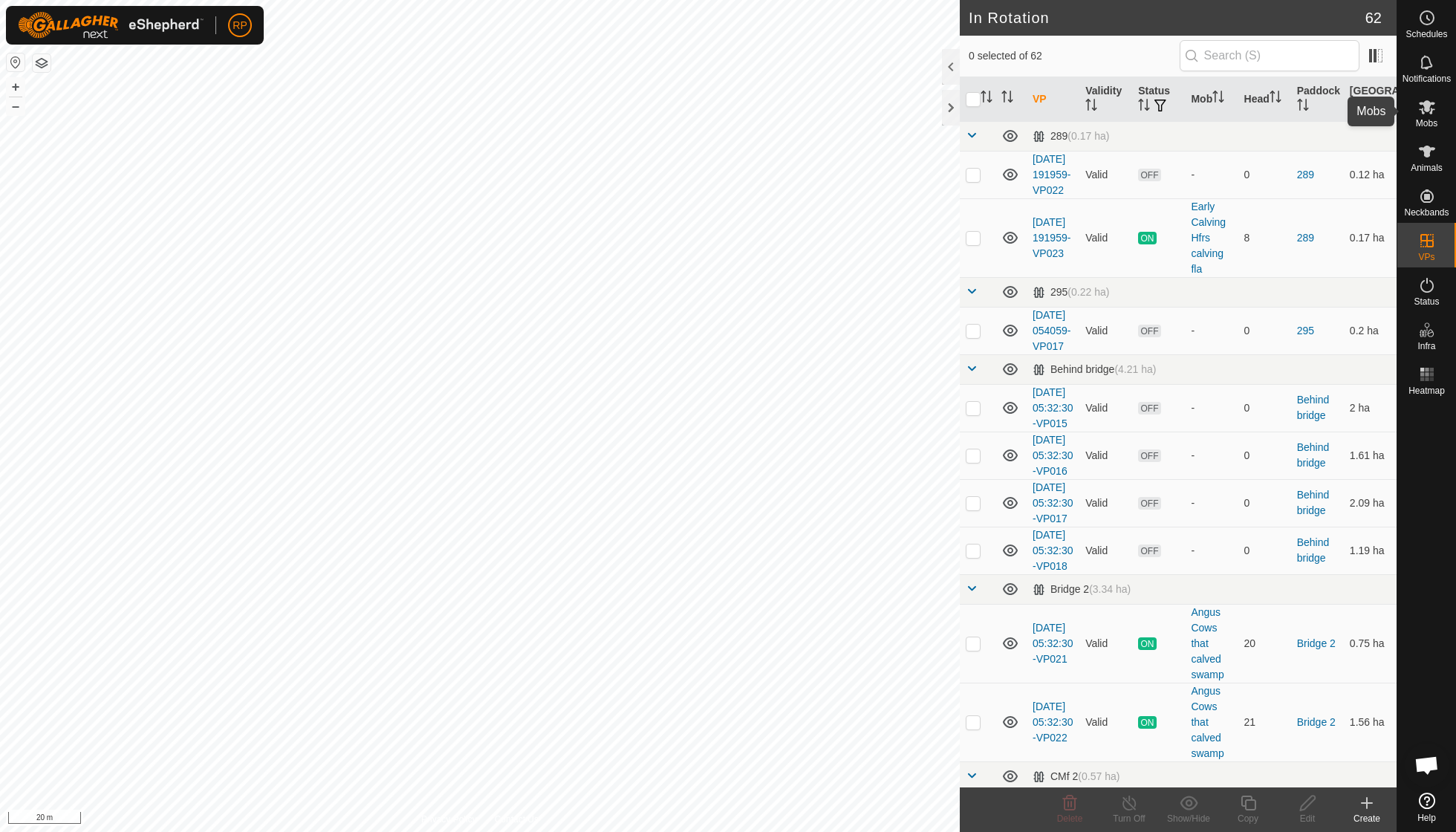
click at [1438, 120] on div "Mobs" at bounding box center [1426, 111] width 59 height 45
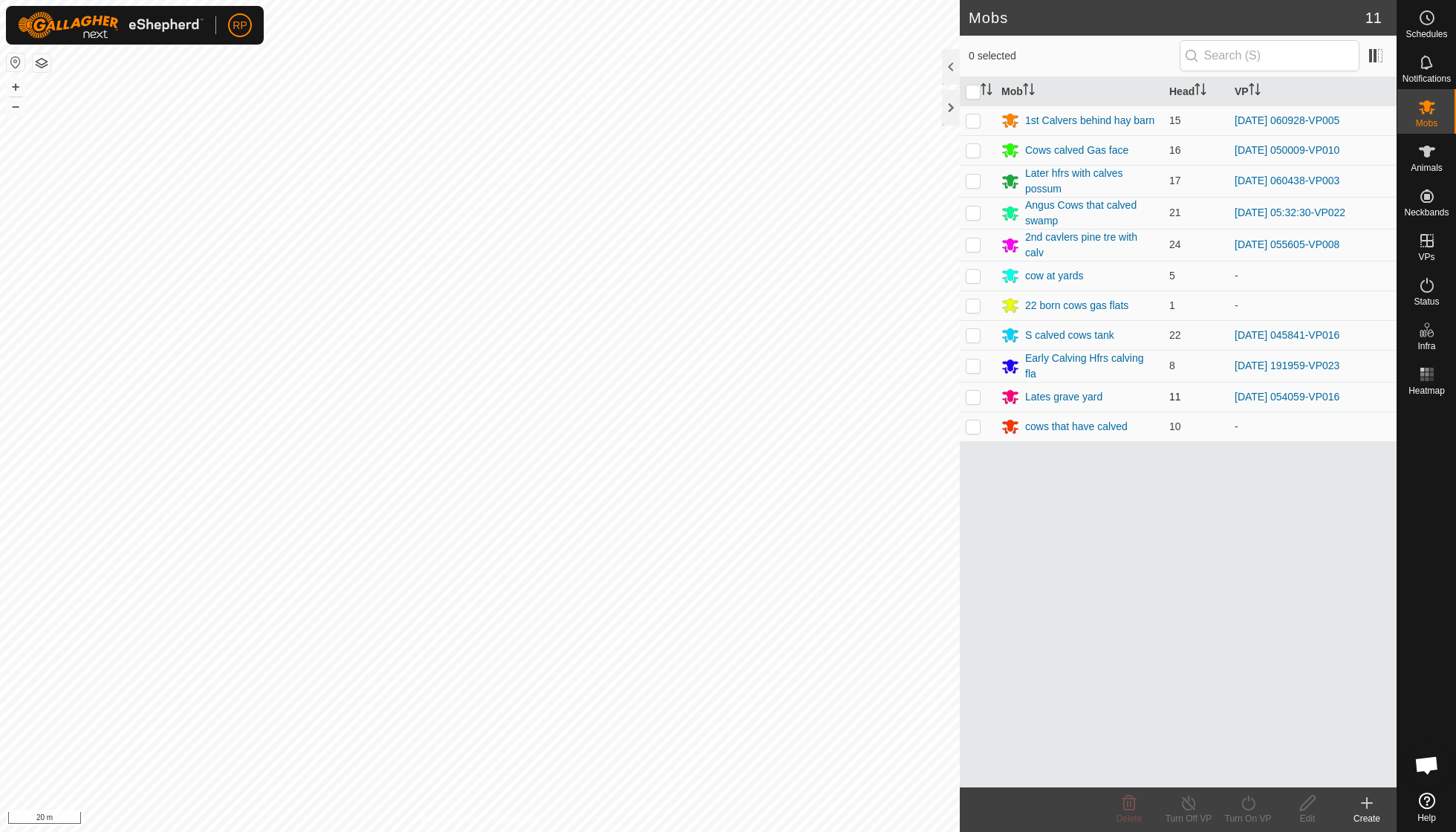
click at [975, 395] on p-checkbox at bounding box center [973, 397] width 15 height 12
checkbox input "true"
click at [1248, 805] on icon at bounding box center [1248, 803] width 18 height 18
click at [1247, 770] on link "Now" at bounding box center [1292, 770] width 147 height 30
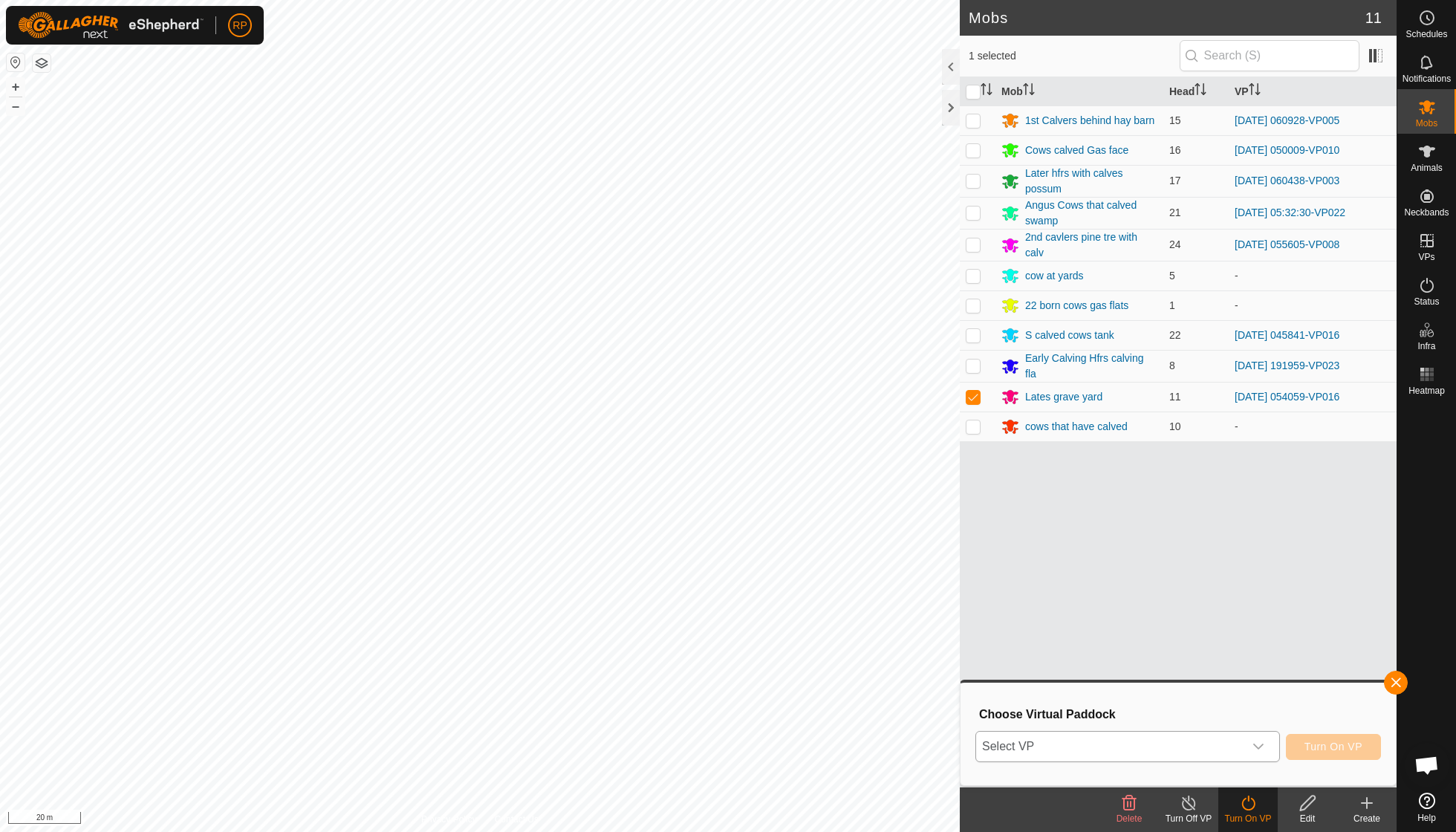
click at [1254, 744] on icon "dropdown trigger" at bounding box center [1258, 747] width 12 height 12
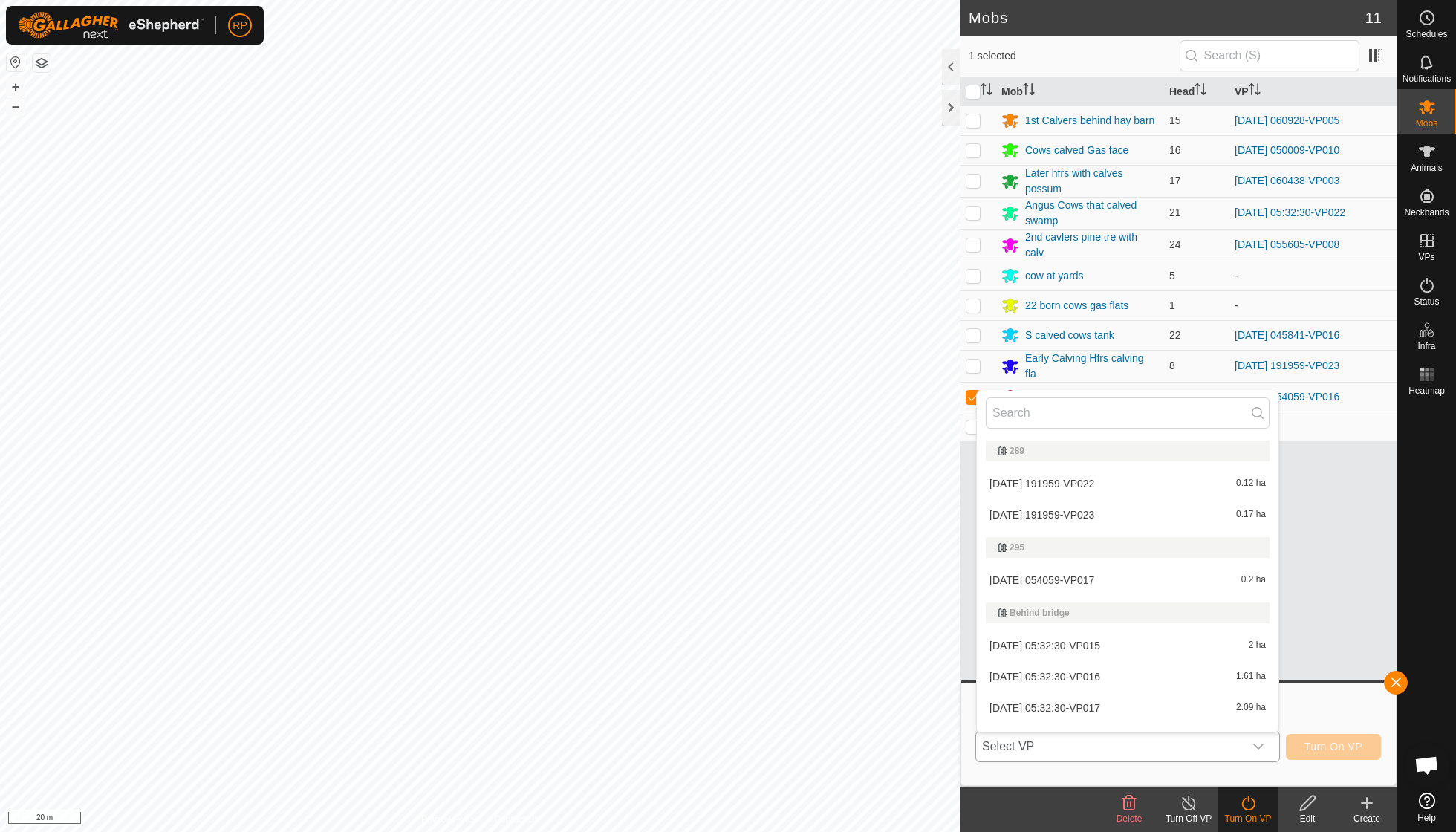
click at [1114, 584] on li "[DATE] 054059-VP017 0.2 ha" at bounding box center [1127, 580] width 302 height 30
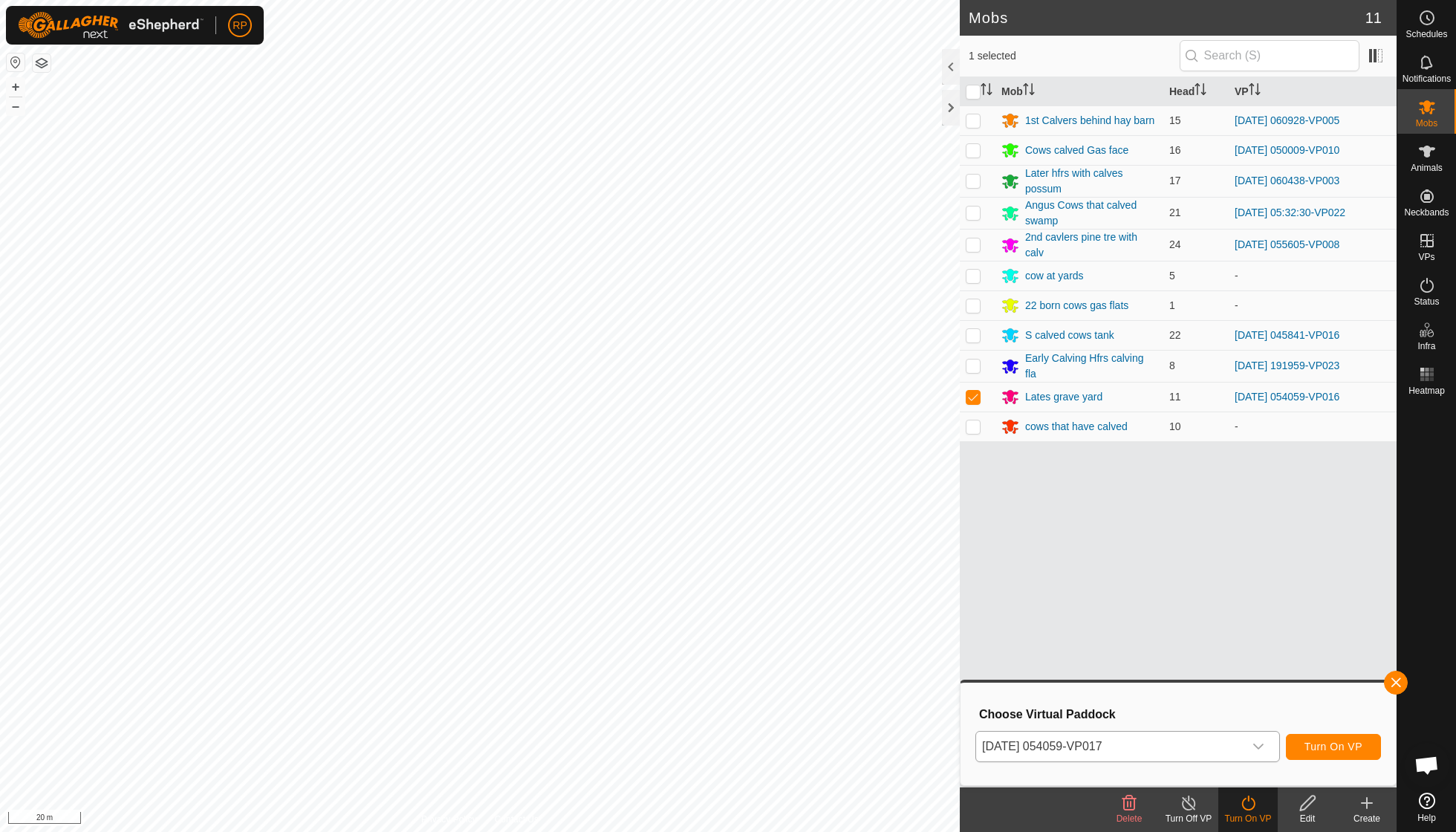
click at [1323, 754] on button "Turn On VP" at bounding box center [1333, 747] width 95 height 26
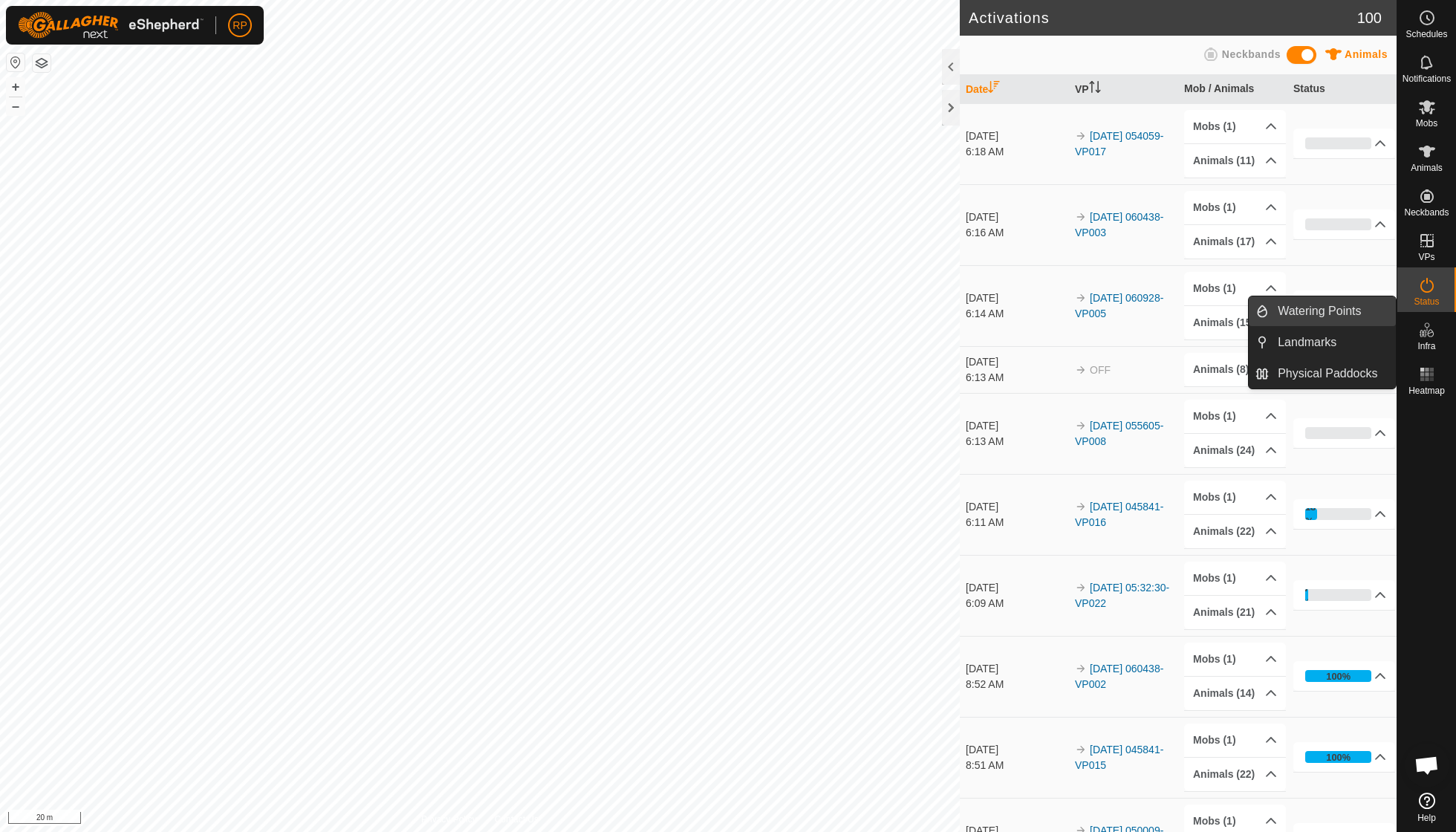
click at [1356, 314] on link "Watering Points" at bounding box center [1332, 311] width 127 height 30
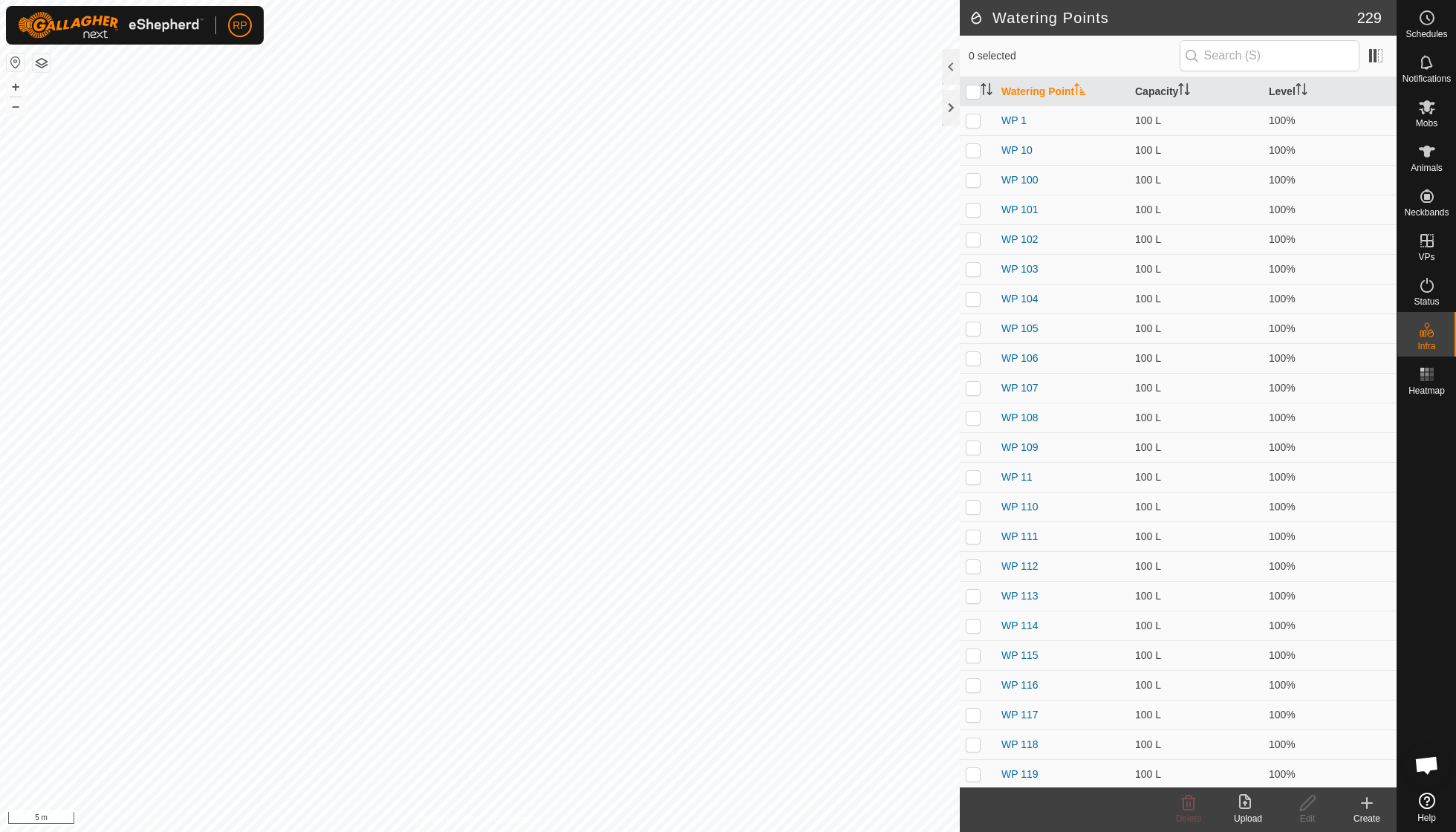
click at [1367, 800] on icon at bounding box center [1366, 803] width 18 height 18
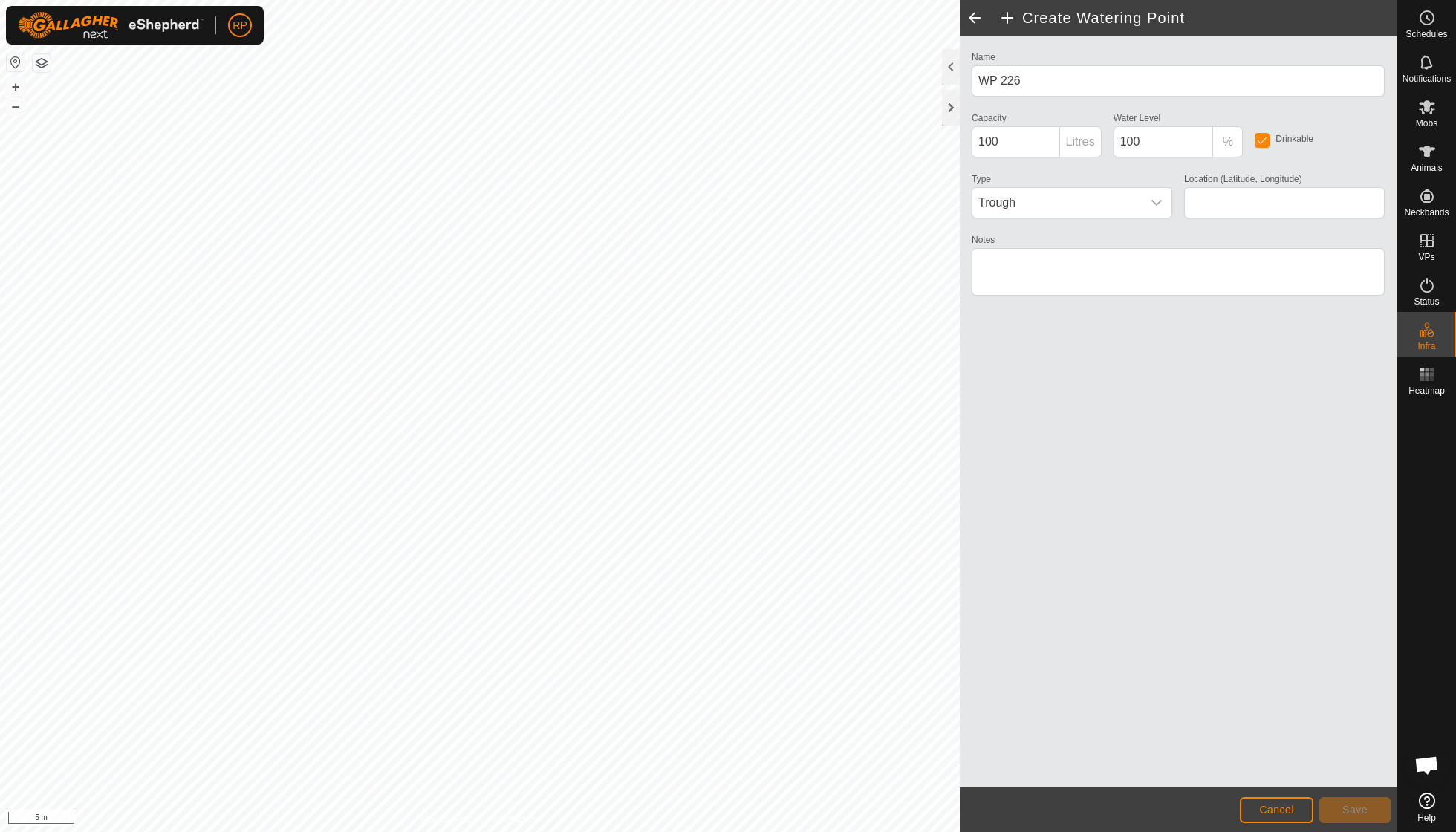
type input "-38.570300, 174.856547"
click at [1355, 797] on button "Save" at bounding box center [1355, 810] width 72 height 26
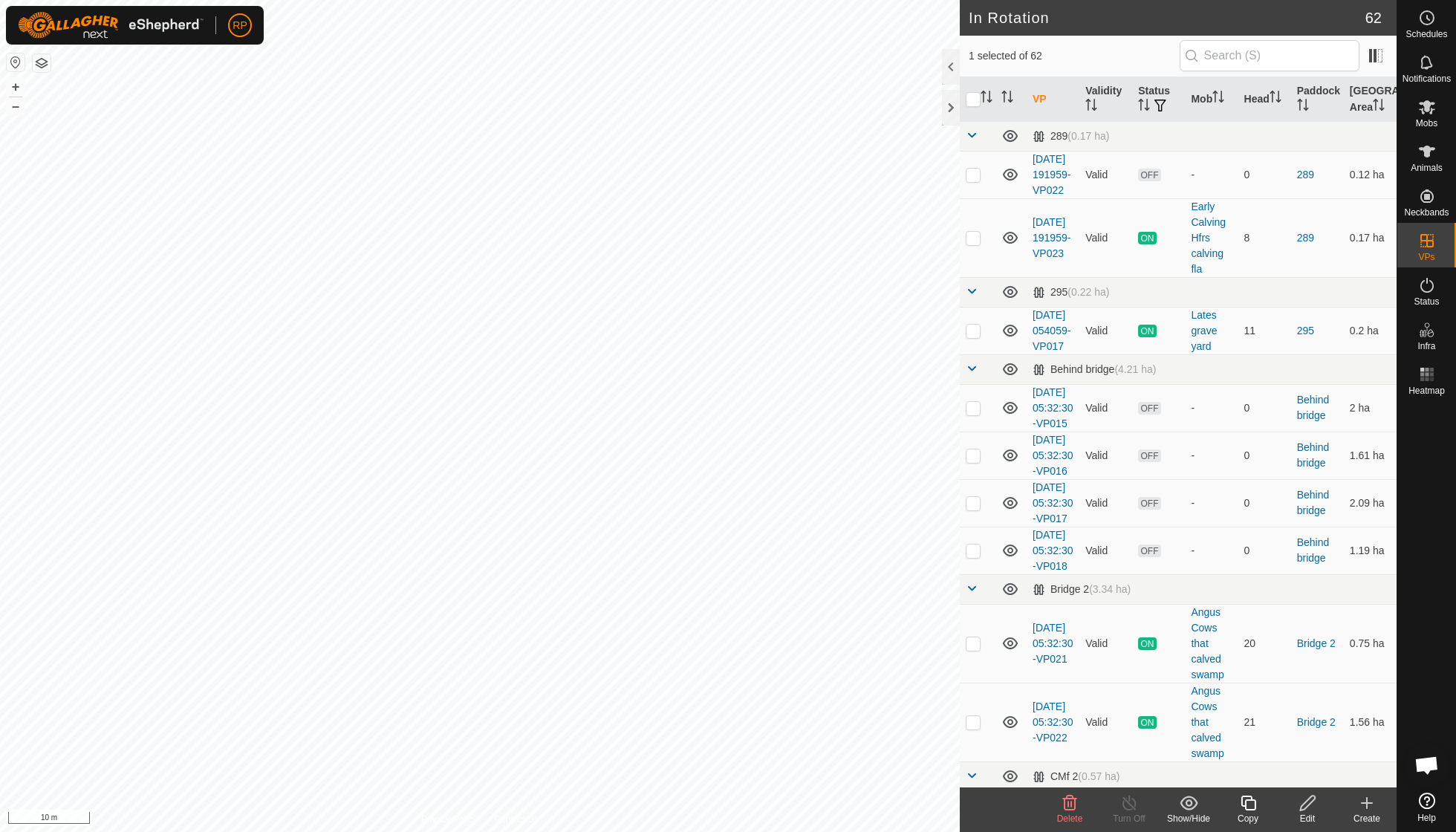
checkbox input "false"
checkbox input "true"
checkbox input "false"
click at [1245, 808] on icon at bounding box center [1248, 804] width 15 height 15
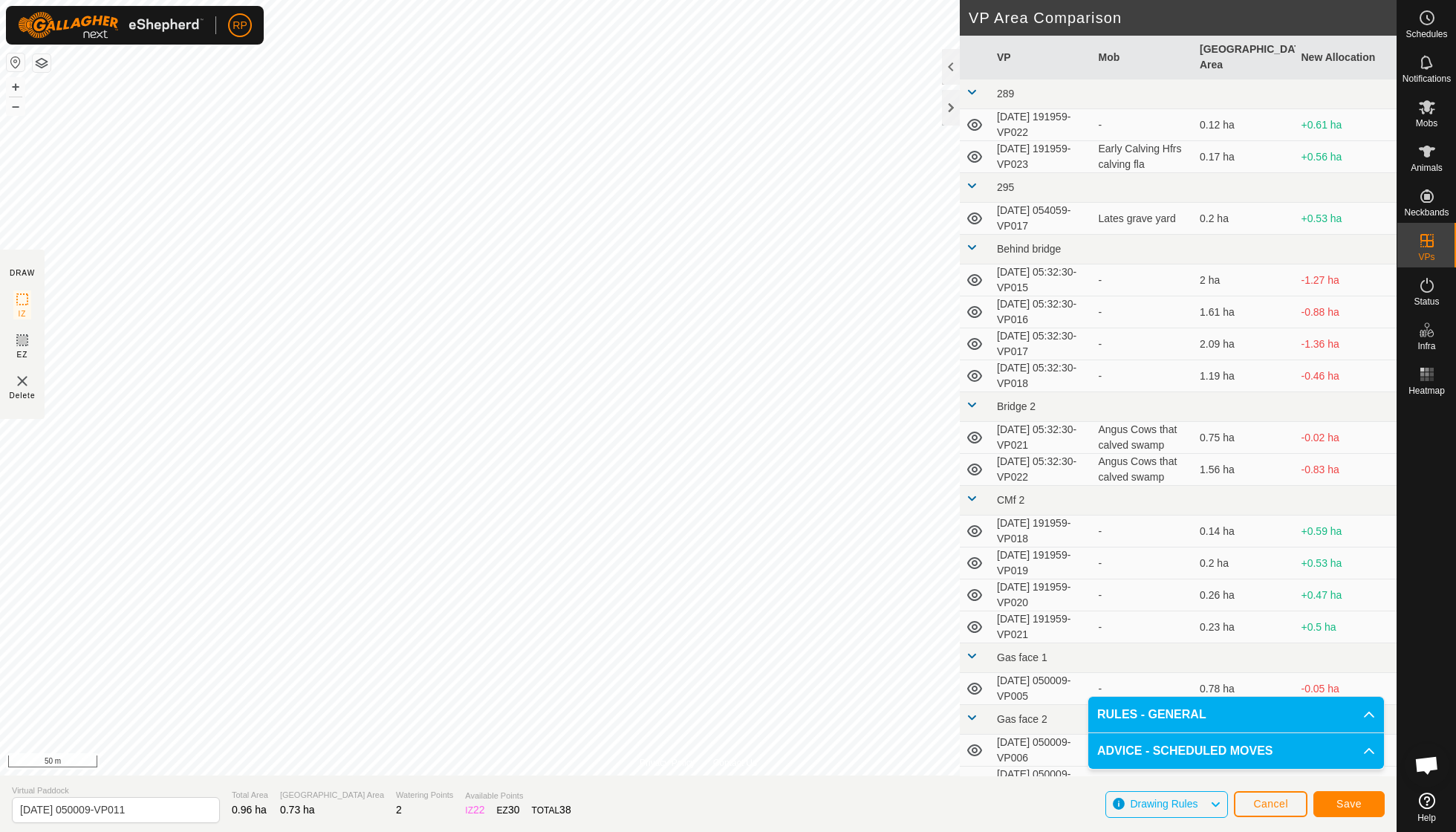
click at [1346, 803] on span "Save" at bounding box center [1348, 804] width 25 height 12
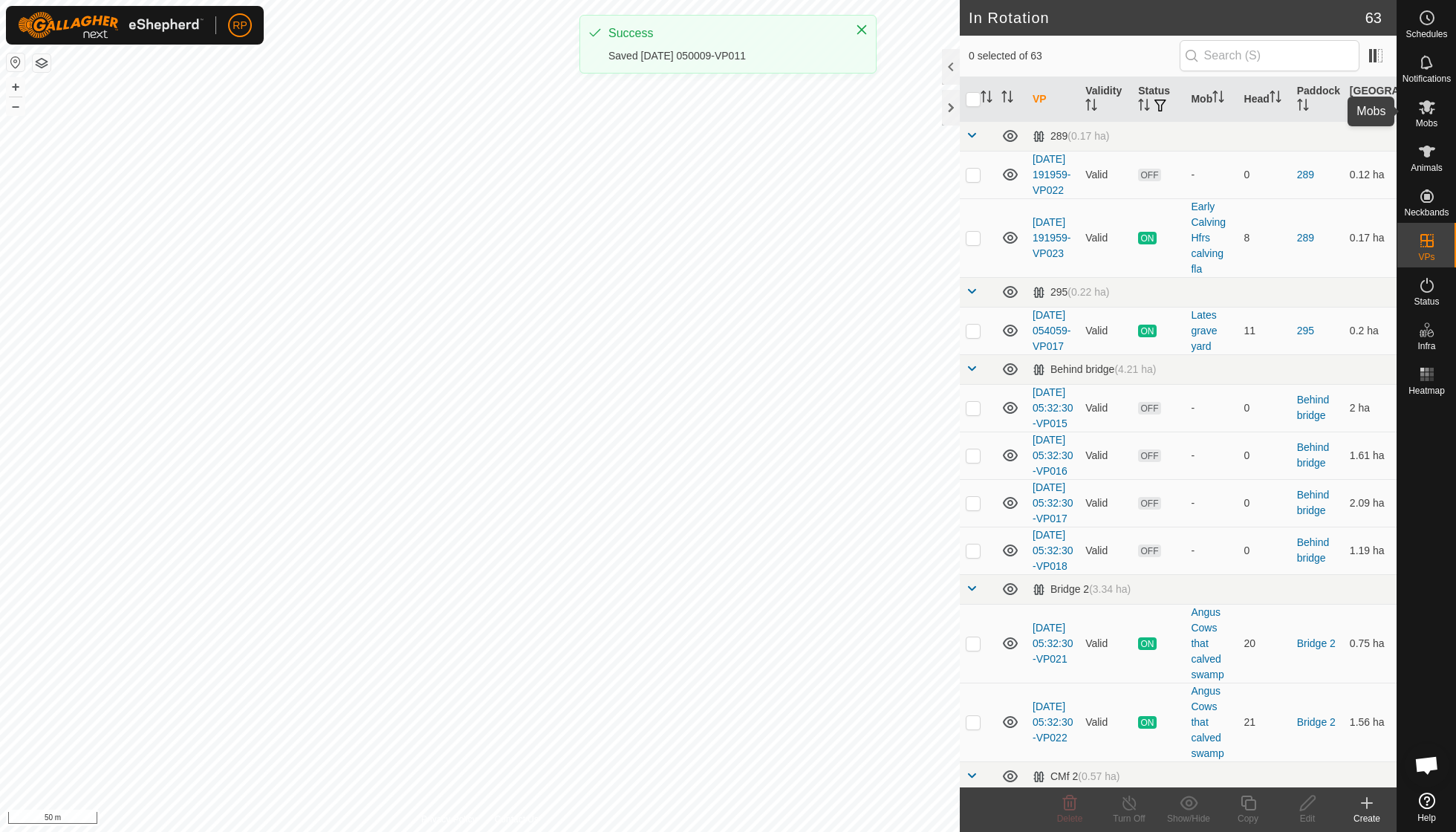
click at [1426, 123] on span "Mobs" at bounding box center [1426, 123] width 21 height 9
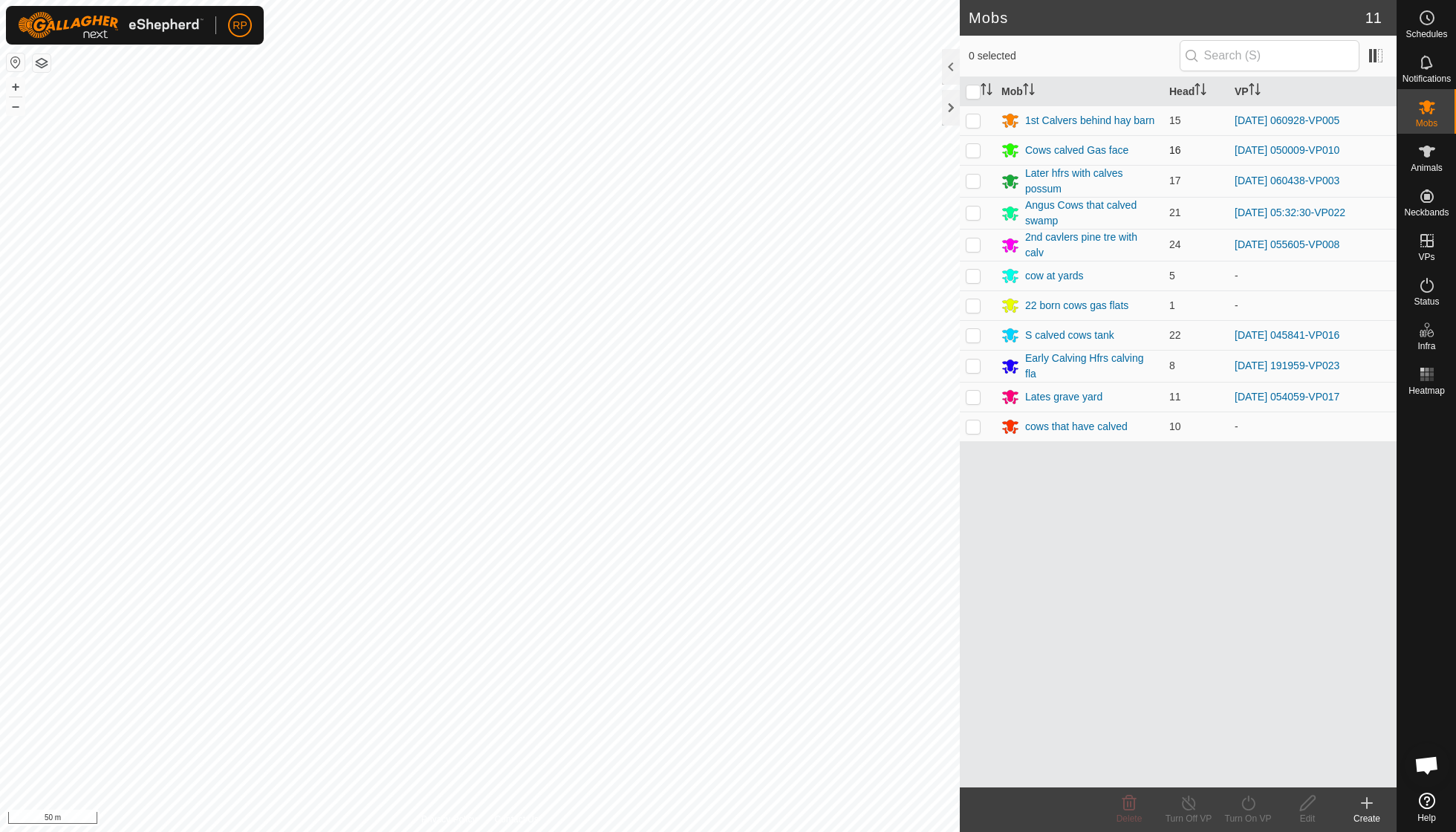
click at [969, 155] on p-checkbox at bounding box center [973, 150] width 15 height 12
checkbox input "true"
click at [1249, 808] on icon at bounding box center [1248, 803] width 18 height 18
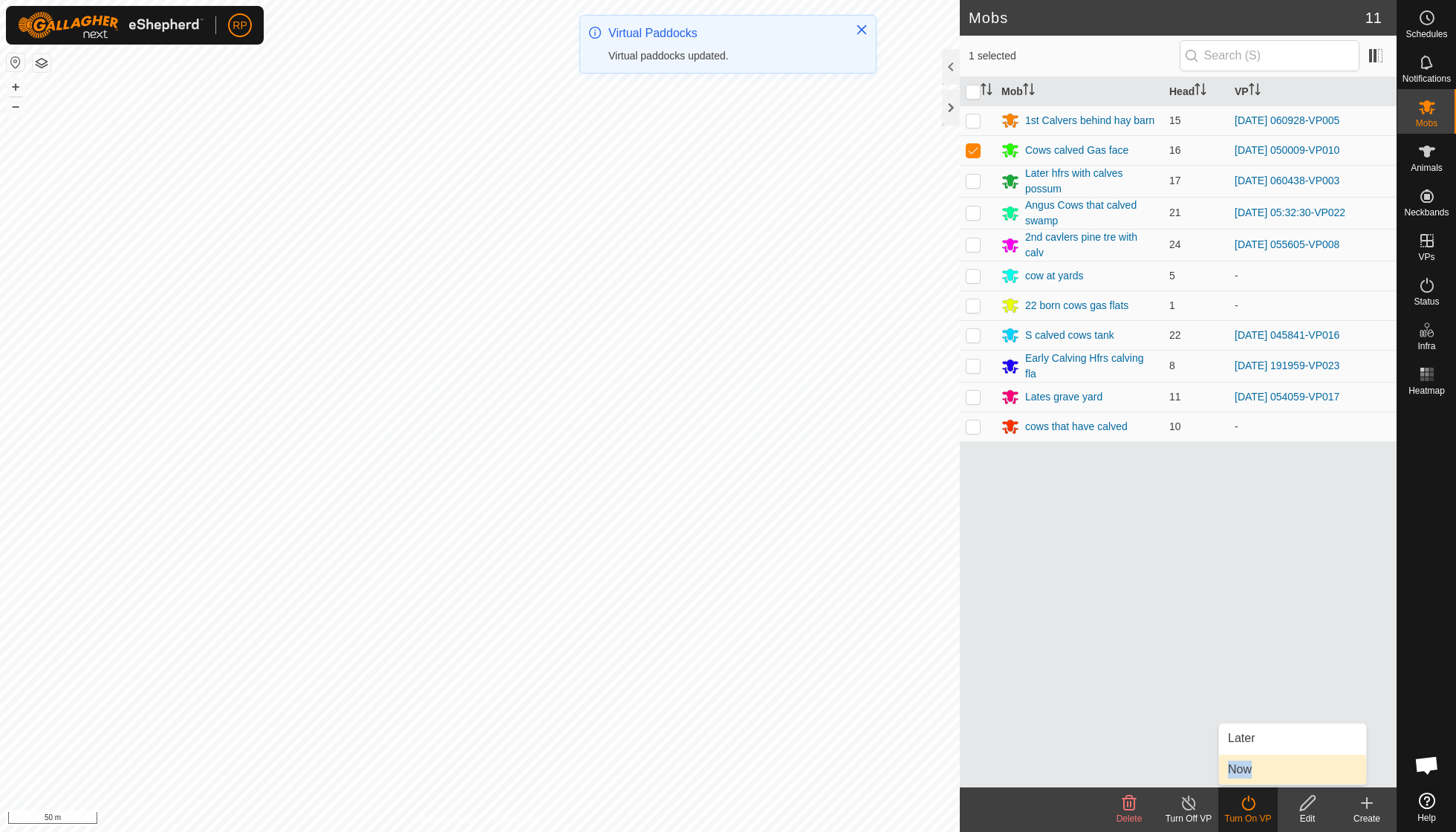
click at [1234, 770] on link "Now" at bounding box center [1292, 770] width 147 height 30
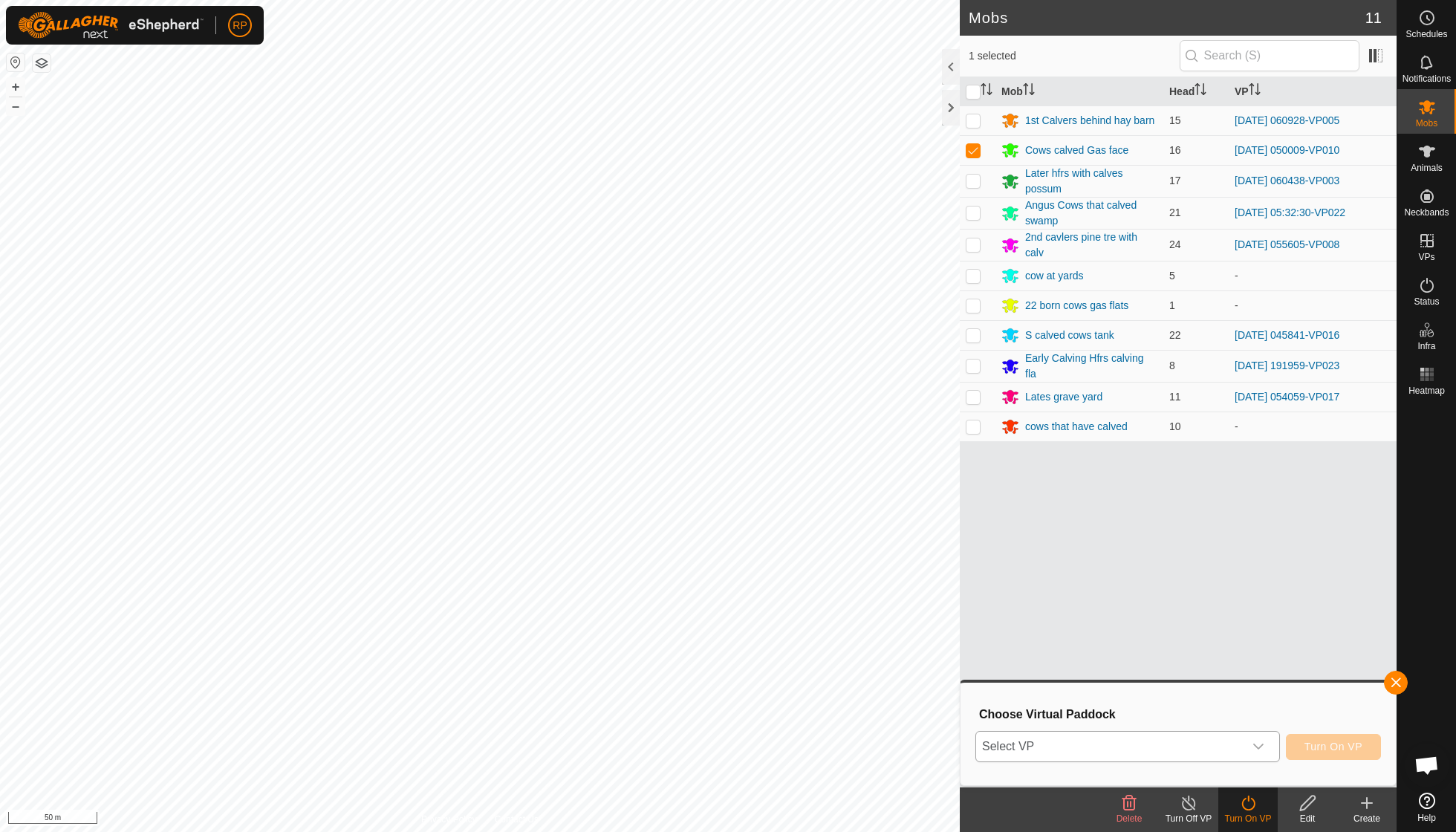
click at [1260, 741] on icon "dropdown trigger" at bounding box center [1258, 747] width 12 height 12
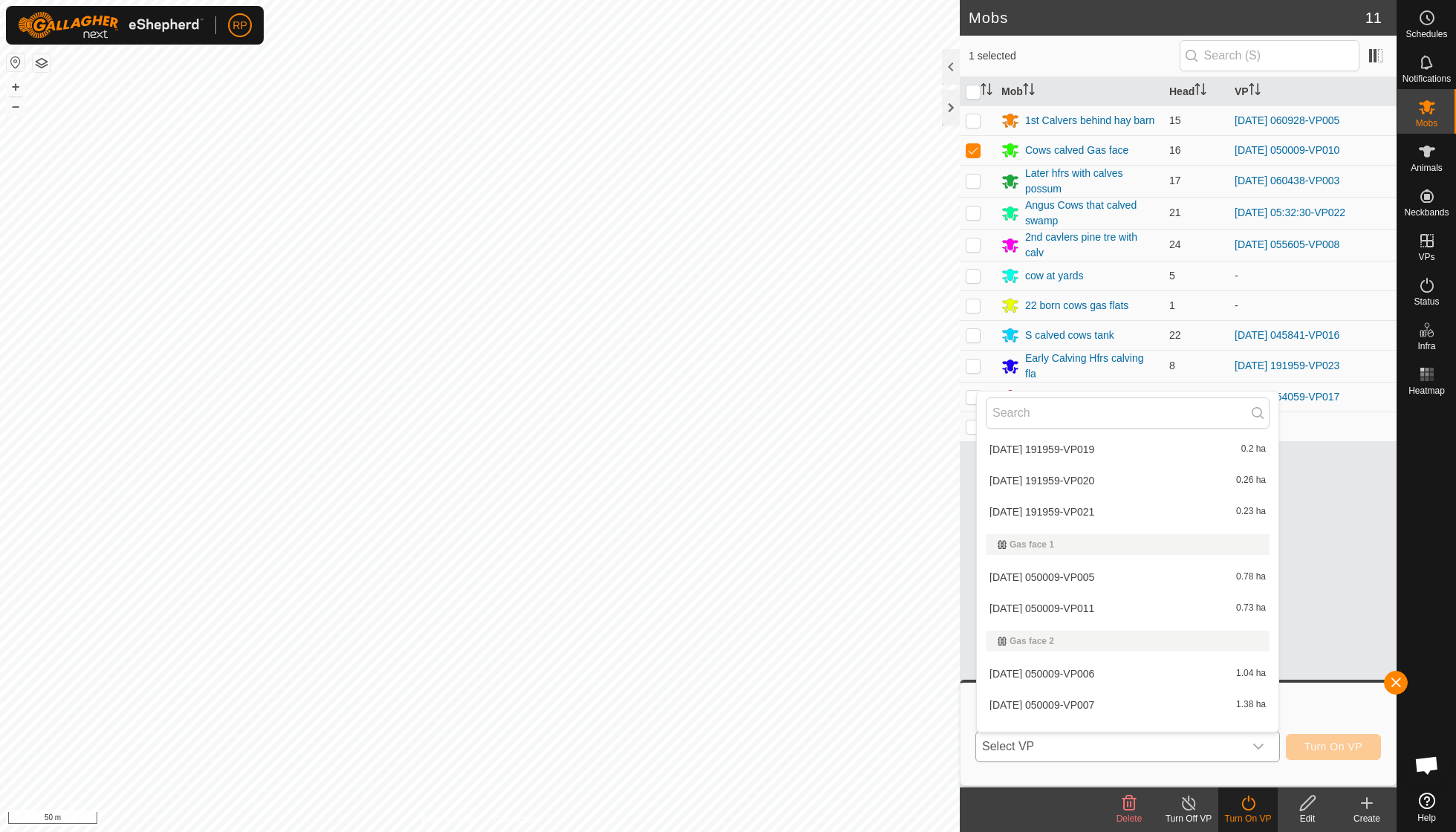
scroll to position [486, 0]
click at [1119, 599] on li "[DATE] 050009-VP011 0.73 ha" at bounding box center [1127, 605] width 302 height 30
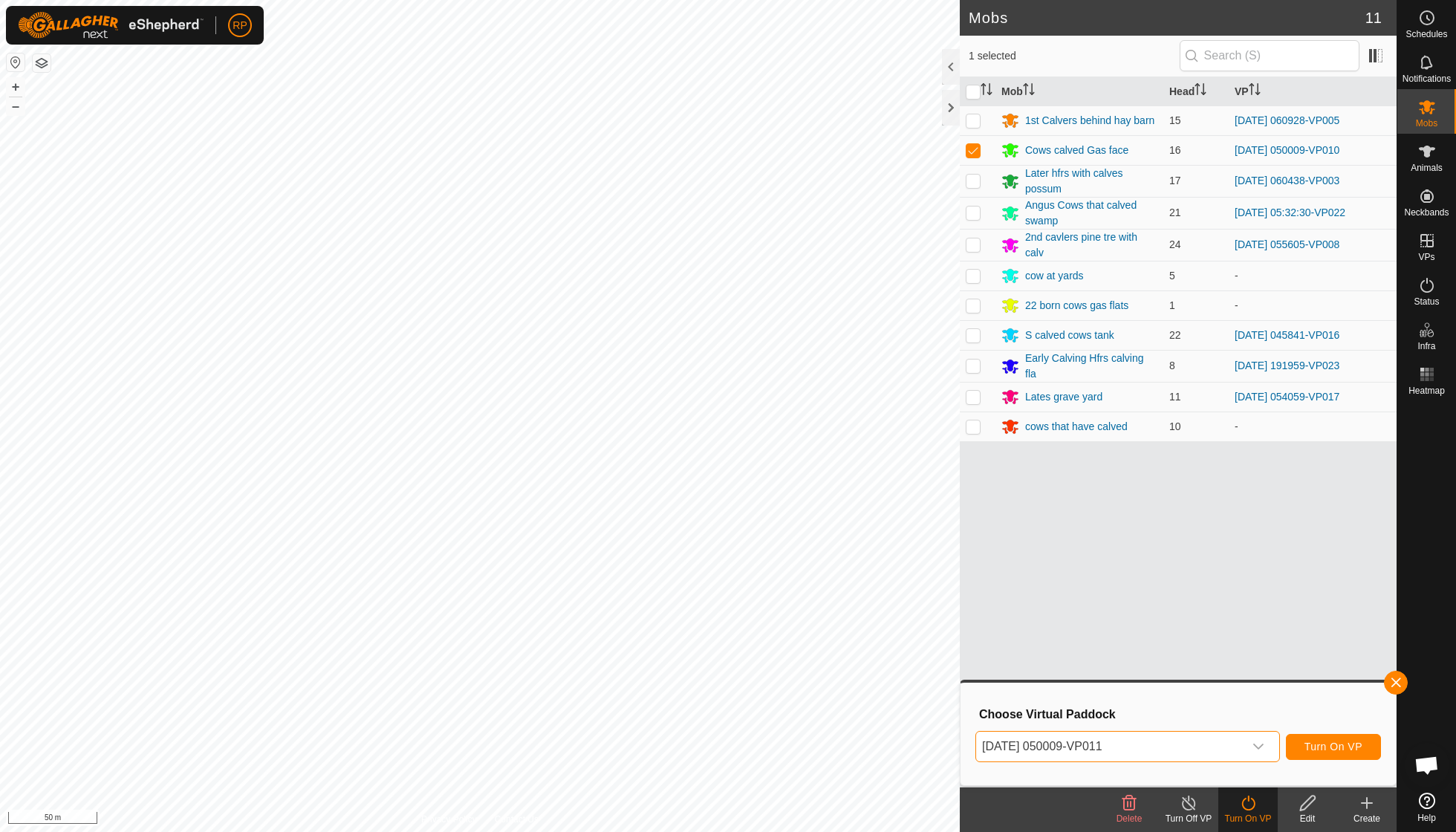
click at [1335, 757] on button "Turn On VP" at bounding box center [1333, 747] width 95 height 26
